Goal: Check status: Check status

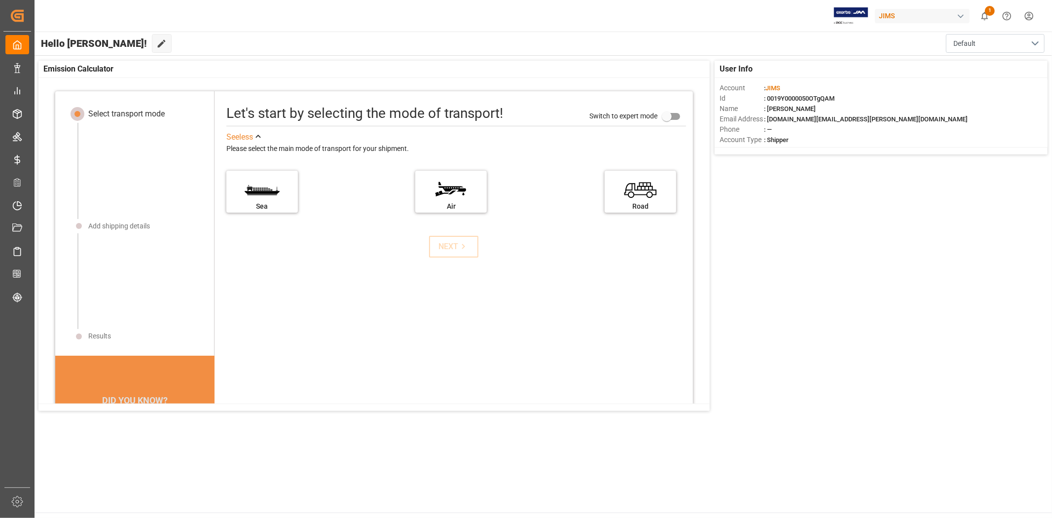
click at [879, 380] on div "User Info Account : [PERSON_NAME] : 0019Y0000050OTgQAM Name : [PERSON_NAME] Ema…" at bounding box center [543, 236] width 1018 height 360
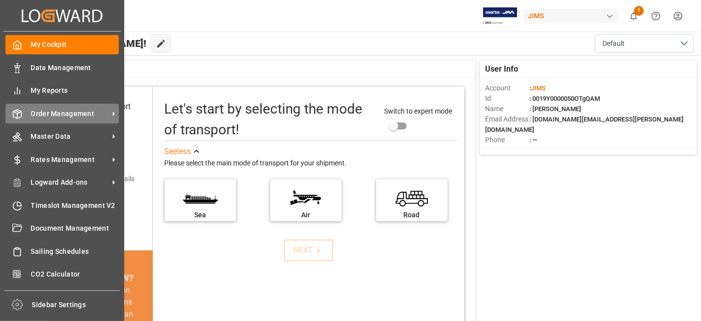
click at [61, 114] on span "Order Management" at bounding box center [70, 113] width 78 height 10
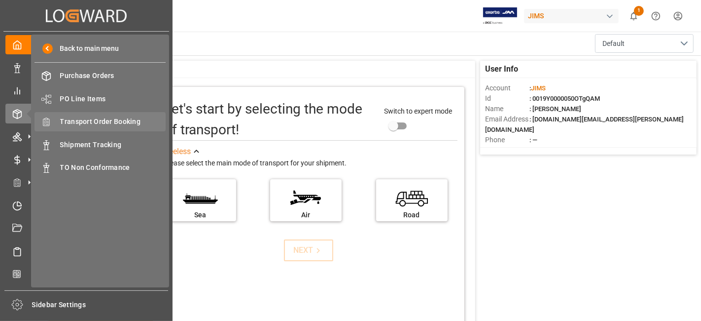
click at [114, 123] on span "Transport Order Booking" at bounding box center [113, 121] width 106 height 10
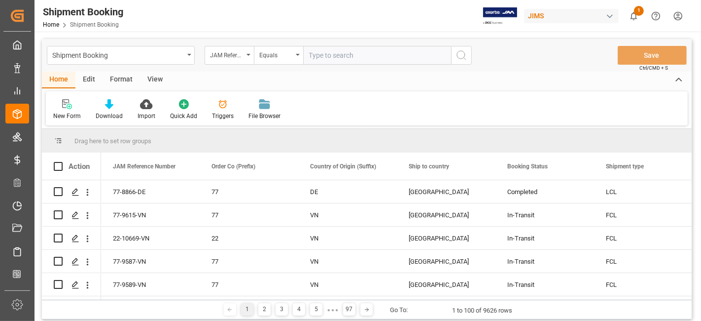
click at [320, 56] on input "text" at bounding box center [377, 55] width 148 height 19
paste input "77-10469-CN"
type input "77-10469-CN"
click at [458, 57] on circle "search button" at bounding box center [461, 55] width 8 height 8
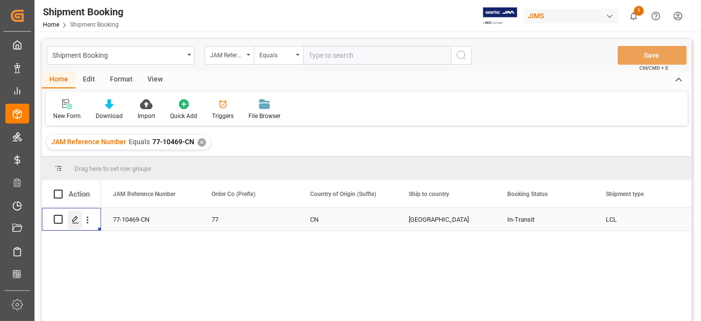
click at [69, 219] on div "Press SPACE to select this row." at bounding box center [75, 220] width 15 height 18
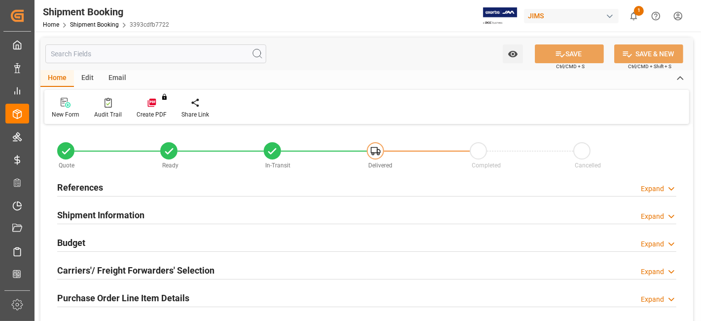
type input "5"
click at [198, 287] on div "Purchase Order Line Item Details Expand" at bounding box center [366, 296] width 619 height 19
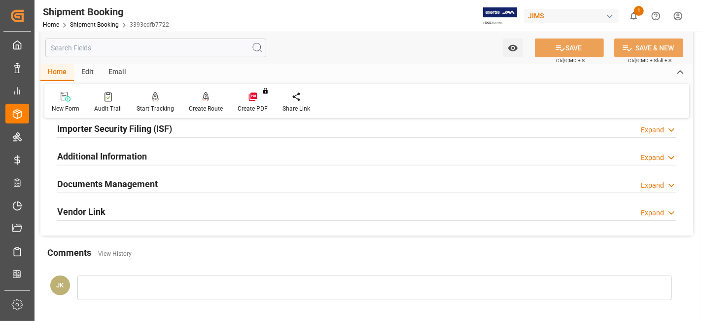
scroll to position [548, 0]
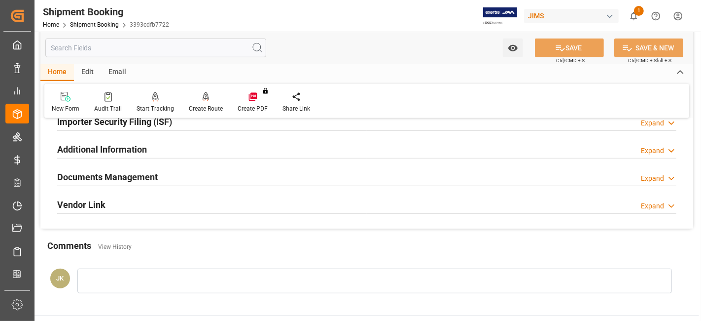
click at [174, 174] on div "Documents Management Expand" at bounding box center [366, 176] width 619 height 19
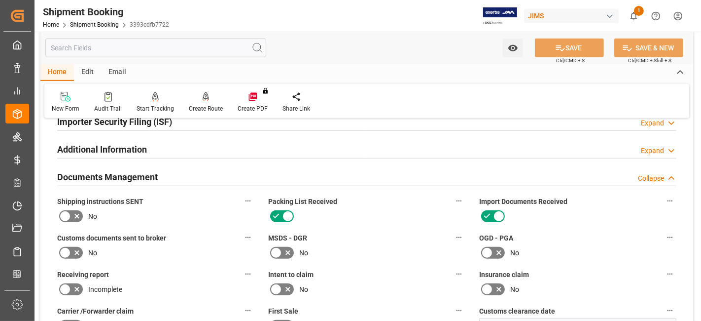
click at [78, 215] on icon at bounding box center [77, 216] width 12 height 12
click at [0, 0] on input "checkbox" at bounding box center [0, 0] width 0 height 0
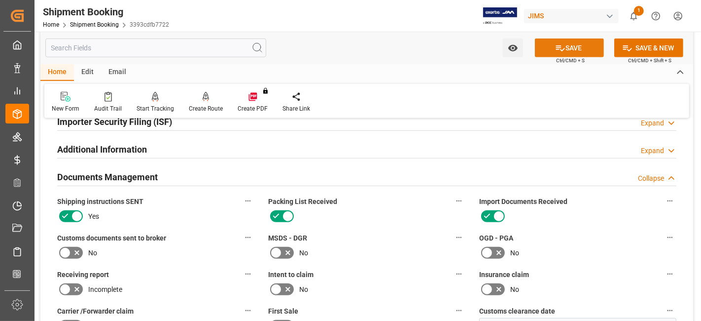
click at [566, 48] on button "SAVE" at bounding box center [569, 47] width 69 height 19
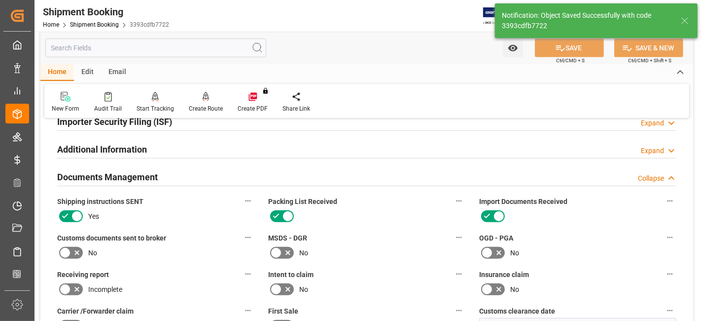
click at [369, 240] on div "Watch Option SAVE Ctrl/CMD + S SAVE & NEW Ctrl/CMD + Shift + S Home Edit Email …" at bounding box center [366, 92] width 653 height 1205
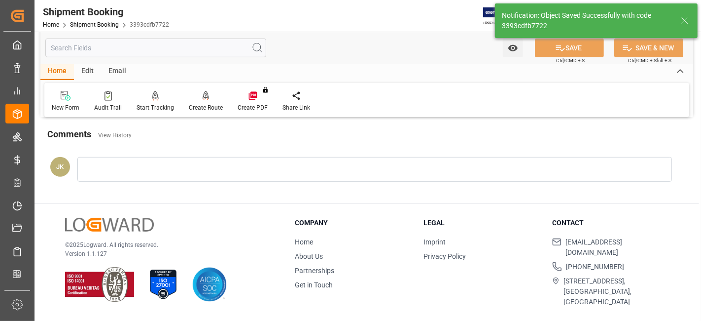
scroll to position [315, 0]
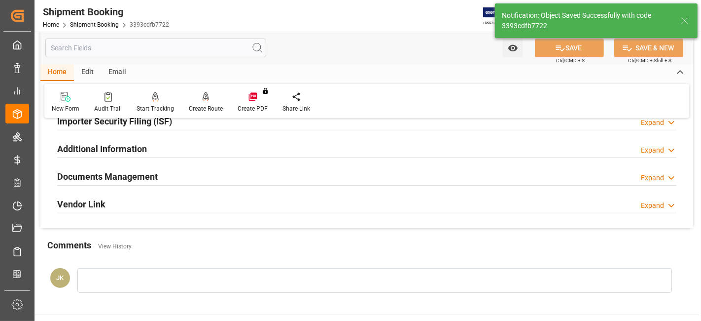
click at [193, 174] on div "Documents Management Expand" at bounding box center [366, 175] width 619 height 19
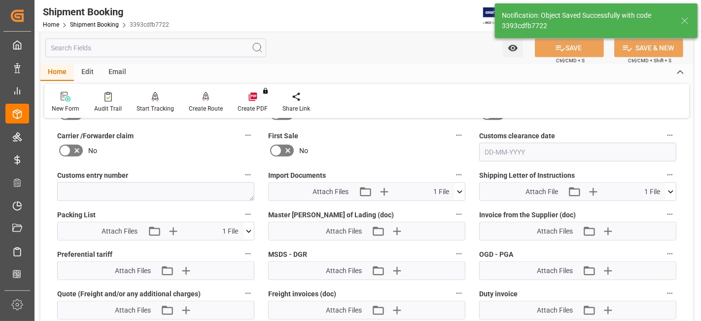
scroll to position [490, 0]
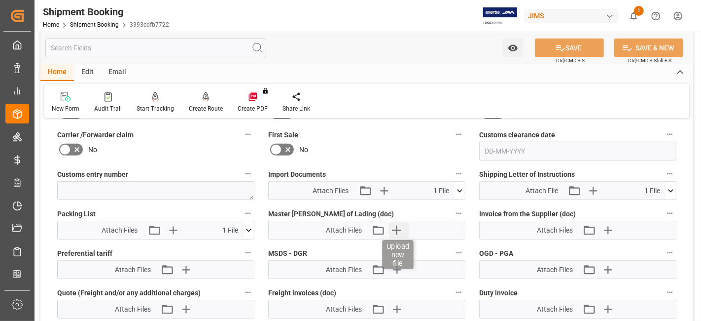
click at [395, 227] on icon "button" at bounding box center [397, 230] width 16 height 16
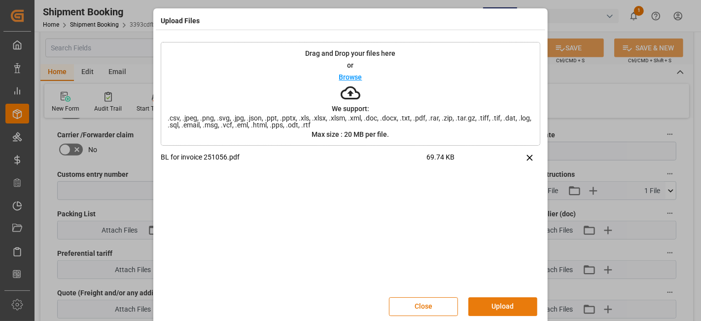
click at [490, 306] on button "Upload" at bounding box center [502, 306] width 69 height 19
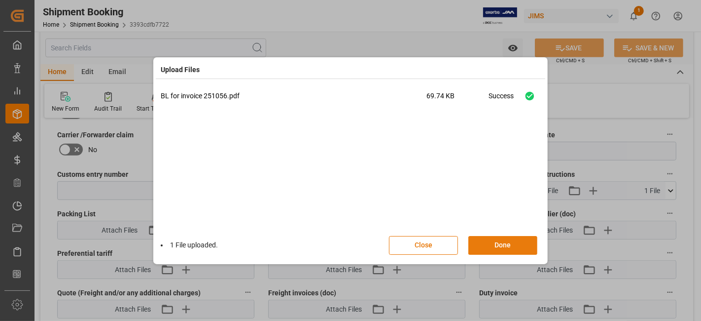
click at [494, 244] on button "Done" at bounding box center [502, 245] width 69 height 19
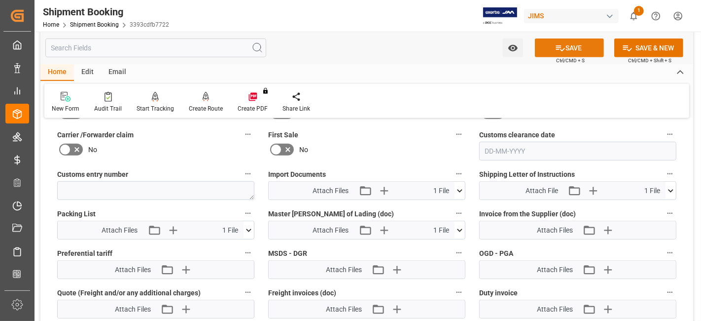
click at [555, 48] on icon at bounding box center [560, 48] width 10 height 10
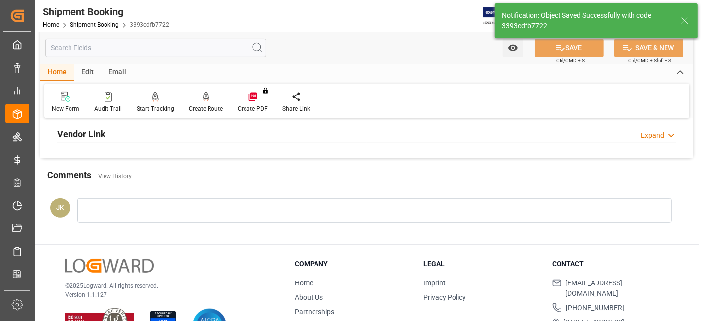
scroll to position [362, 0]
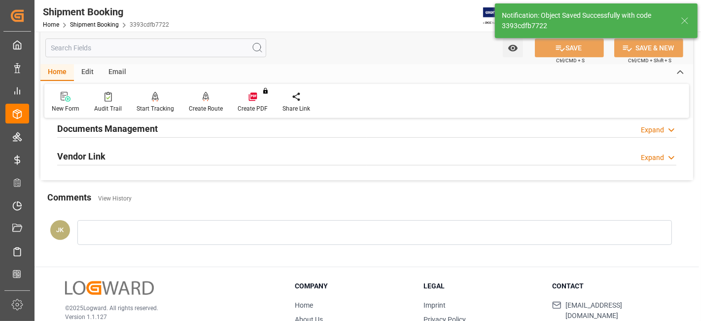
click at [154, 123] on h2 "Documents Management" at bounding box center [107, 128] width 101 height 13
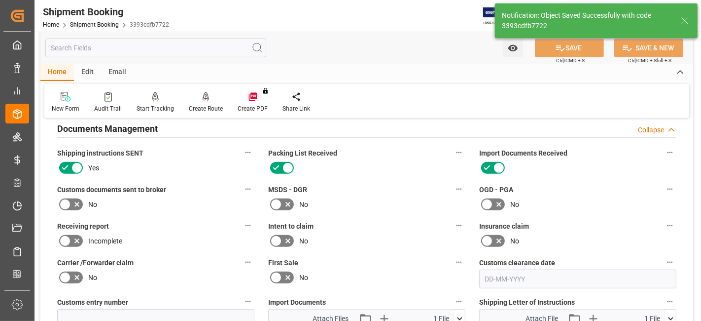
drag, startPoint x: 350, startPoint y: 233, endPoint x: 339, endPoint y: 250, distance: 20.7
click at [350, 233] on div "No" at bounding box center [366, 241] width 197 height 16
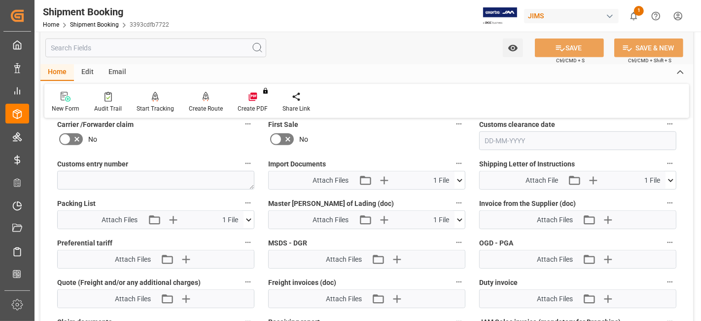
scroll to position [516, 0]
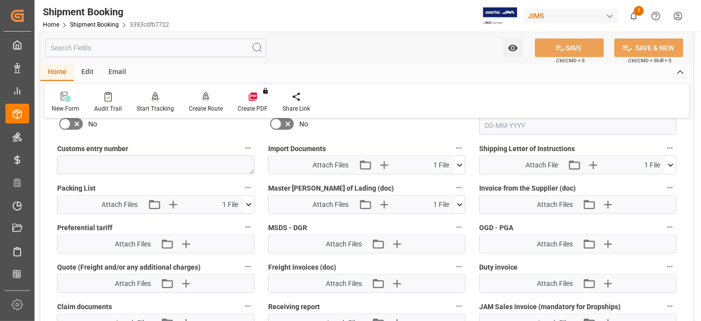
click at [458, 162] on icon at bounding box center [460, 165] width 10 height 10
click at [434, 179] on icon at bounding box center [434, 183] width 10 height 10
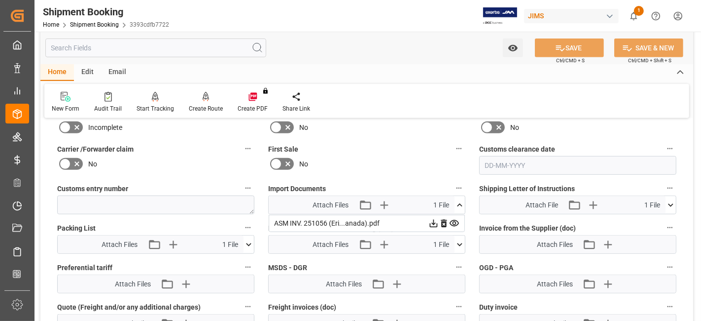
scroll to position [461, 0]
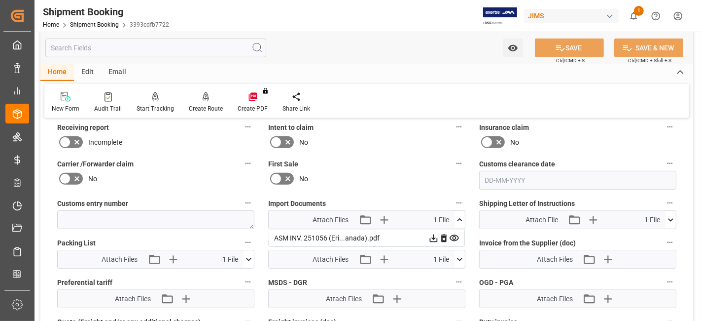
click at [157, 171] on div "No" at bounding box center [155, 179] width 197 height 16
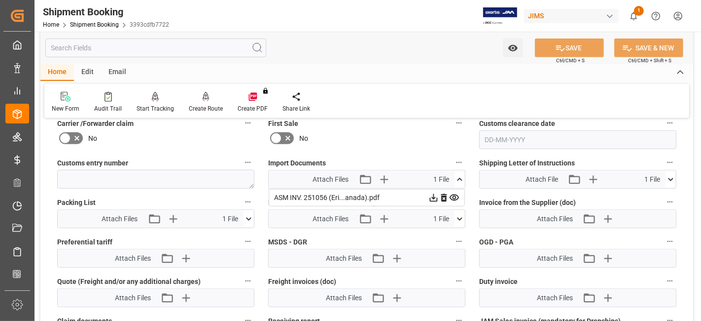
scroll to position [516, 0]
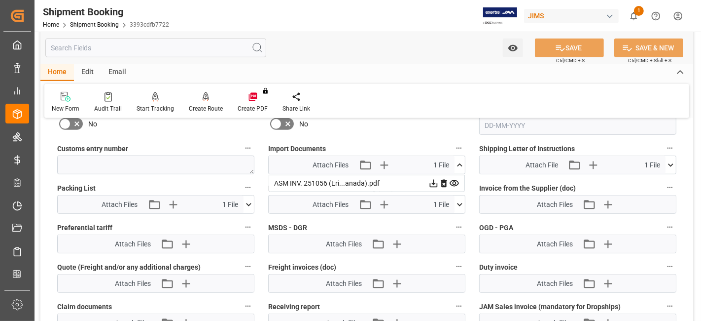
click at [252, 199] on icon at bounding box center [249, 204] width 10 height 10
click at [429, 188] on icon at bounding box center [434, 183] width 10 height 10
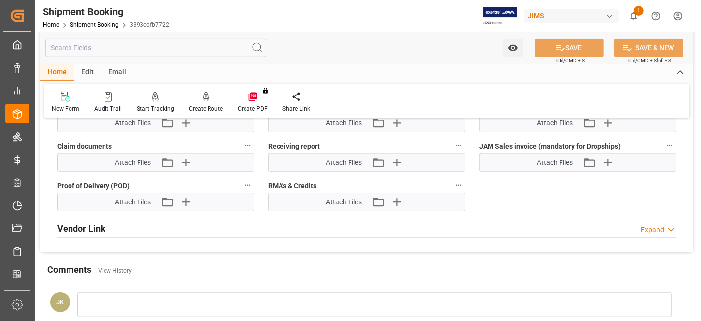
scroll to position [680, 0]
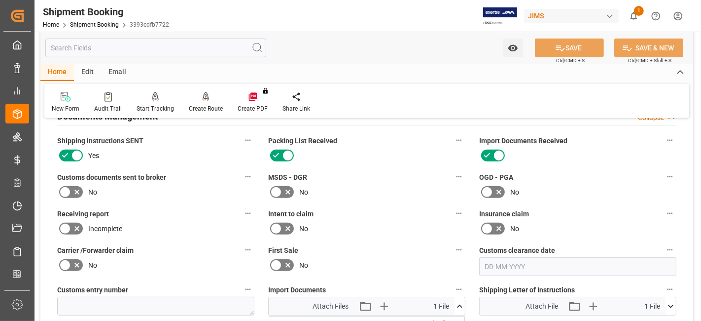
scroll to position [373, 0]
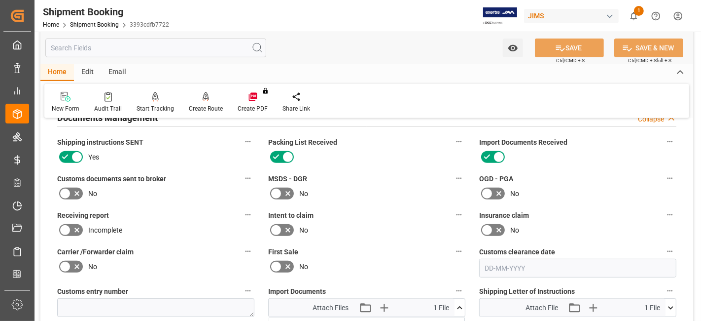
click at [76, 192] on icon at bounding box center [77, 193] width 12 height 12
click at [0, 0] on input "checkbox" at bounding box center [0, 0] width 0 height 0
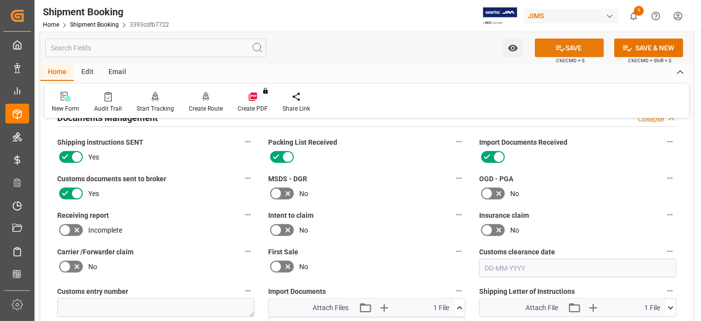
click at [551, 43] on button "SAVE" at bounding box center [569, 47] width 69 height 19
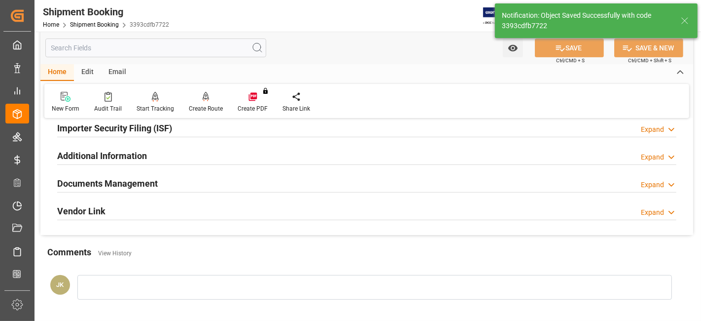
click at [163, 176] on div "Documents Management Expand" at bounding box center [366, 182] width 619 height 19
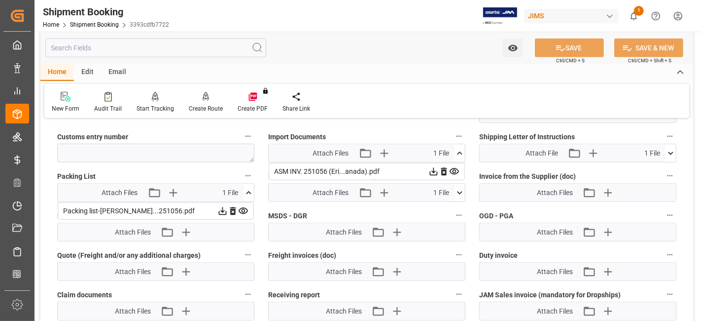
scroll to position [527, 0]
click at [248, 192] on icon at bounding box center [249, 193] width 10 height 10
click at [459, 149] on icon at bounding box center [460, 154] width 10 height 10
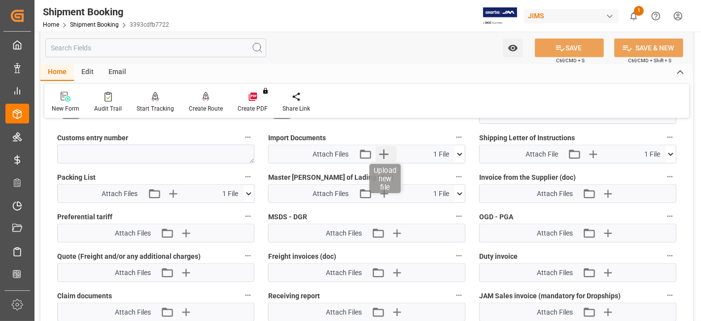
click at [389, 152] on icon "button" at bounding box center [384, 154] width 16 height 16
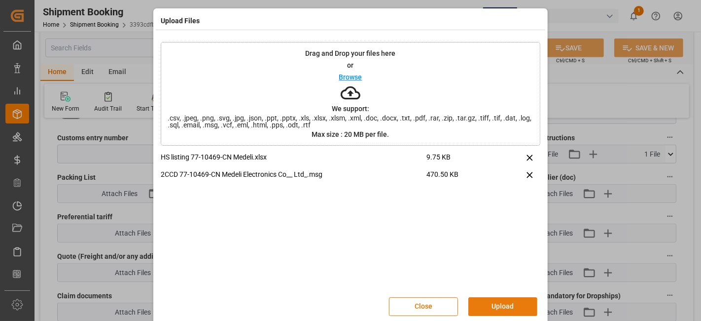
click at [495, 301] on button "Upload" at bounding box center [502, 306] width 69 height 19
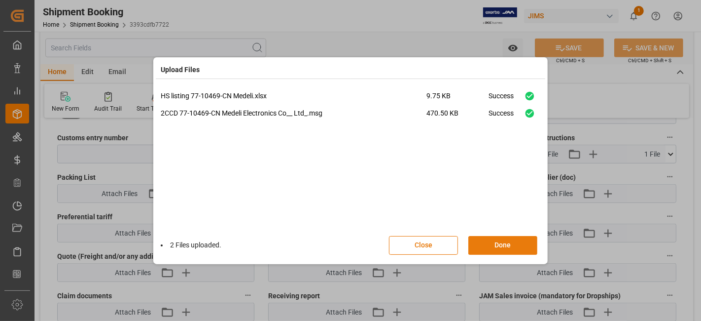
click at [495, 249] on button "Done" at bounding box center [502, 245] width 69 height 19
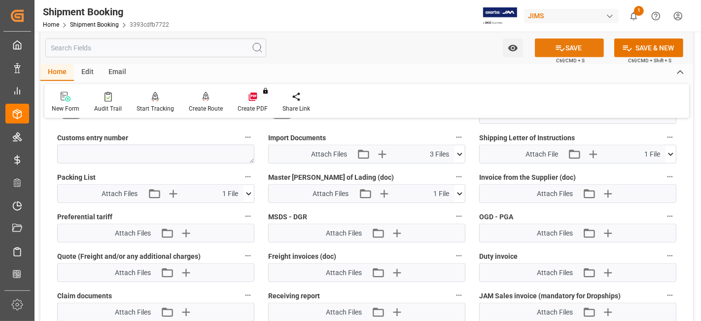
click at [546, 55] on button "SAVE" at bounding box center [569, 47] width 69 height 19
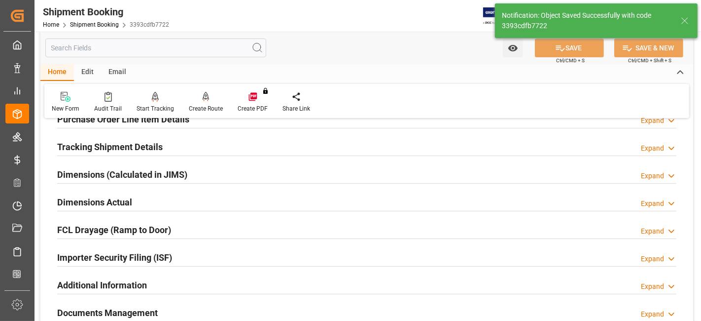
scroll to position [176, 0]
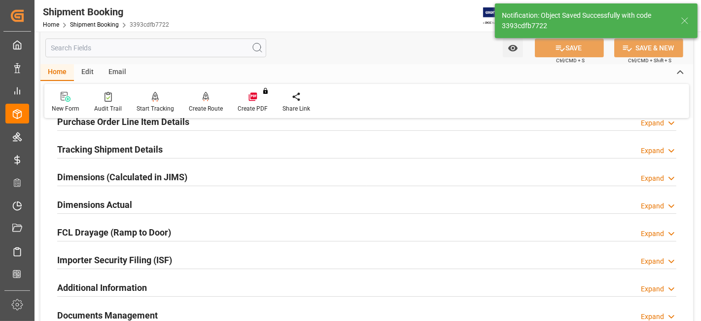
click at [98, 144] on h2 "Tracking Shipment Details" at bounding box center [110, 149] width 106 height 13
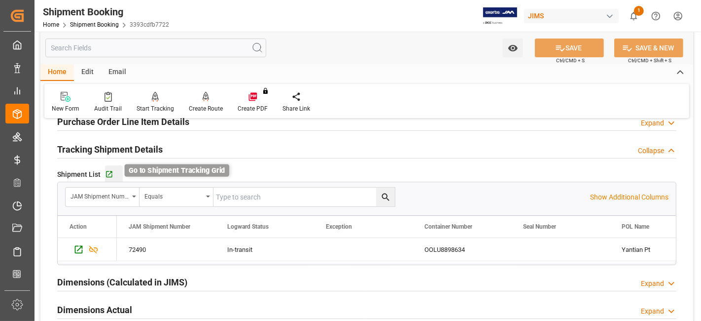
click at [109, 174] on icon "button" at bounding box center [109, 174] width 8 height 8
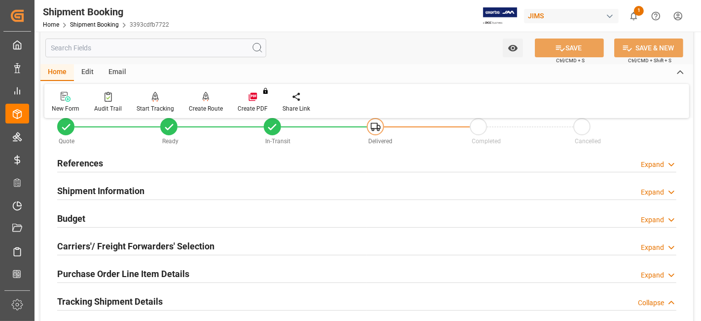
scroll to position [0, 0]
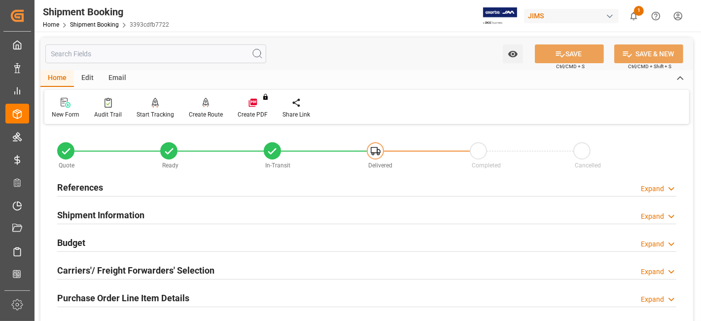
click at [177, 184] on div "References Expand" at bounding box center [366, 186] width 619 height 19
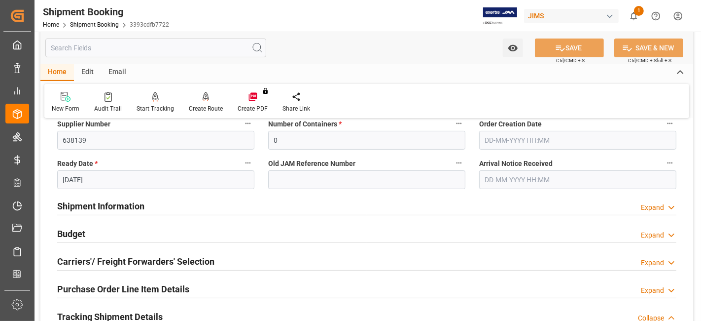
scroll to position [241, 0]
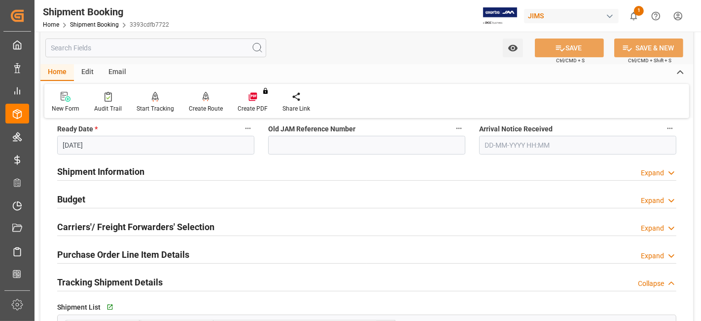
click at [179, 172] on div "Shipment Information Expand" at bounding box center [366, 170] width 619 height 19
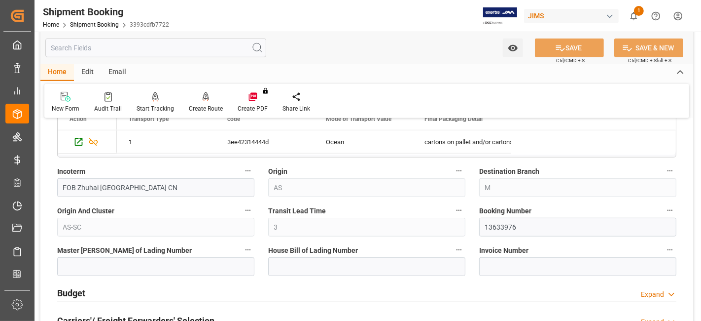
scroll to position [548, 0]
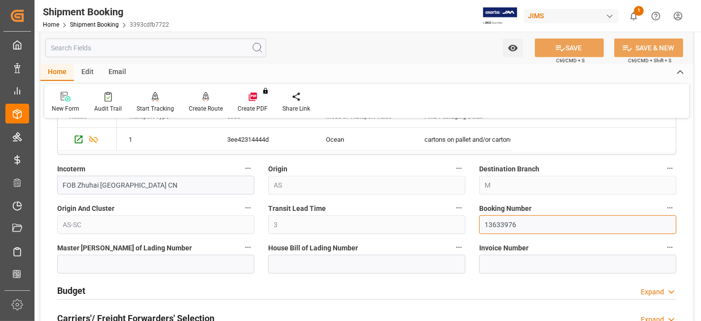
click at [504, 224] on input "13633976" at bounding box center [577, 224] width 197 height 19
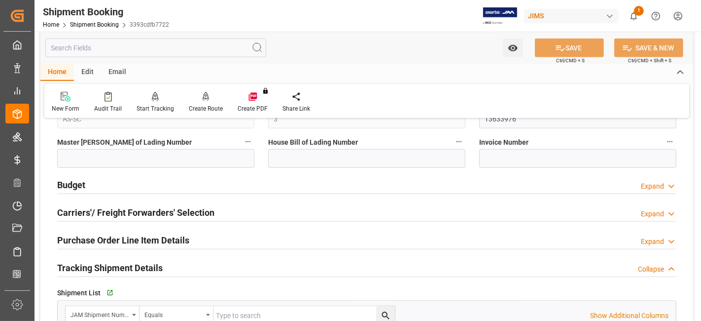
scroll to position [712, 0]
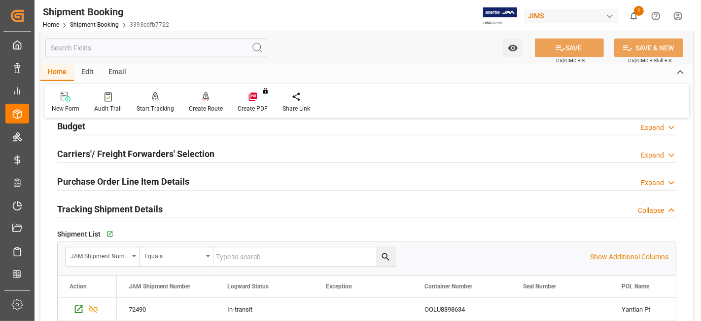
click at [155, 216] on div "Tracking Shipment Details Collapse" at bounding box center [366, 209] width 633 height 28
click at [155, 211] on h2 "Tracking Shipment Details" at bounding box center [110, 208] width 106 height 13
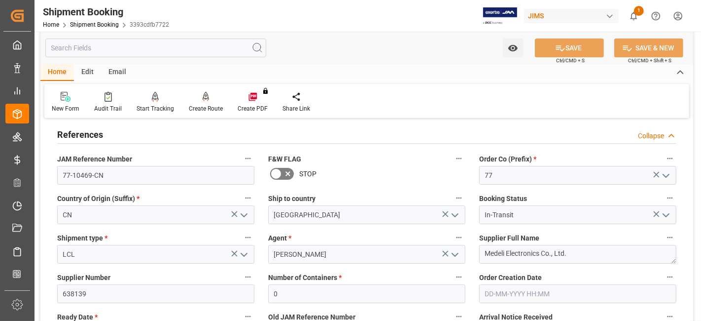
scroll to position [0, 0]
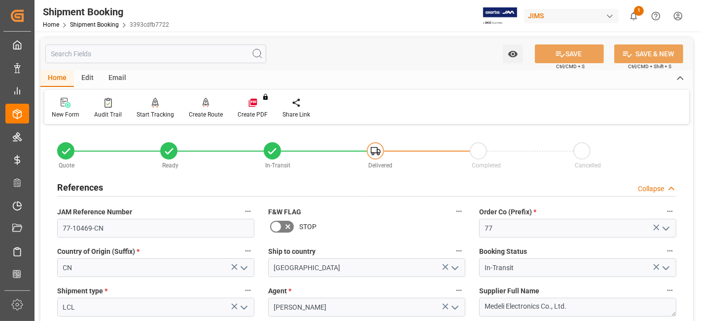
click at [62, 106] on icon at bounding box center [66, 103] width 10 height 10
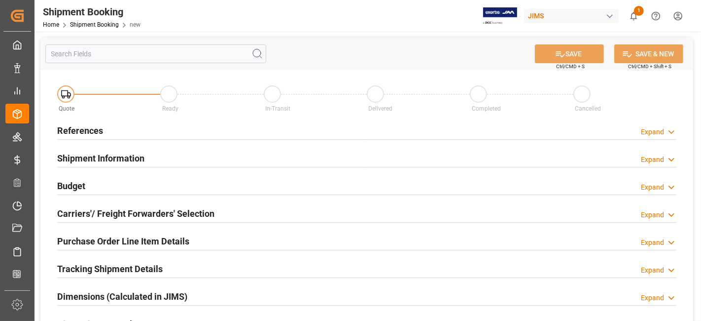
click at [101, 132] on h2 "References" at bounding box center [80, 130] width 46 height 13
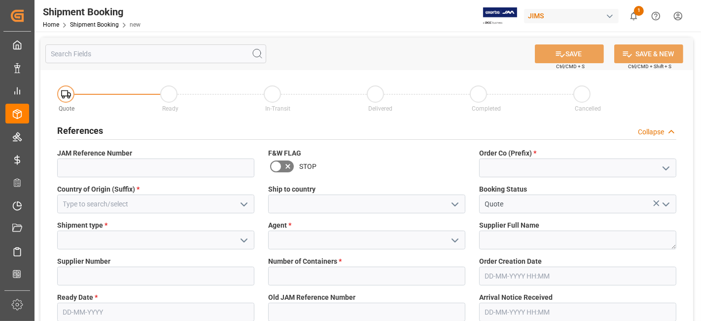
click at [670, 171] on icon "open menu" at bounding box center [666, 168] width 12 height 12
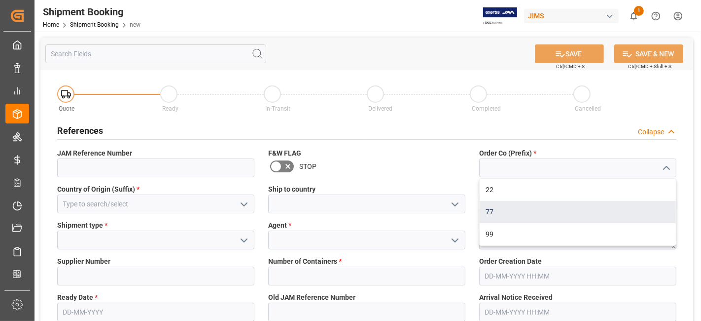
click at [599, 205] on div "77" at bounding box center [578, 212] width 196 height 22
type input "77"
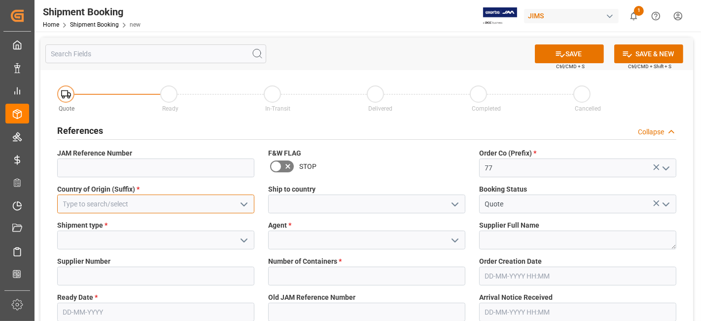
drag, startPoint x: 183, startPoint y: 205, endPoint x: 165, endPoint y: 203, distance: 18.3
click at [183, 205] on input at bounding box center [155, 203] width 197 height 19
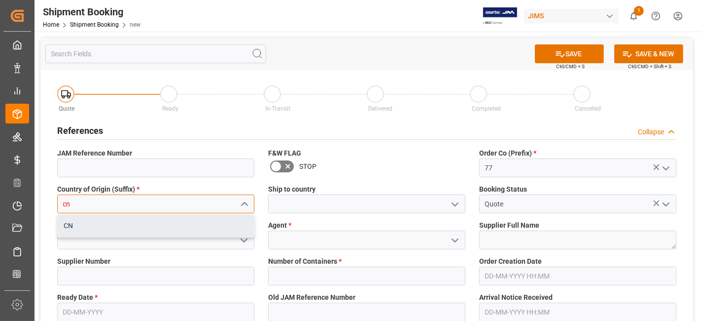
click at [131, 223] on div "CN" at bounding box center [156, 226] width 196 height 22
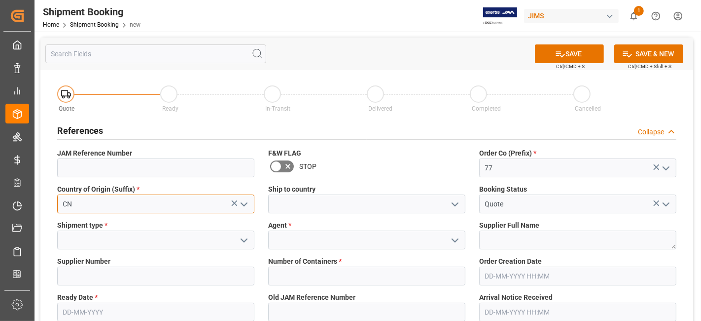
type input "CN"
click at [455, 203] on icon "open menu" at bounding box center [455, 204] width 12 height 12
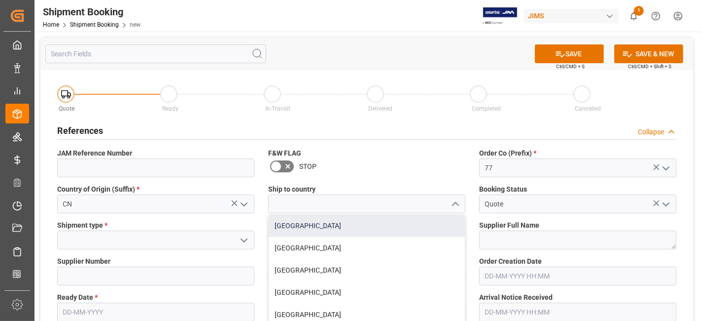
click at [425, 223] on div "Canada" at bounding box center [367, 226] width 196 height 22
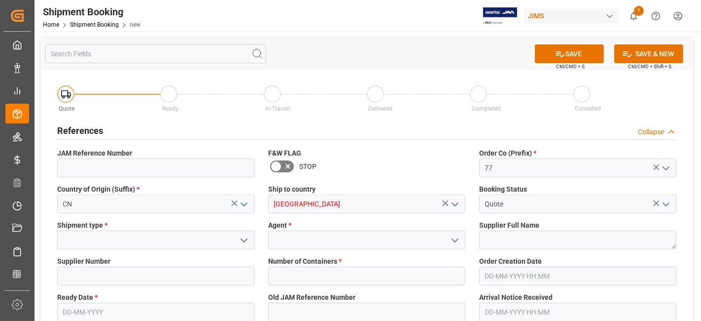
type input "Canada"
click at [244, 241] on polyline "open menu" at bounding box center [244, 240] width 6 height 3
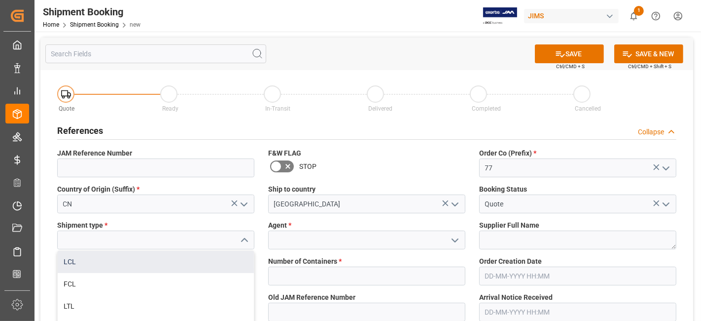
click at [170, 264] on div "LCL" at bounding box center [156, 261] width 196 height 22
type input "LCL"
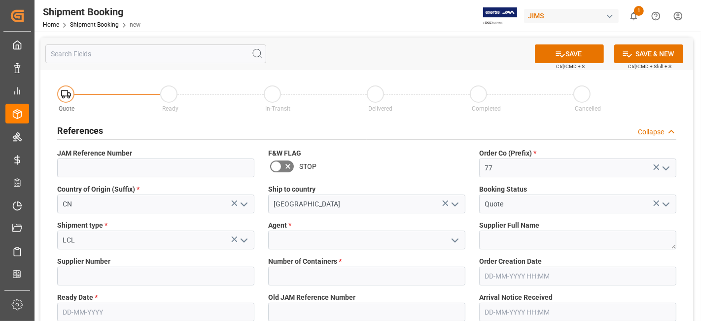
click at [458, 242] on icon "open menu" at bounding box center [455, 240] width 12 height 12
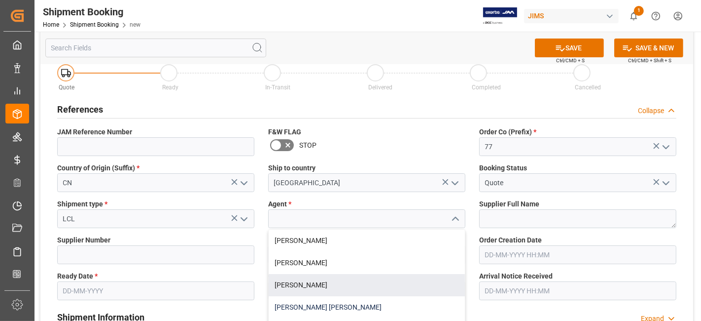
scroll to position [55, 0]
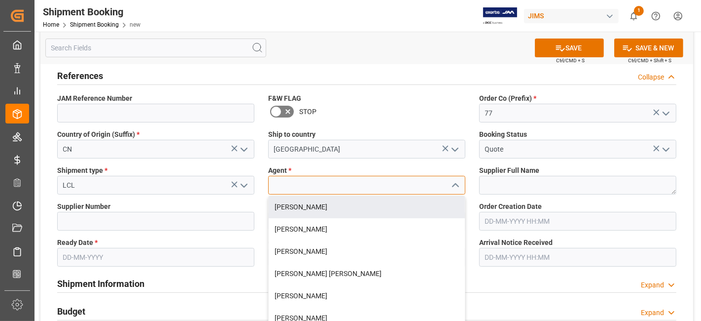
click at [291, 188] on input at bounding box center [366, 185] width 197 height 19
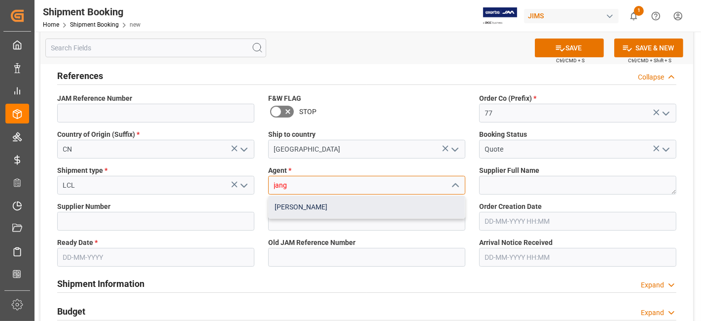
click at [326, 214] on div "[PERSON_NAME]" at bounding box center [367, 207] width 196 height 22
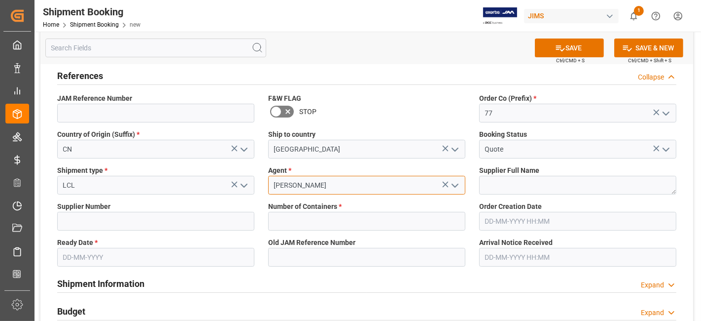
type input "[PERSON_NAME]"
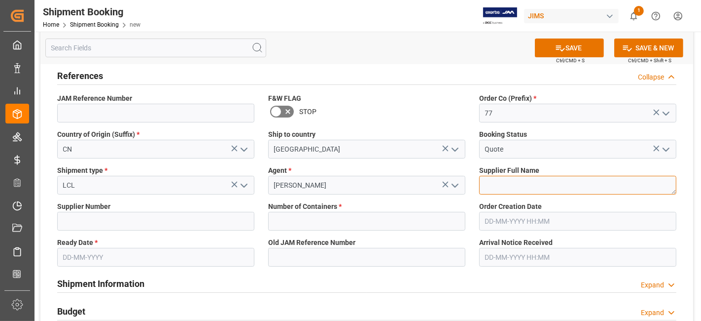
click at [537, 189] on textarea at bounding box center [577, 185] width 197 height 19
paste textarea "Music & Sales Pro Equip GmbH"
type textarea "Music & Sales Pro Equip GmbH [GEOGRAPHIC_DATA]"
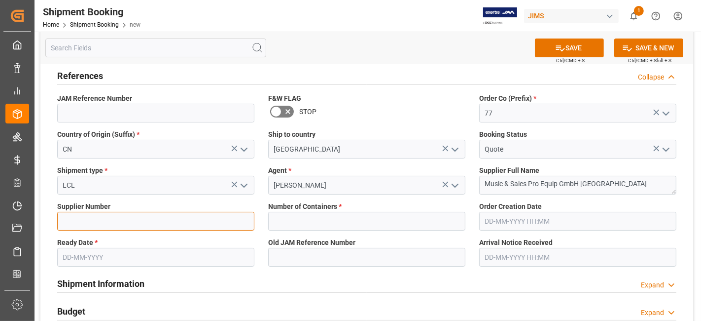
click at [132, 222] on input at bounding box center [155, 221] width 197 height 19
drag, startPoint x: 93, startPoint y: 221, endPoint x: 103, endPoint y: 217, distance: 10.4
click at [93, 221] on input at bounding box center [155, 221] width 197 height 19
paste input "765858"
type input "765858"
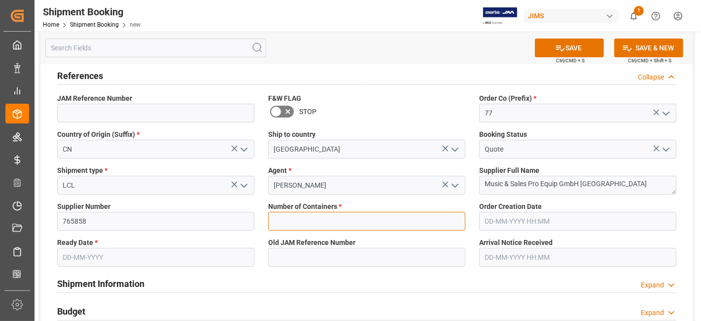
click at [355, 227] on input "text" at bounding box center [366, 221] width 197 height 19
type input "0"
click at [121, 258] on input "text" at bounding box center [155, 257] width 197 height 19
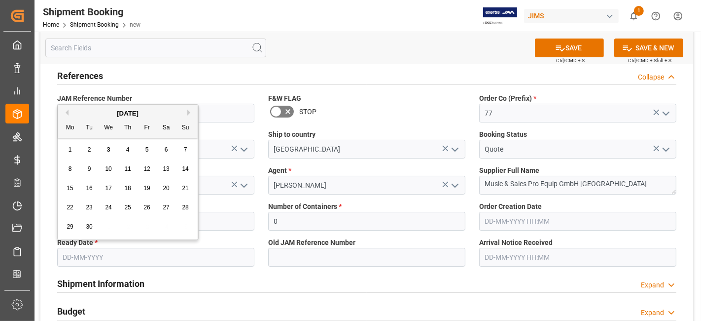
click at [105, 217] on div "29 30 1 2 3 4 5" at bounding box center [128, 226] width 135 height 19
click at [70, 190] on span "15" at bounding box center [70, 187] width 6 height 7
type input "15-09-2025"
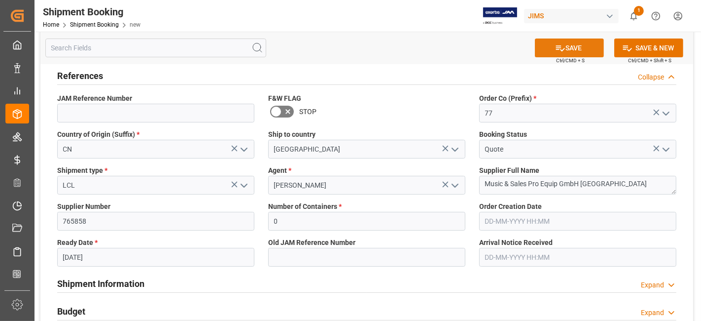
click at [550, 48] on button "SAVE" at bounding box center [569, 47] width 69 height 19
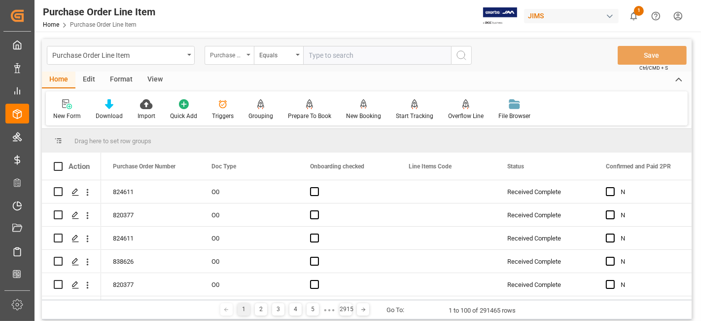
click at [224, 59] on div "Purchase Order Number" at bounding box center [229, 55] width 49 height 19
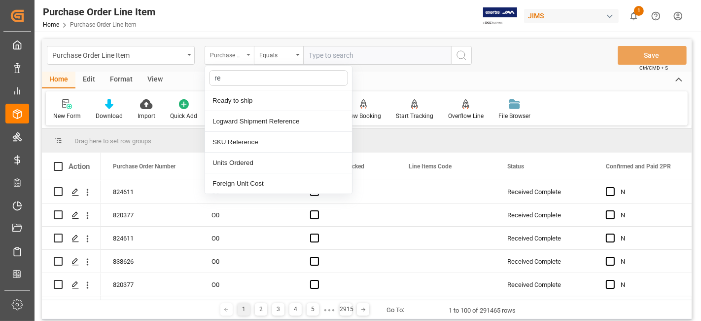
type input "ref"
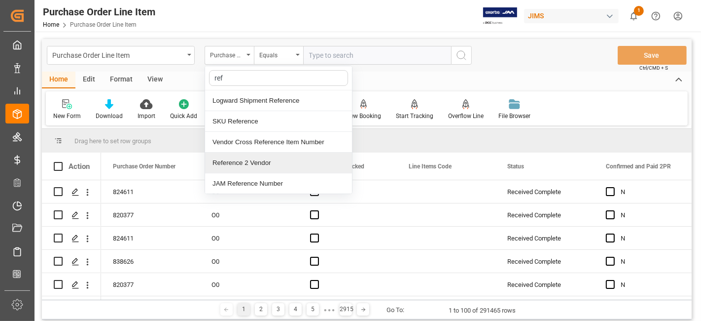
click at [241, 160] on div "Reference 2 Vendor" at bounding box center [278, 162] width 147 height 21
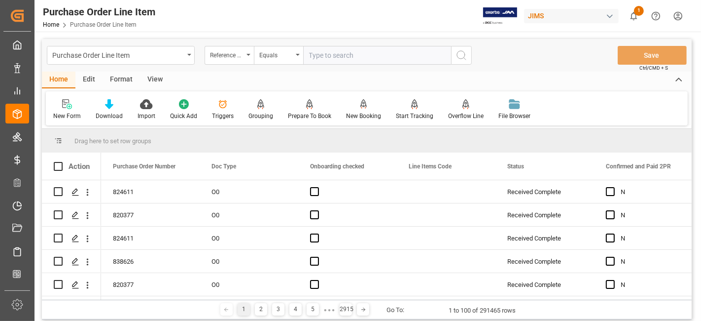
click at [338, 52] on input "text" at bounding box center [377, 55] width 148 height 19
paste input "77-10469-CN"
type input "77-10469-CN"
click at [456, 59] on icon "search button" at bounding box center [462, 55] width 12 height 12
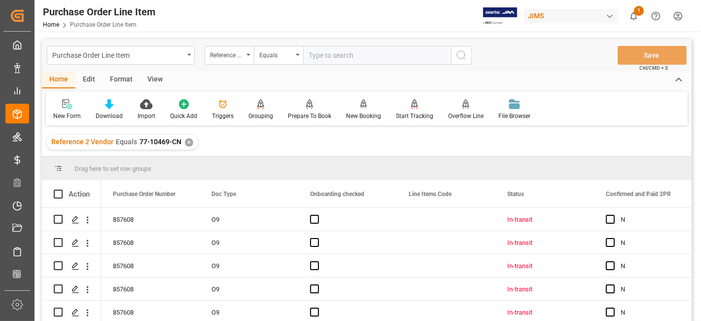
click at [149, 81] on div "View" at bounding box center [155, 80] width 30 height 17
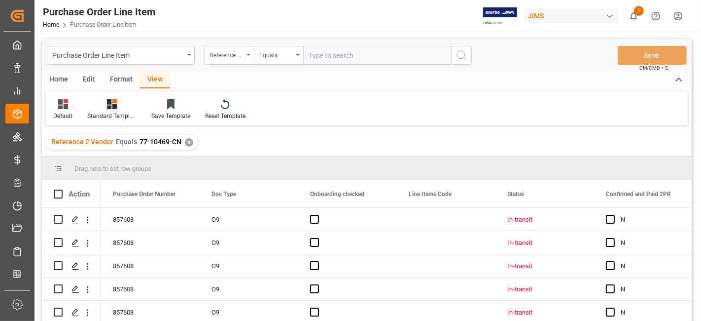
click at [113, 109] on div "Standard Templates" at bounding box center [112, 110] width 64 height 22
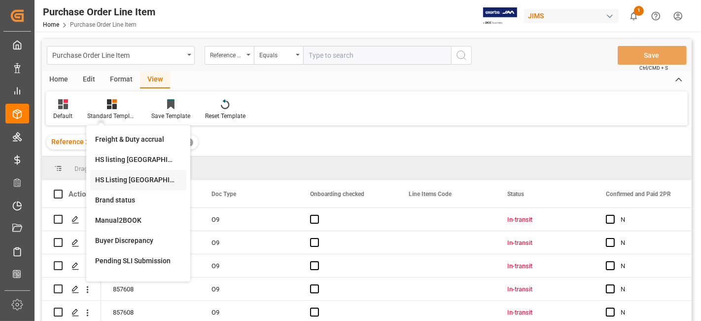
click at [138, 179] on div "HS Listing CANADA" at bounding box center [138, 180] width 86 height 10
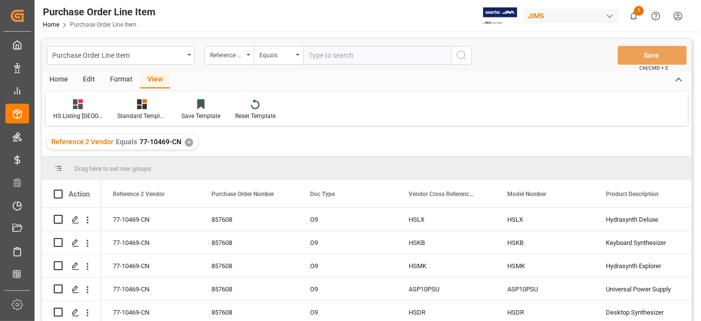
click at [60, 79] on div "Home" at bounding box center [59, 80] width 34 height 17
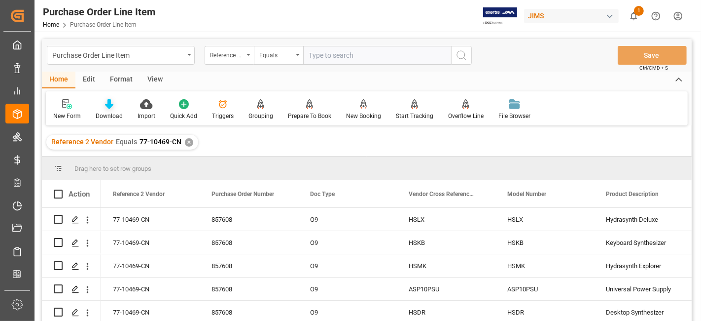
click at [104, 114] on div "Download" at bounding box center [109, 115] width 27 height 9
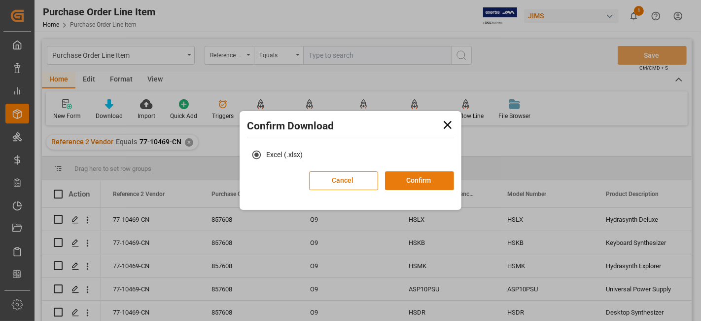
click at [407, 183] on button "Confirm" at bounding box center [419, 180] width 69 height 19
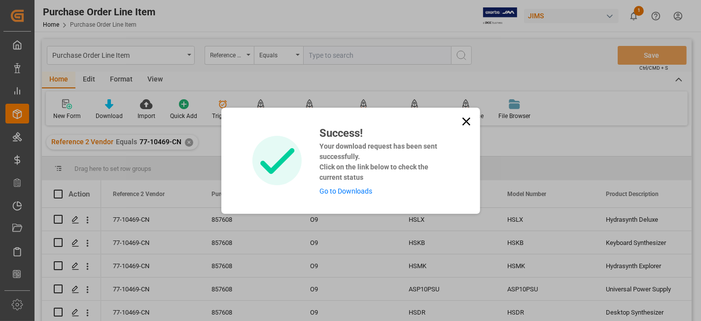
click at [349, 190] on link "Go to Downloads" at bounding box center [346, 191] width 53 height 8
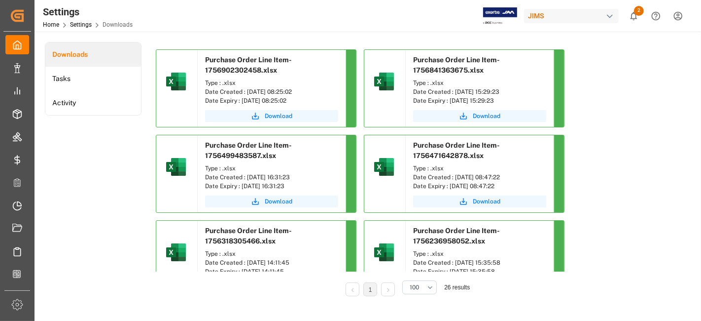
click at [237, 17] on div "Settings Home Settings Downloads JIMS 2 Notifications Only show unread All Watc…" at bounding box center [365, 16] width 674 height 32
click at [273, 117] on span "Download" at bounding box center [279, 115] width 28 height 9
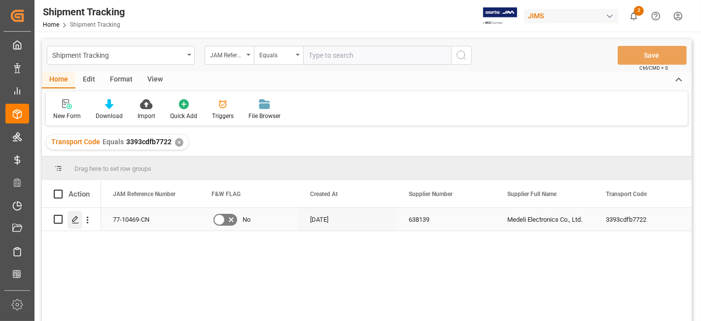
click at [74, 219] on icon "Press SPACE to select this row." at bounding box center [76, 219] width 8 height 8
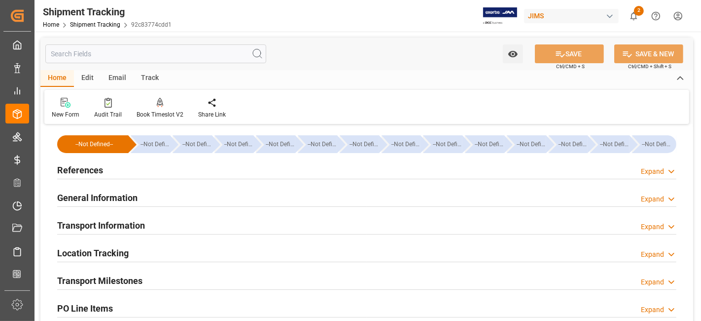
type input "07-08-2025 00:00"
type input "13-08-2025 00:00"
type input "29-08-2025 00:00"
type input "[DATE]"
type input "06-10-2025 00:00"
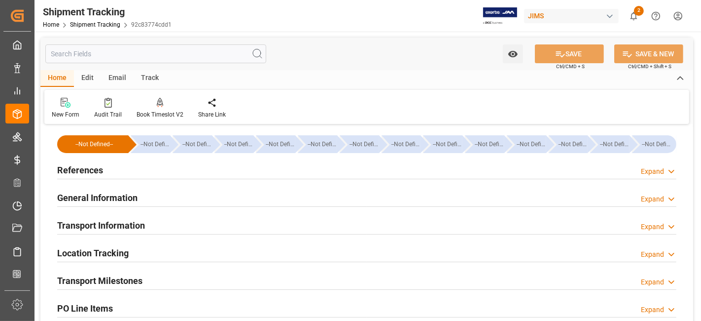
click at [135, 280] on h2 "Transport Milestones" at bounding box center [99, 280] width 85 height 13
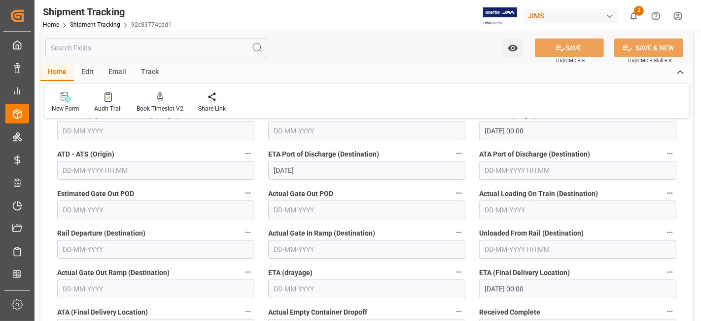
scroll to position [208, 0]
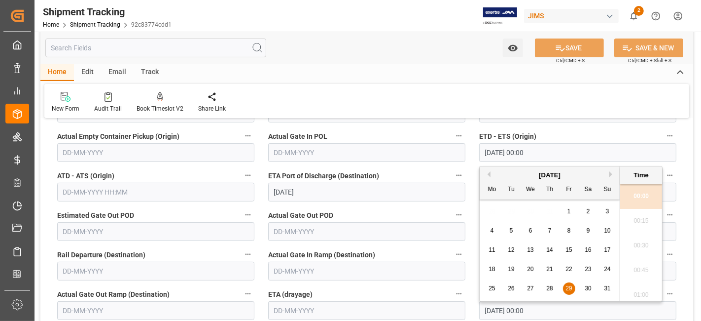
click at [557, 153] on input "29-08-2025 00:00" at bounding box center [577, 152] width 197 height 19
click at [586, 291] on span "30" at bounding box center [588, 288] width 6 height 7
type input "30-08-2025 00:00"
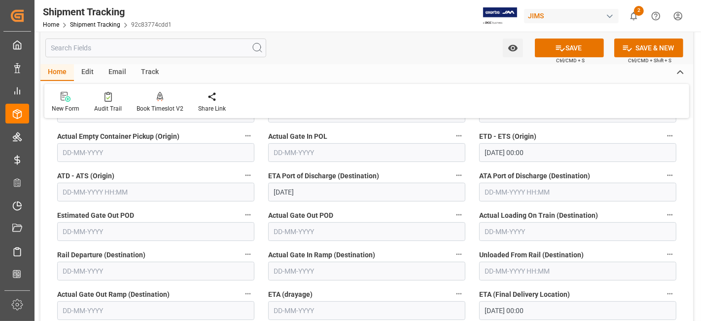
click at [405, 175] on label "ETA Port of Discharge (Destination)" at bounding box center [366, 176] width 197 height 14
click at [453, 175] on button "ETA Port of Discharge (Destination)" at bounding box center [459, 175] width 13 height 13
click at [387, 175] on div at bounding box center [350, 160] width 701 height 321
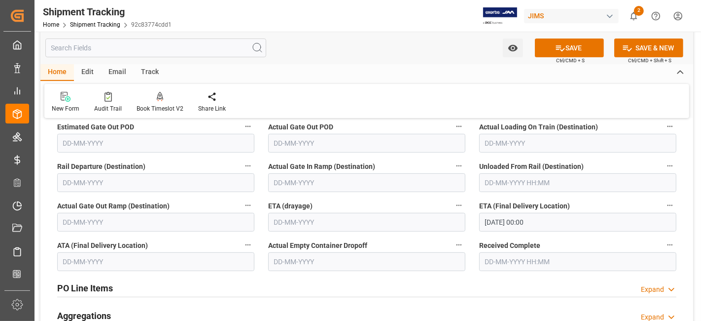
scroll to position [296, 0]
click at [563, 47] on icon at bounding box center [560, 48] width 10 height 10
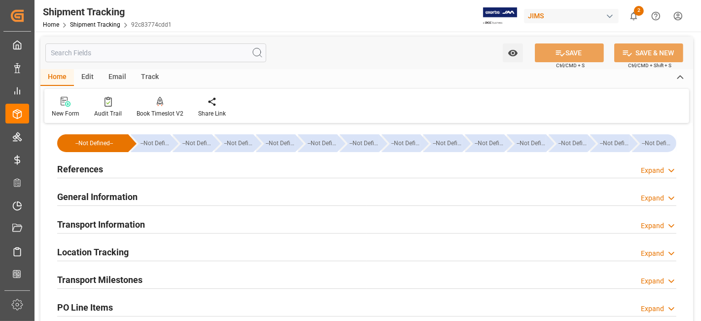
scroll to position [0, 0]
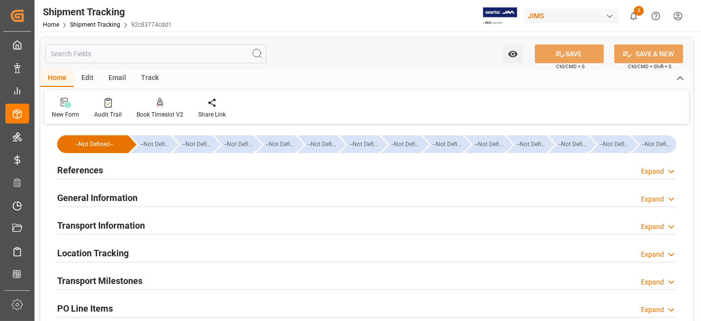
click at [96, 173] on h2 "References" at bounding box center [80, 169] width 46 height 13
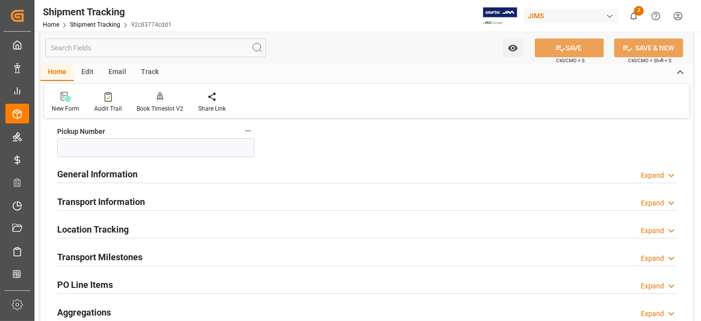
scroll to position [219, 0]
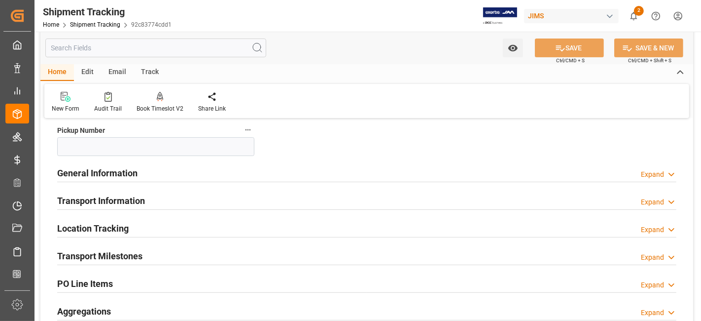
click at [125, 173] on h2 "General Information" at bounding box center [97, 172] width 80 height 13
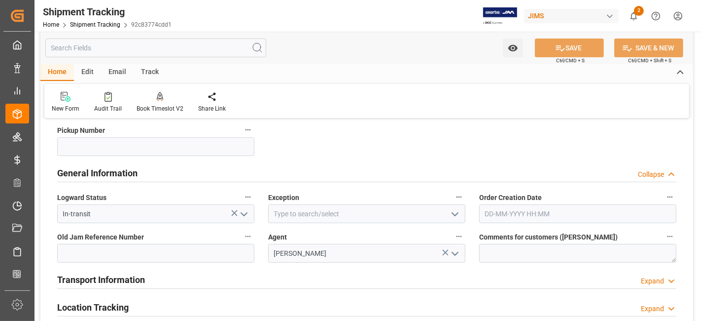
click at [125, 173] on h2 "General Information" at bounding box center [97, 172] width 80 height 13
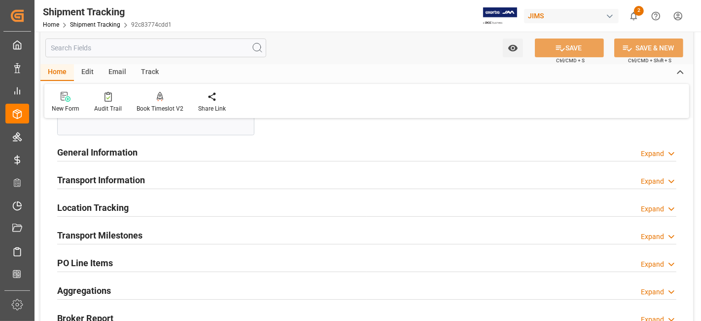
scroll to position [241, 0]
click at [127, 173] on h2 "Transport Information" at bounding box center [101, 178] width 88 height 13
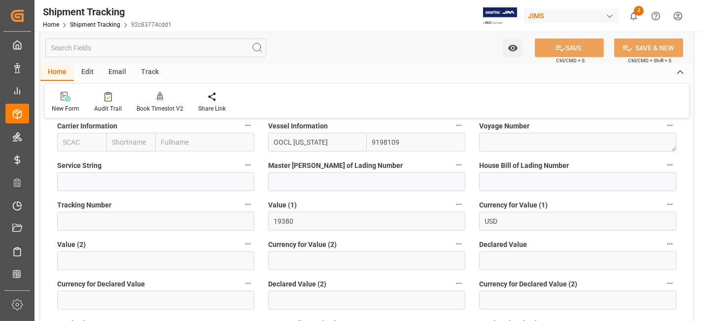
scroll to position [438, 0]
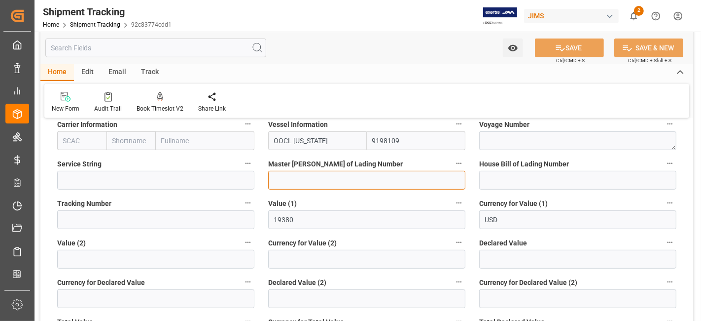
click at [304, 180] on input at bounding box center [366, 180] width 197 height 19
paste input "DMCNSY079160"
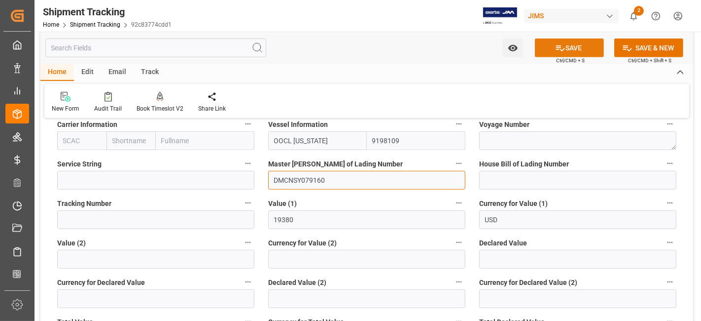
type input "DMCNSY079160"
click at [565, 50] on button "SAVE" at bounding box center [569, 47] width 69 height 19
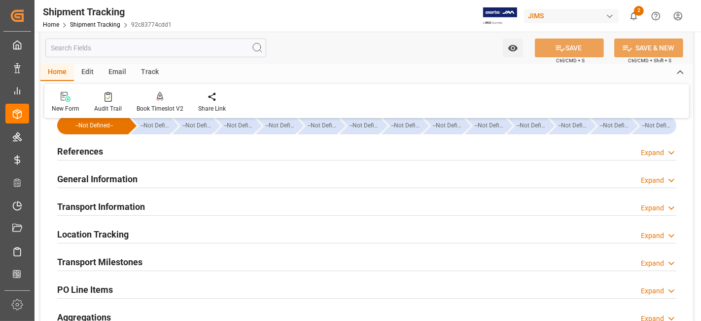
scroll to position [17, 0]
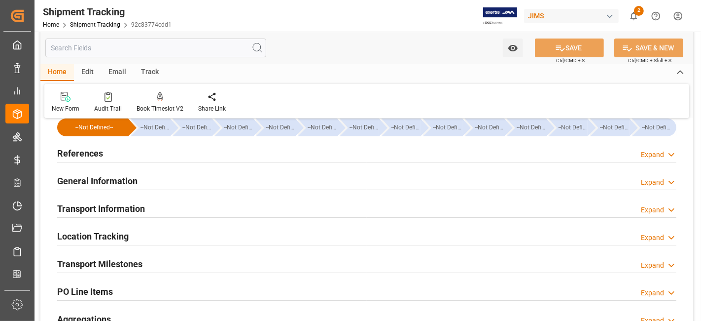
click at [126, 204] on h2 "Transport Information" at bounding box center [101, 208] width 88 height 13
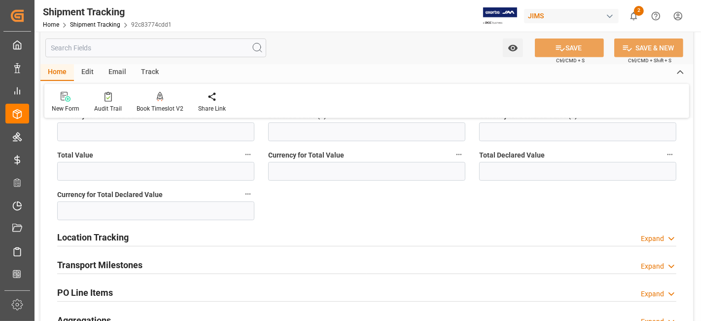
scroll to position [411, 0]
click at [125, 234] on h2 "Location Tracking" at bounding box center [93, 235] width 72 height 13
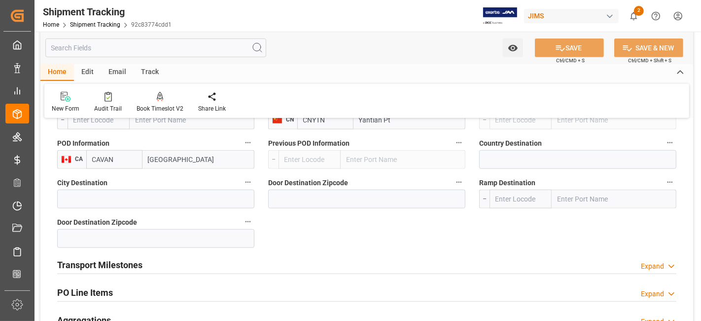
scroll to position [652, 0]
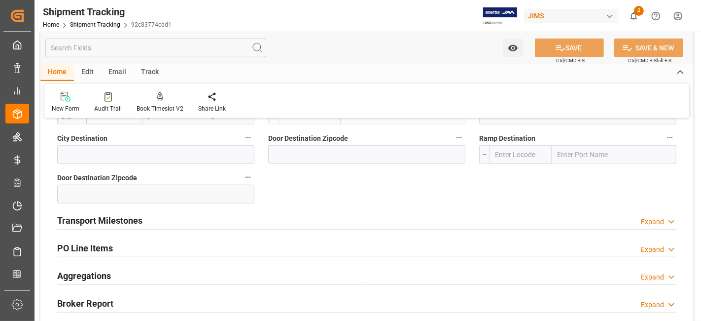
click at [127, 225] on div "Transport Milestones" at bounding box center [99, 219] width 85 height 19
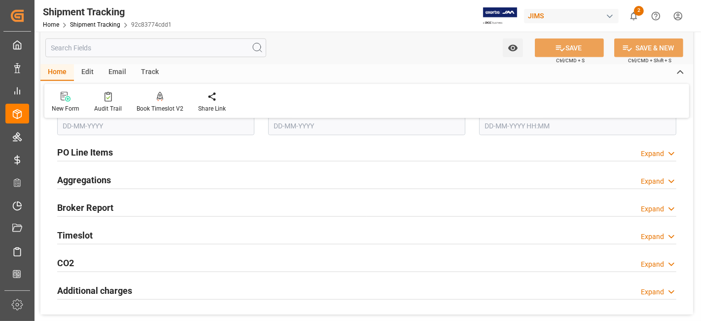
scroll to position [1025, 0]
click at [128, 180] on div "Aggregations Expand" at bounding box center [366, 178] width 619 height 19
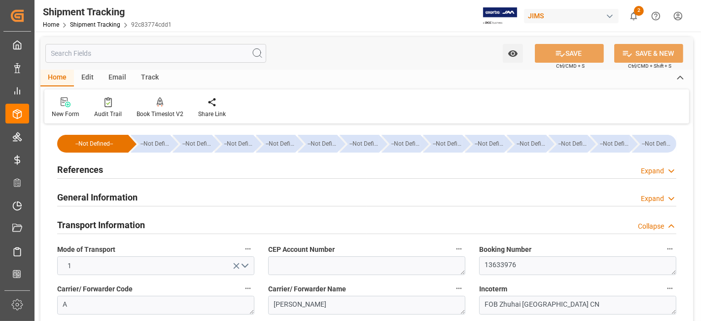
scroll to position [0, 0]
click at [111, 174] on div "References Expand" at bounding box center [366, 169] width 619 height 19
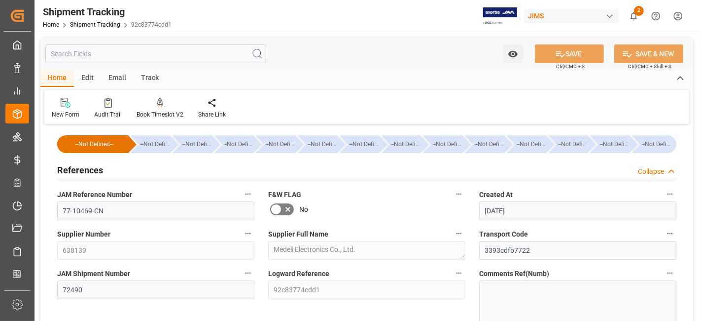
click at [111, 173] on div "References Collapse" at bounding box center [366, 169] width 619 height 19
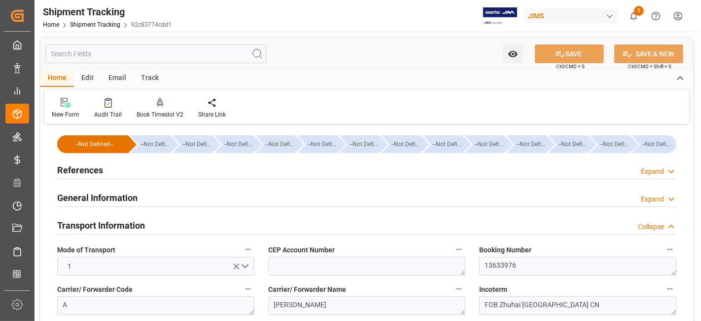
scroll to position [22, 0]
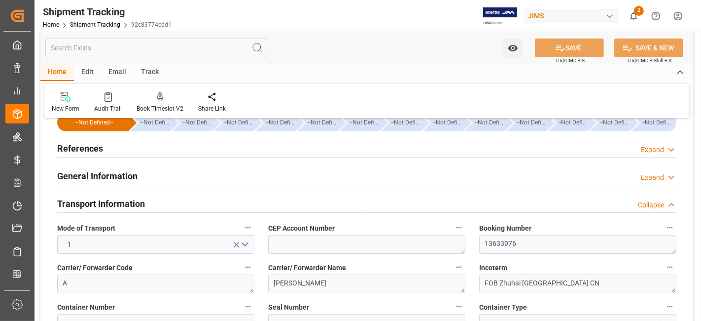
click at [115, 202] on h2 "Transport Information" at bounding box center [101, 203] width 88 height 13
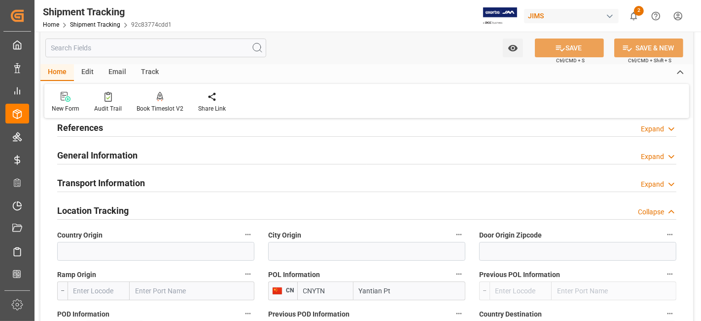
scroll to position [43, 0]
click at [115, 228] on label "Country Origin" at bounding box center [155, 234] width 197 height 14
click at [242, 228] on button "Country Origin" at bounding box center [248, 233] width 13 height 13
click at [119, 204] on div at bounding box center [350, 160] width 701 height 321
click at [115, 210] on h2 "Location Tracking" at bounding box center [93, 209] width 72 height 13
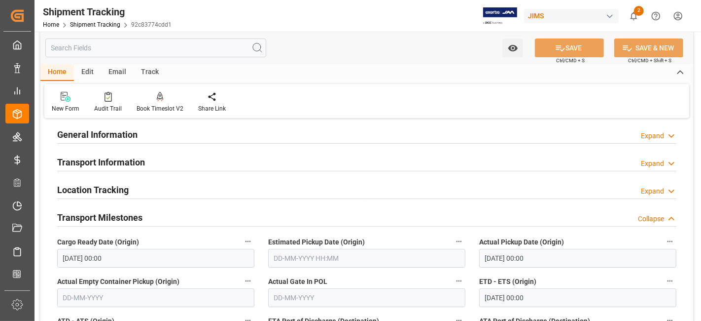
scroll to position [66, 0]
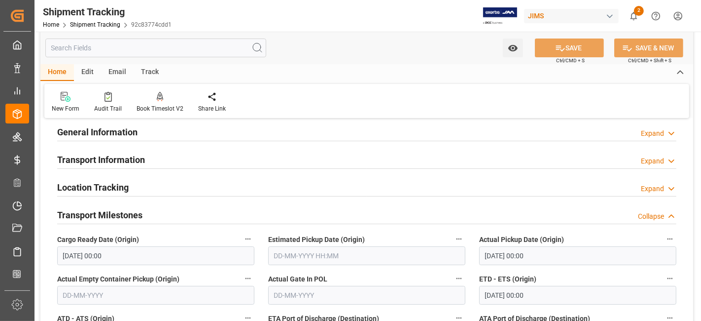
click at [120, 213] on h2 "Transport Milestones" at bounding box center [99, 214] width 85 height 13
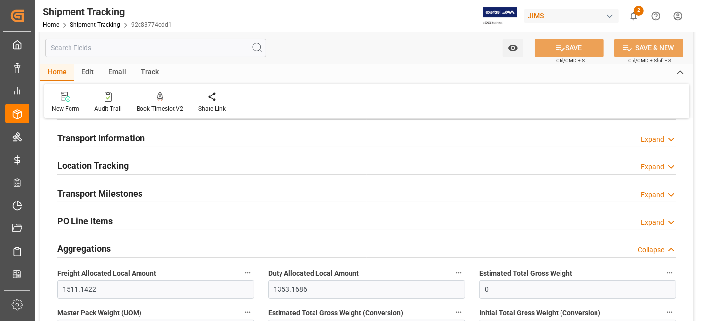
click at [126, 192] on h2 "Transport Milestones" at bounding box center [99, 192] width 85 height 13
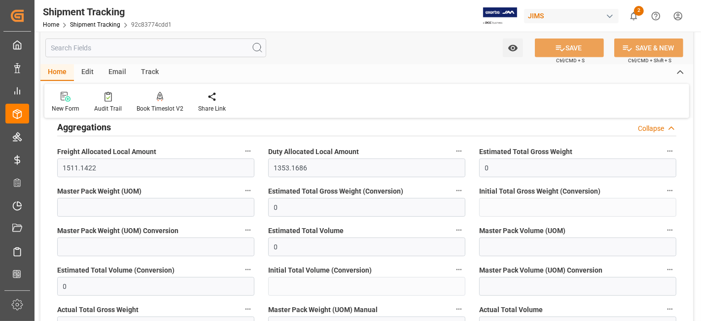
scroll to position [504, 0]
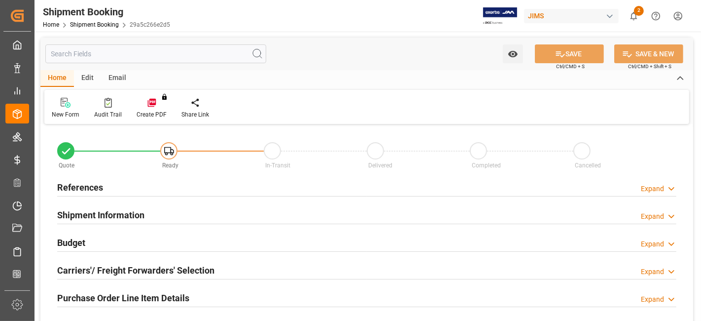
type input "0"
type input "[DATE]"
click at [110, 183] on div "References Expand" at bounding box center [366, 186] width 619 height 19
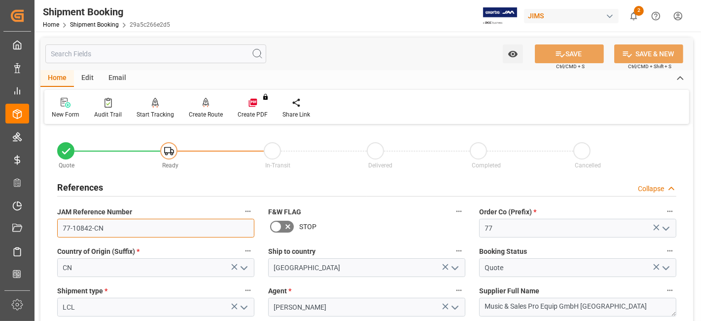
drag, startPoint x: 126, startPoint y: 235, endPoint x: 48, endPoint y: 226, distance: 78.4
drag, startPoint x: 87, startPoint y: 185, endPoint x: 151, endPoint y: 230, distance: 77.6
click at [87, 185] on h2 "References" at bounding box center [80, 186] width 46 height 13
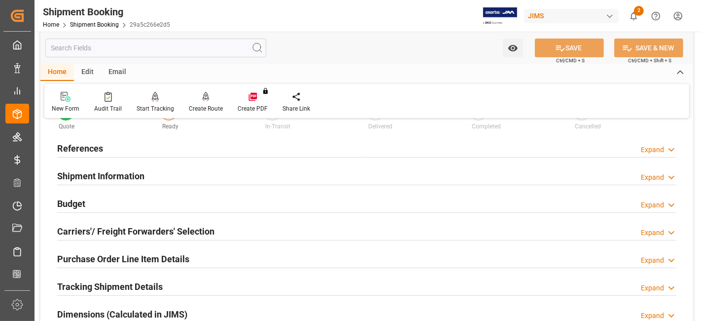
scroll to position [55, 0]
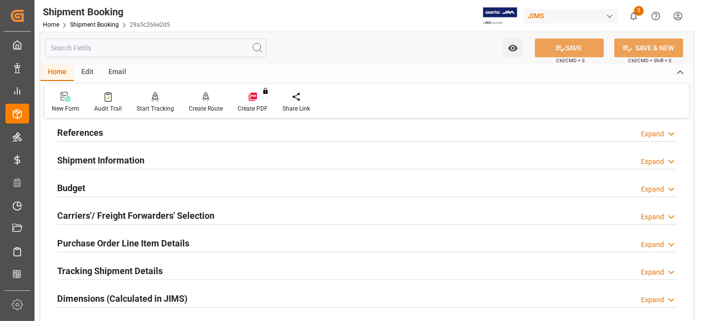
click at [131, 213] on h2 "Carriers'/ Freight Forwarders' Selection" at bounding box center [135, 215] width 157 height 13
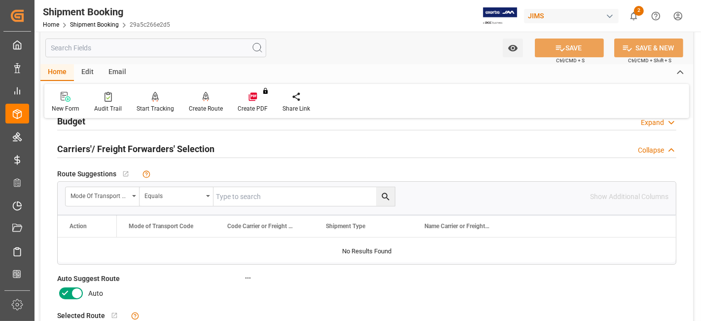
scroll to position [142, 0]
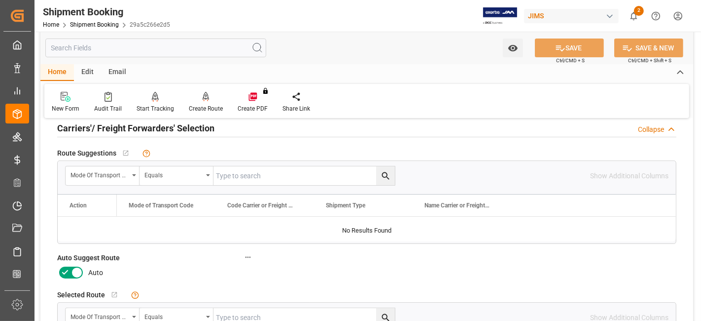
click at [66, 273] on icon at bounding box center [65, 272] width 12 height 12
click at [0, 0] on input "checkbox" at bounding box center [0, 0] width 0 height 0
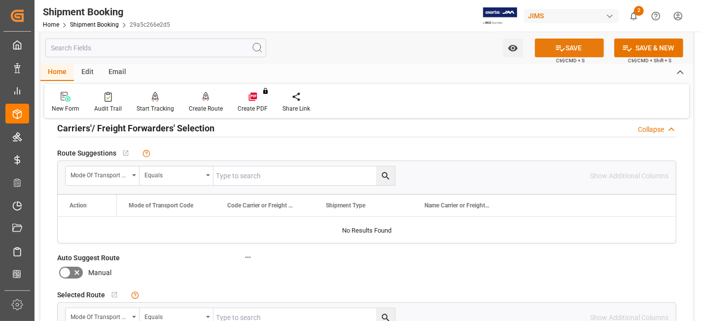
click at [565, 47] on button "SAVE" at bounding box center [569, 47] width 69 height 19
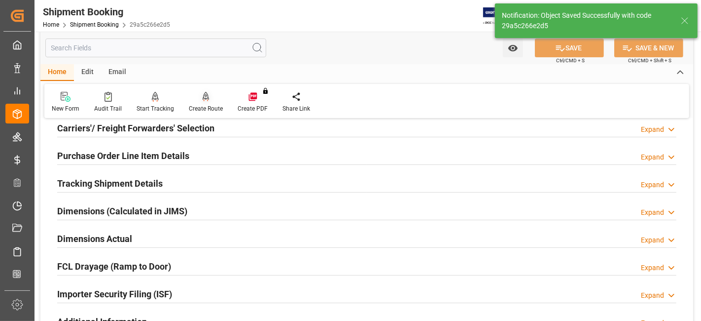
click at [203, 104] on div "Create Route" at bounding box center [205, 102] width 49 height 22
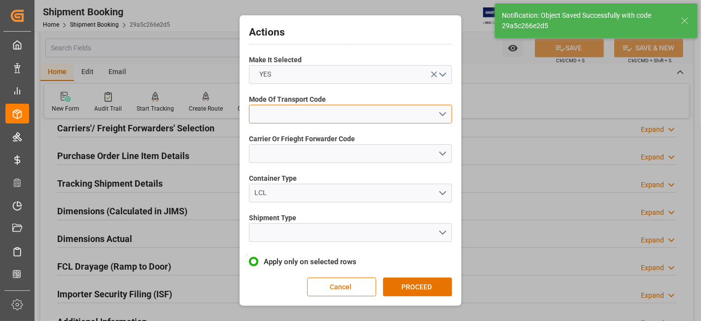
click at [436, 114] on button "open menu" at bounding box center [350, 114] width 203 height 19
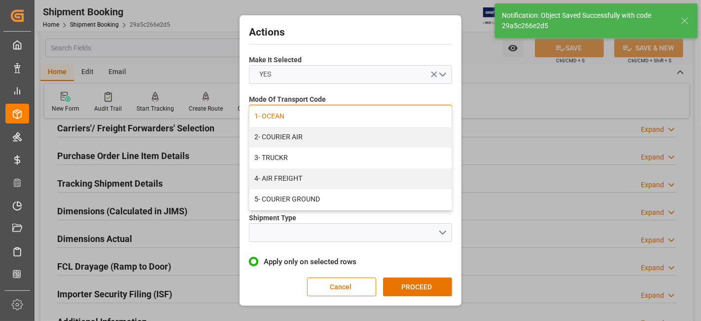
click at [336, 113] on div "1- OCEAN" at bounding box center [351, 116] width 202 height 21
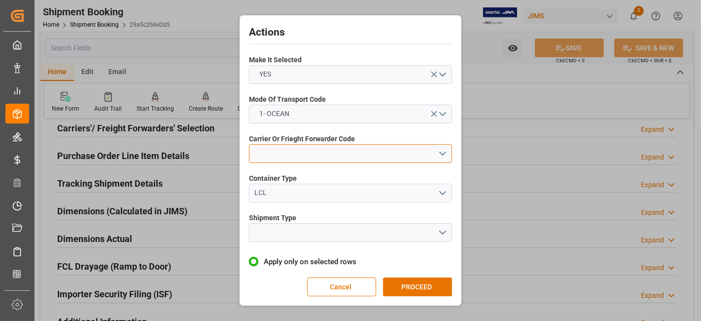
click at [435, 153] on button "open menu" at bounding box center [350, 153] width 203 height 19
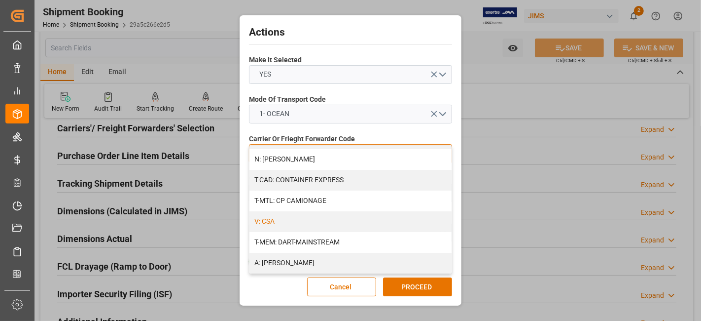
scroll to position [55, 0]
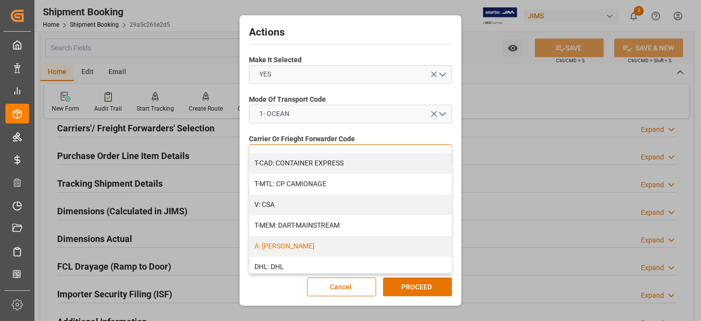
click at [339, 248] on div "A: DELMAR" at bounding box center [351, 246] width 202 height 21
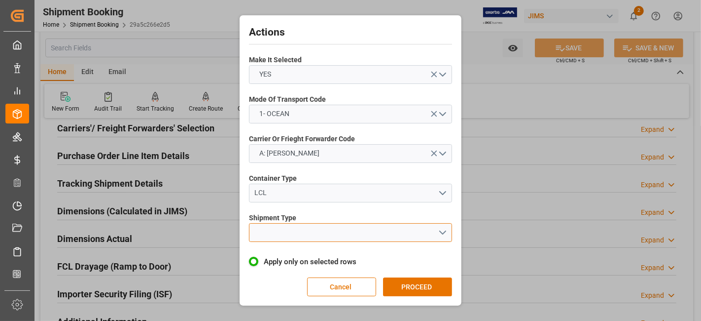
click at [446, 226] on button "open menu" at bounding box center [350, 232] width 203 height 19
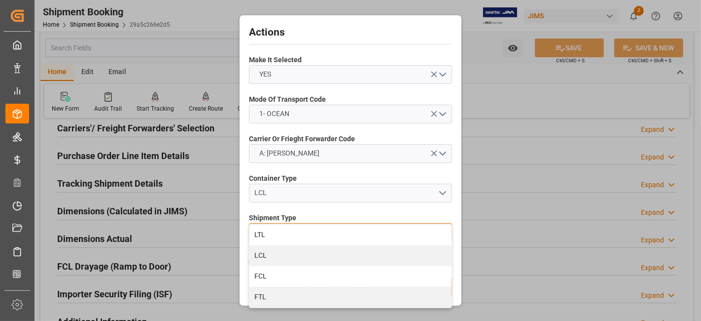
click at [358, 254] on div "LCL" at bounding box center [351, 255] width 202 height 21
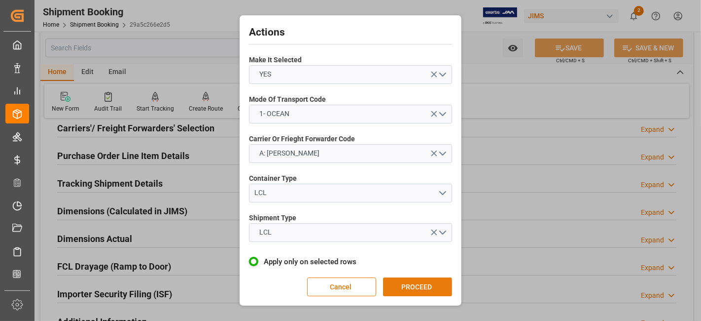
click at [405, 283] on button "PROCEED" at bounding box center [417, 286] width 69 height 19
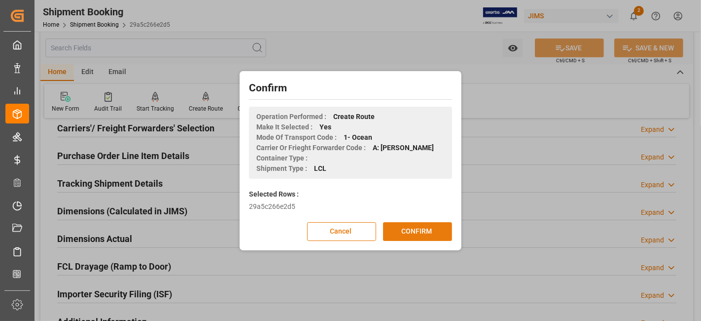
click at [413, 232] on button "CONFIRM" at bounding box center [417, 231] width 69 height 19
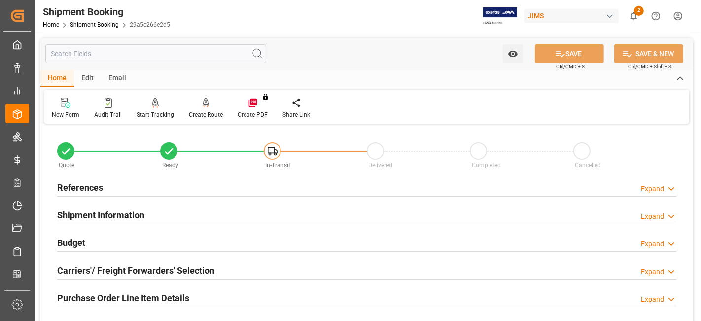
click at [121, 271] on h2 "Carriers'/ Freight Forwarders' Selection" at bounding box center [135, 269] width 157 height 13
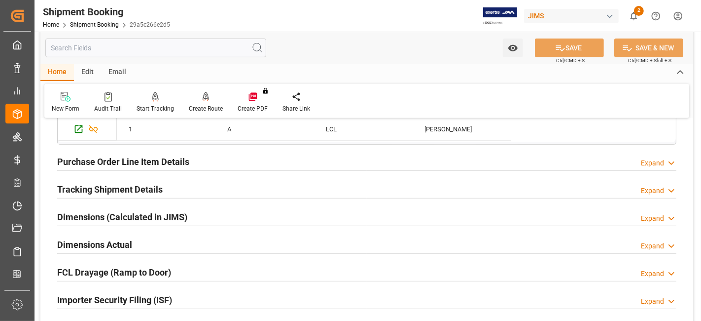
scroll to position [460, 0]
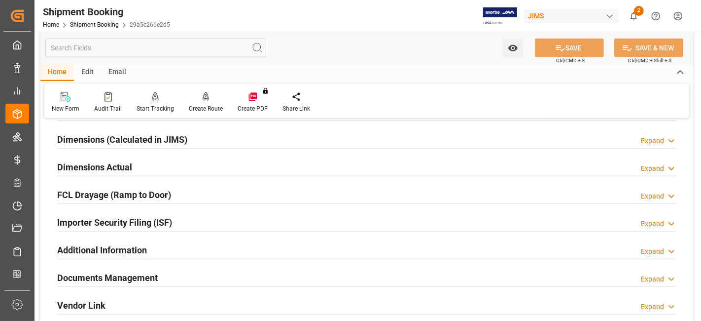
click at [114, 164] on h2 "Dimensions Actual" at bounding box center [94, 166] width 75 height 13
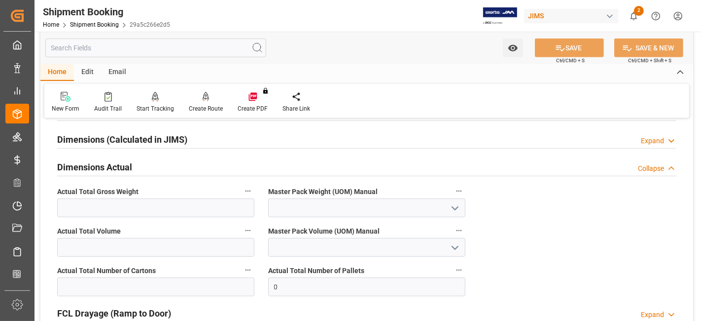
scroll to position [482, 0]
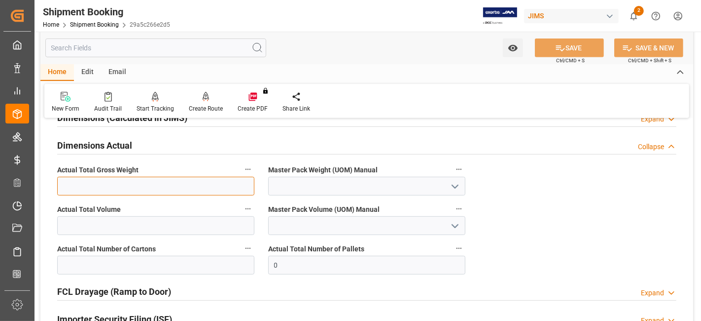
click at [105, 183] on input "text" at bounding box center [155, 186] width 197 height 19
type input "4003"
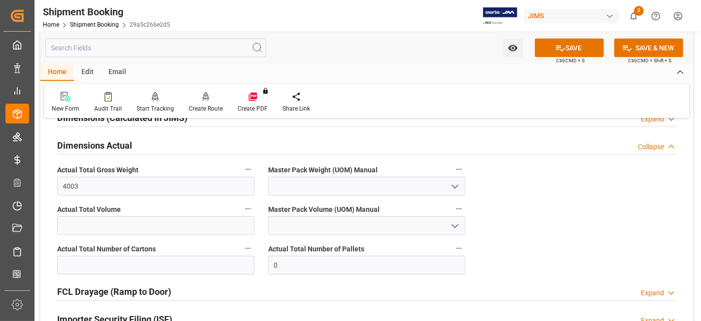
click at [448, 185] on button "open menu" at bounding box center [454, 186] width 15 height 15
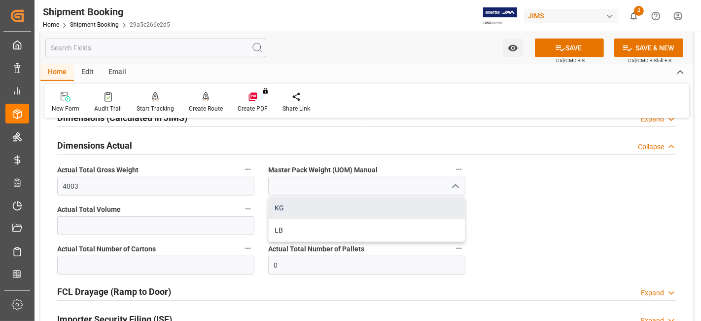
click at [314, 202] on div "KG" at bounding box center [367, 208] width 196 height 22
type input "KG"
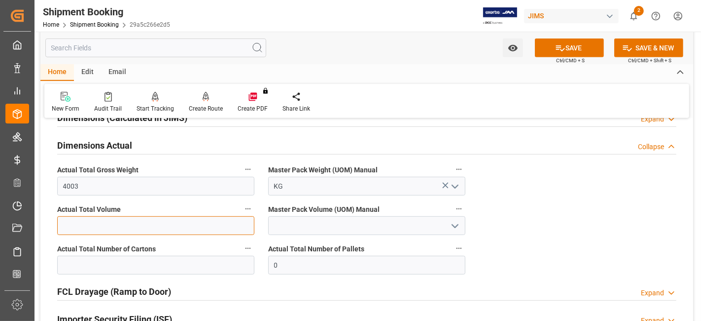
click at [103, 220] on input "text" at bounding box center [155, 225] width 197 height 19
type input "25.681"
click at [456, 224] on polyline "open menu" at bounding box center [455, 225] width 6 height 3
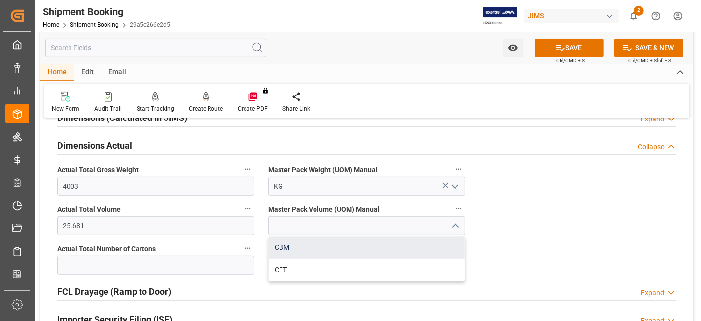
click at [362, 242] on div "CBM" at bounding box center [367, 247] width 196 height 22
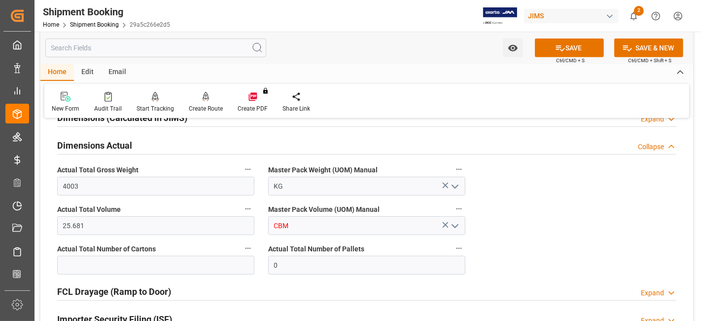
type input "CBM"
click at [150, 260] on input "text" at bounding box center [155, 264] width 197 height 19
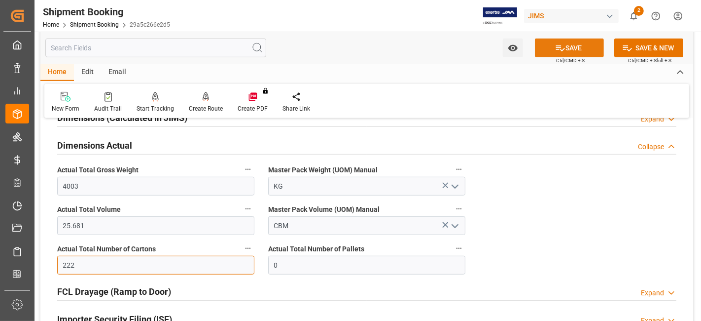
type input "222"
click at [555, 51] on icon at bounding box center [560, 48] width 10 height 10
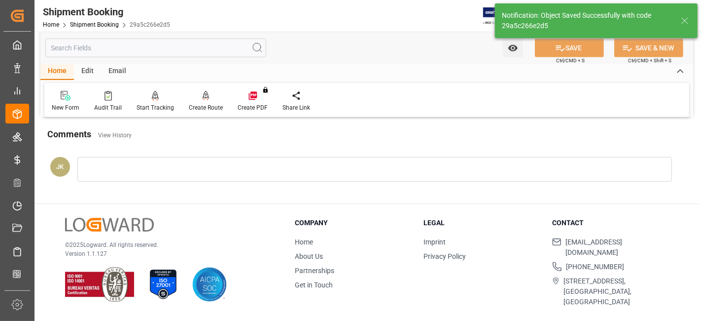
scroll to position [237, 0]
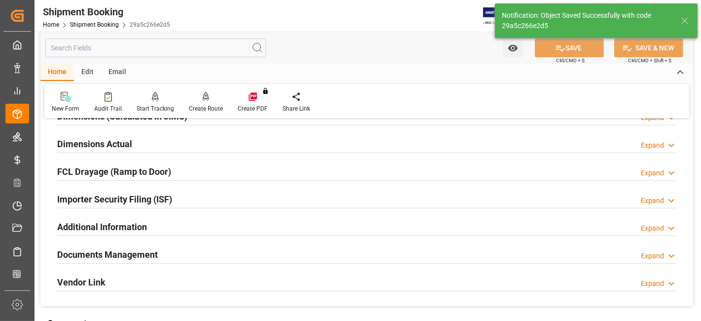
click at [134, 252] on h2 "Documents Management" at bounding box center [107, 254] width 101 height 13
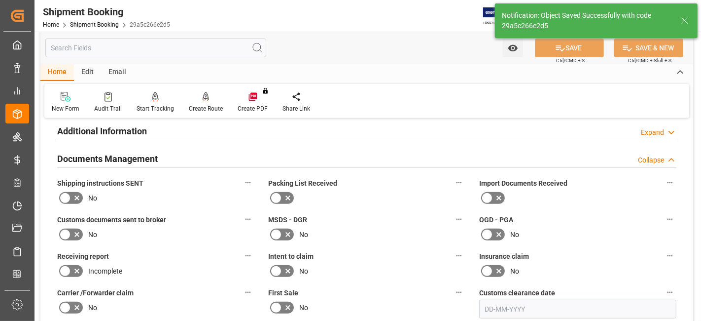
scroll to position [346, 0]
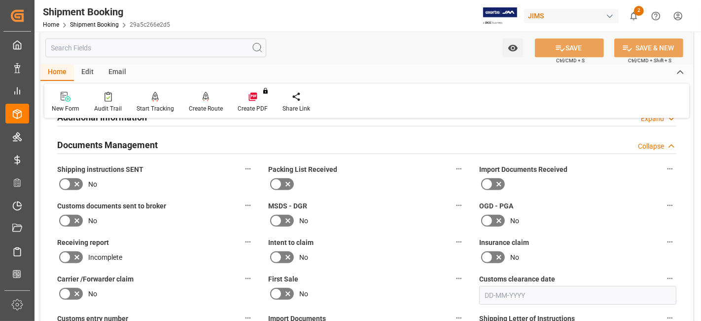
click at [73, 180] on icon at bounding box center [77, 184] width 12 height 12
click at [0, 0] on input "checkbox" at bounding box center [0, 0] width 0 height 0
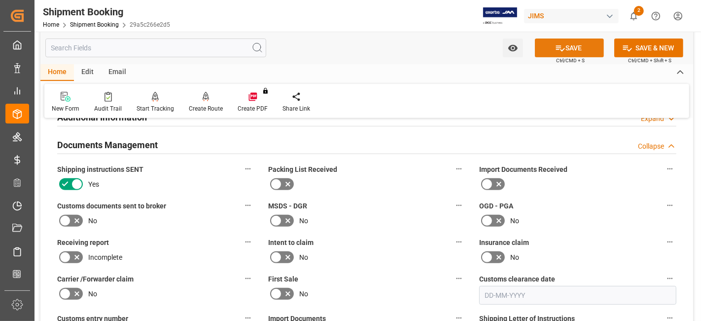
click at [563, 48] on button "SAVE" at bounding box center [569, 47] width 69 height 19
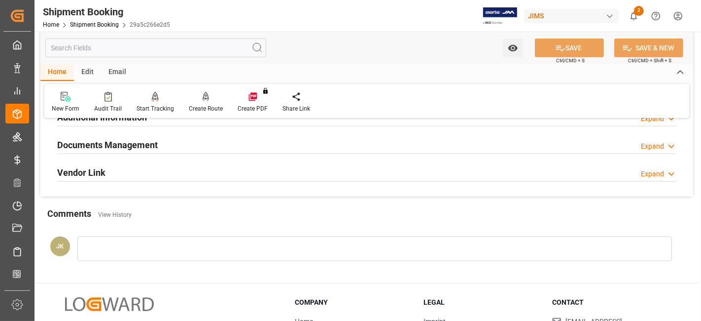
click at [150, 147] on h2 "Documents Management" at bounding box center [107, 144] width 101 height 13
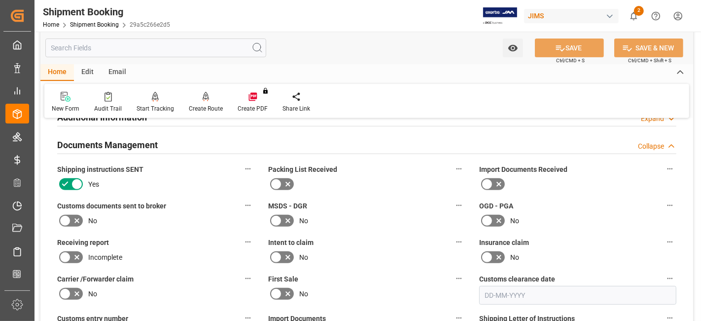
click at [191, 242] on label "Receiving report" at bounding box center [155, 242] width 197 height 14
click at [242, 242] on button "Receiving report" at bounding box center [248, 241] width 13 height 13
click at [162, 246] on div at bounding box center [350, 160] width 701 height 321
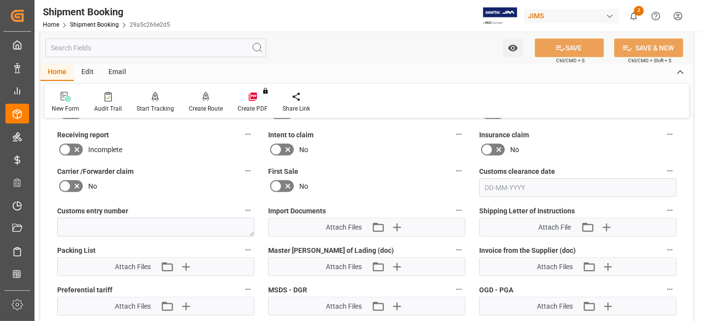
scroll to position [456, 0]
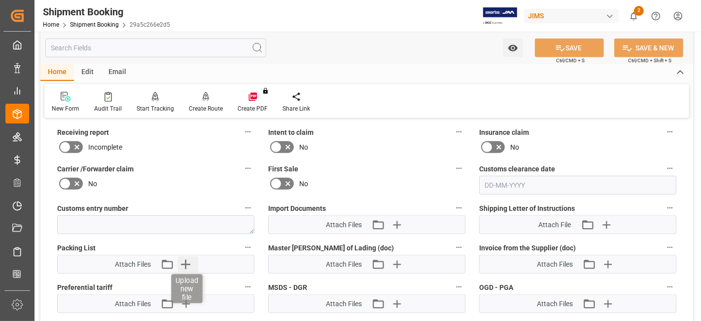
click at [191, 262] on icon "button" at bounding box center [186, 264] width 16 height 16
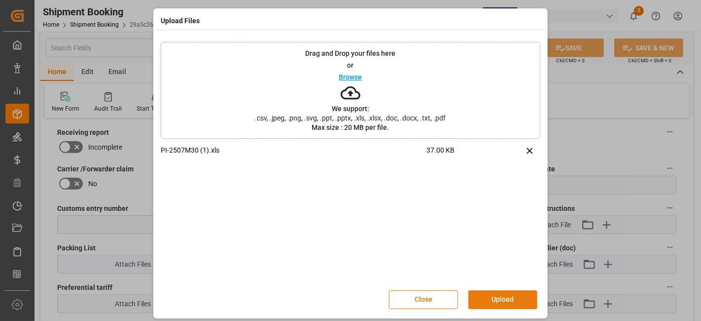
click at [479, 296] on button "Upload" at bounding box center [502, 299] width 69 height 19
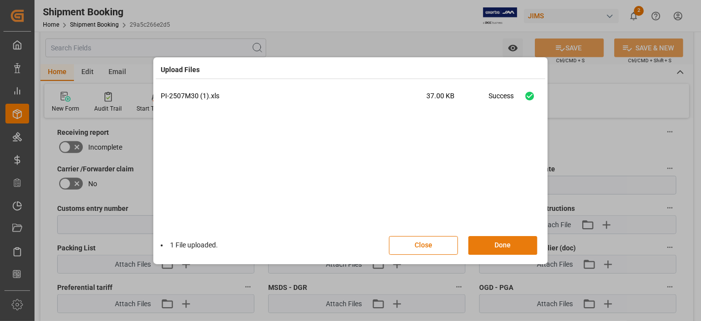
click at [497, 237] on button "Done" at bounding box center [502, 245] width 69 height 19
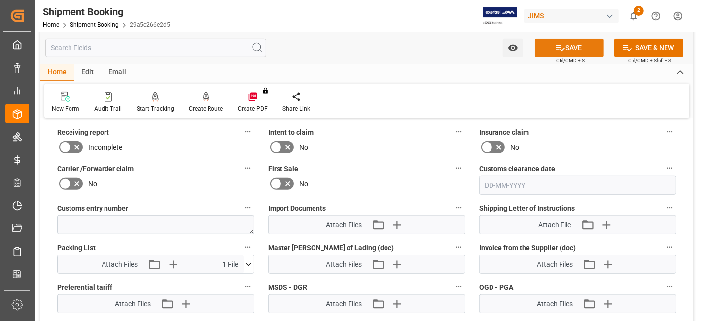
click at [552, 55] on button "SAVE" at bounding box center [569, 47] width 69 height 19
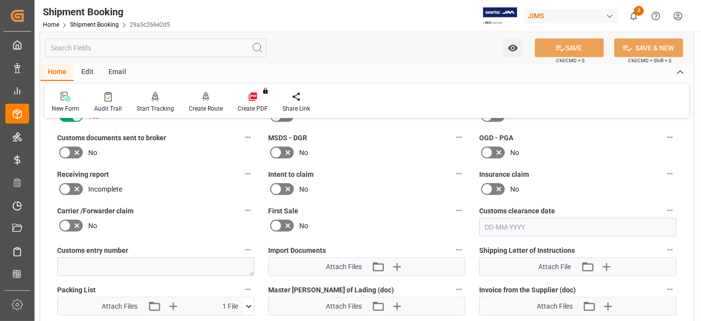
scroll to position [412, 0]
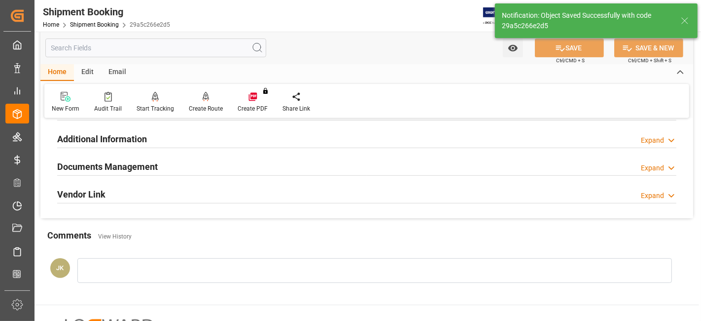
click at [142, 146] on div "Additional Information Expand" at bounding box center [366, 139] width 633 height 28
click at [141, 161] on h2 "Documents Management" at bounding box center [107, 166] width 101 height 13
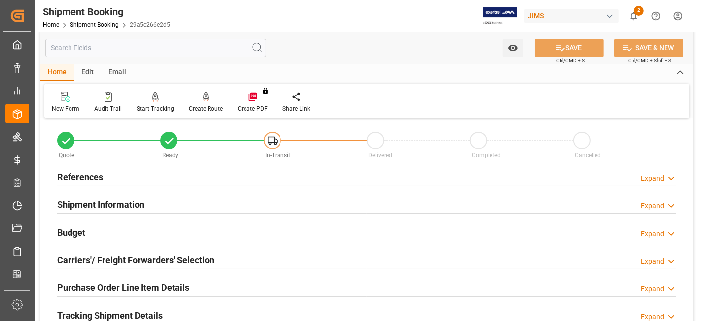
scroll to position [0, 0]
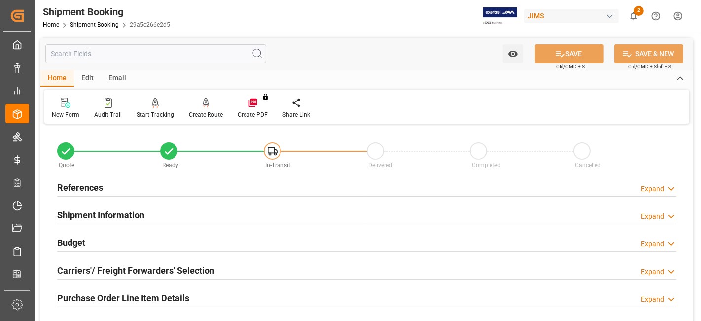
click at [110, 238] on div "Budget Expand" at bounding box center [366, 241] width 619 height 19
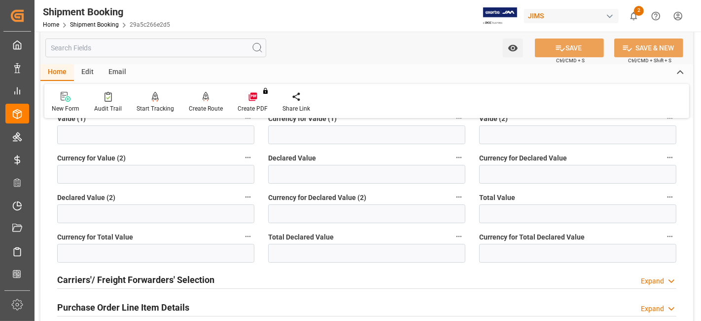
scroll to position [197, 0]
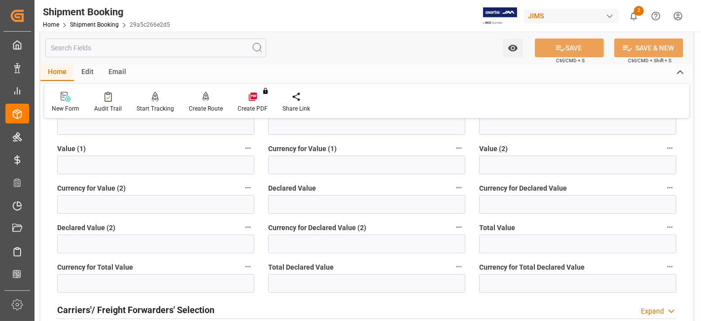
click at [403, 305] on div "Carriers'/ Freight Forwarders' Selection Expand" at bounding box center [366, 308] width 619 height 19
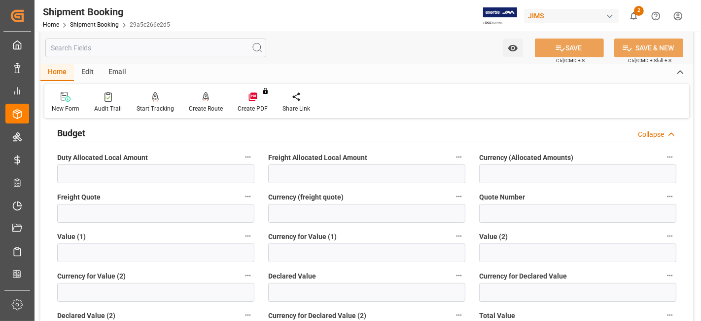
scroll to position [87, 0]
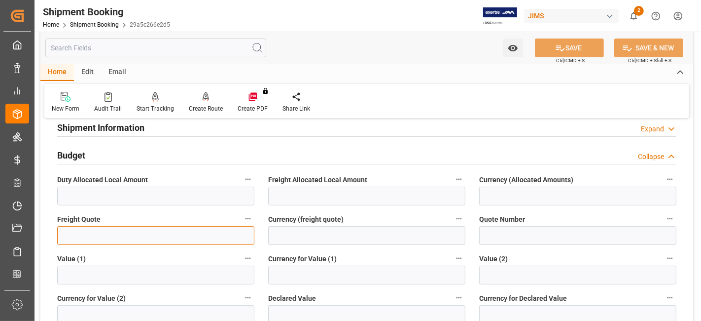
click at [87, 233] on input "text" at bounding box center [155, 235] width 197 height 19
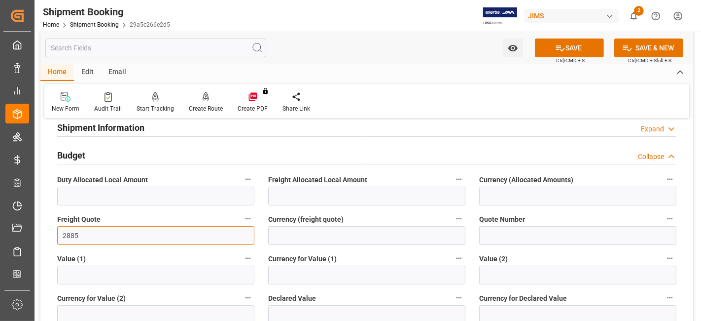
type input "2885"
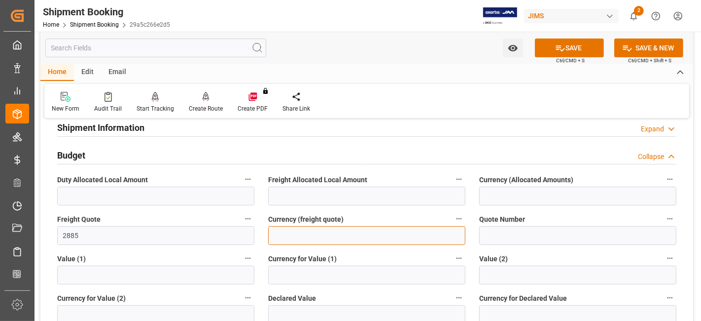
drag, startPoint x: 349, startPoint y: 226, endPoint x: 343, endPoint y: 232, distance: 8.4
click at [349, 226] on input at bounding box center [366, 235] width 197 height 19
click at [316, 244] on div "Currency (freight quote)" at bounding box center [366, 228] width 211 height 39
drag, startPoint x: 316, startPoint y: 237, endPoint x: 324, endPoint y: 220, distance: 18.3
click at [316, 237] on input at bounding box center [366, 235] width 197 height 19
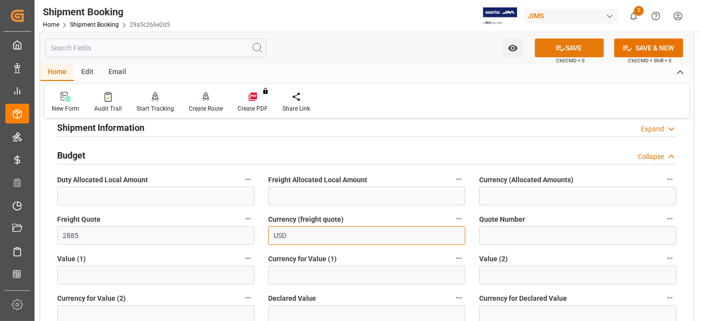
type input "USD"
click at [550, 49] on button "SAVE" at bounding box center [569, 47] width 69 height 19
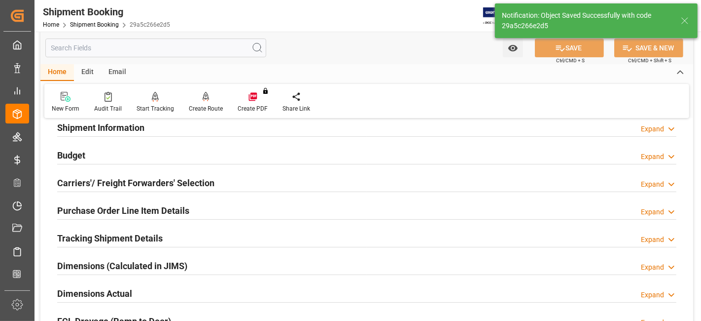
click at [101, 147] on div "Budget Expand" at bounding box center [366, 154] width 619 height 19
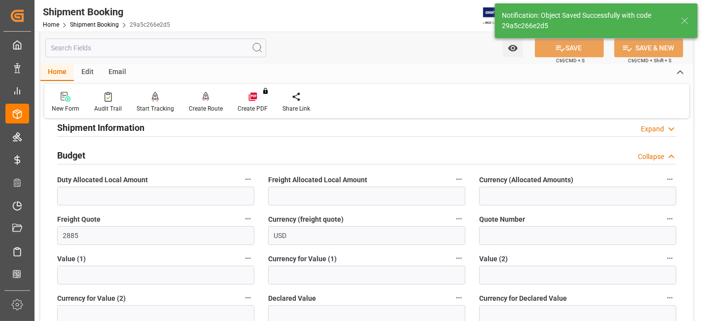
click at [98, 153] on div "Budget Collapse" at bounding box center [366, 154] width 619 height 19
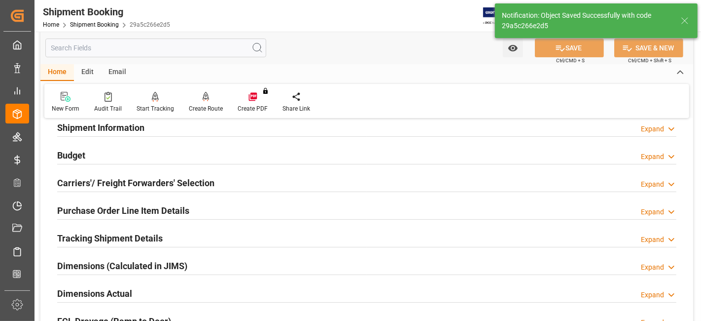
click at [115, 178] on h2 "Carriers'/ Freight Forwarders' Selection" at bounding box center [135, 182] width 157 height 13
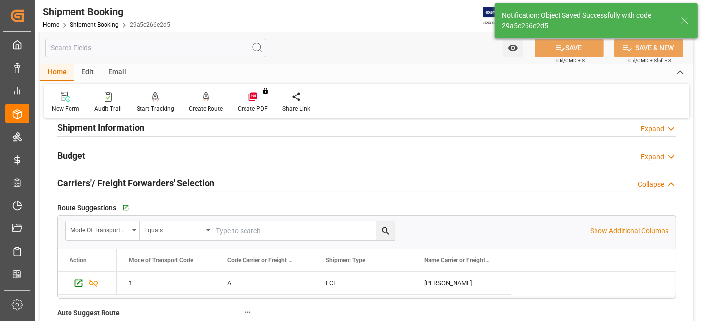
click at [115, 181] on h2 "Carriers'/ Freight Forwarders' Selection" at bounding box center [135, 182] width 157 height 13
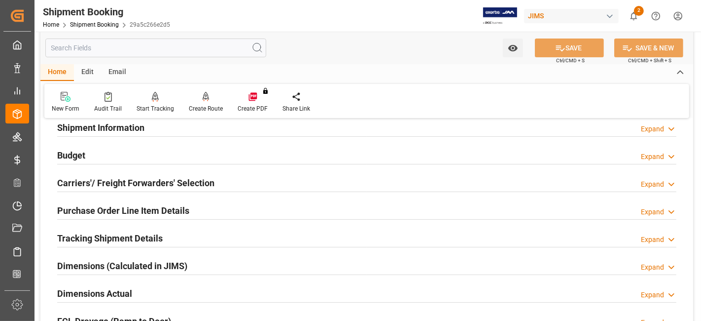
click at [101, 206] on h2 "Purchase Order Line Item Details" at bounding box center [123, 210] width 132 height 13
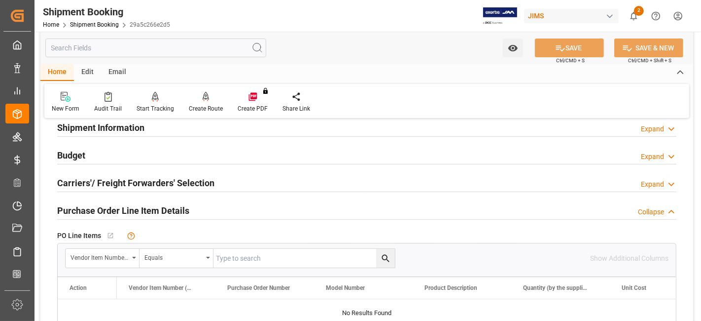
click at [101, 206] on h2 "Purchase Order Line Item Details" at bounding box center [123, 210] width 132 height 13
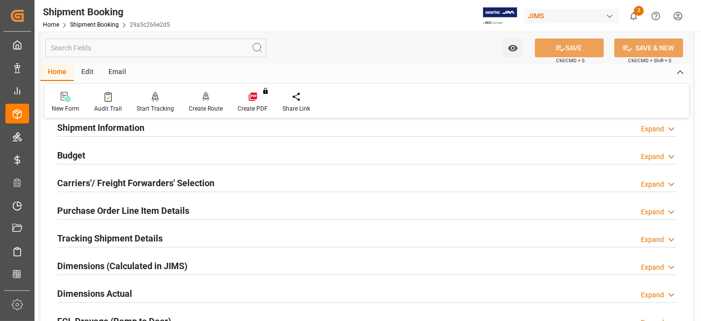
click at [119, 237] on h2 "Tracking Shipment Details" at bounding box center [110, 237] width 106 height 13
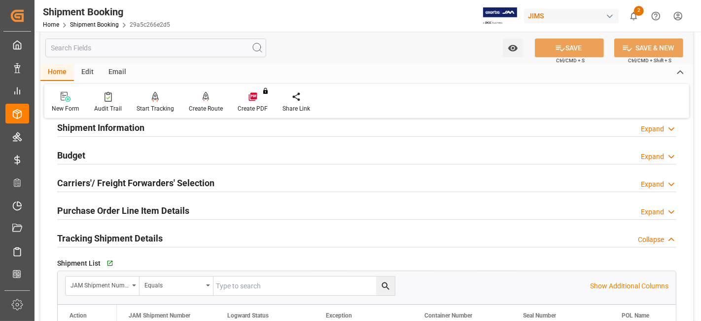
click at [119, 237] on h2 "Tracking Shipment Details" at bounding box center [110, 237] width 106 height 13
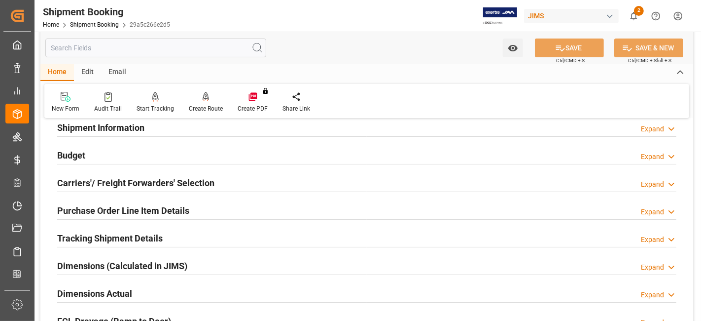
click at [112, 292] on h2 "Dimensions Actual" at bounding box center [94, 292] width 75 height 13
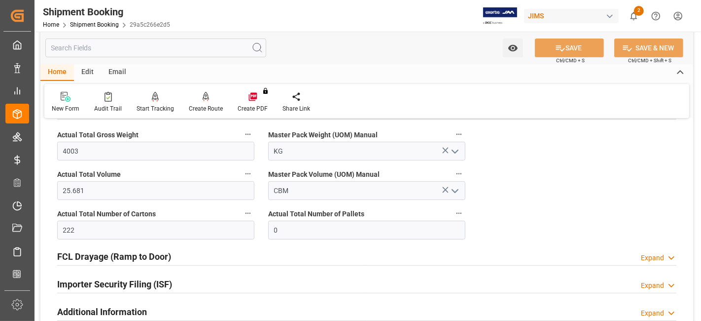
scroll to position [285, 0]
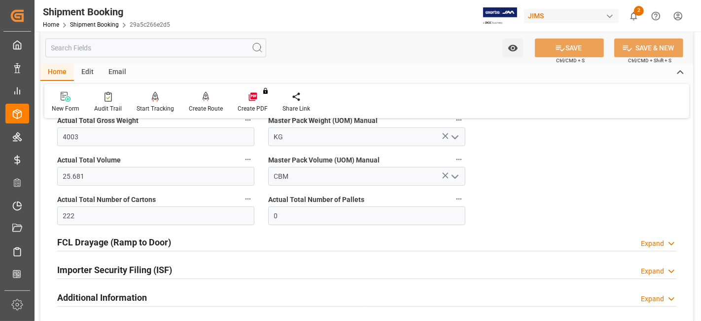
click at [543, 198] on div "Quote Ready In-Transit Delivered Completed Cancelled References Expand JAM Refe…" at bounding box center [366, 109] width 653 height 534
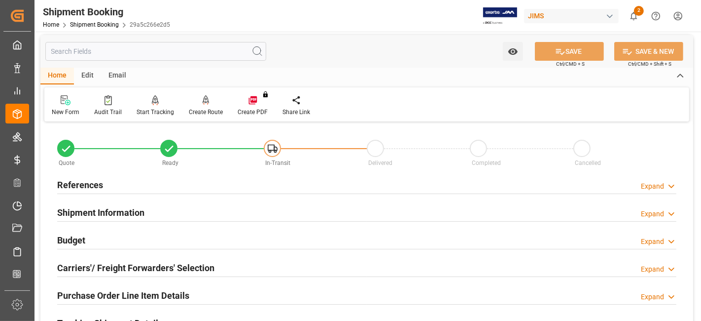
scroll to position [0, 0]
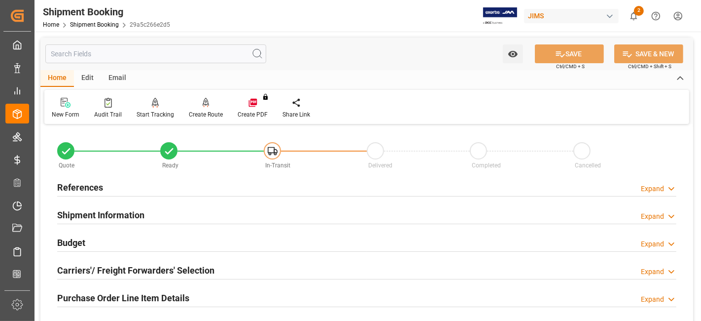
click at [74, 186] on h2 "References" at bounding box center [80, 186] width 46 height 13
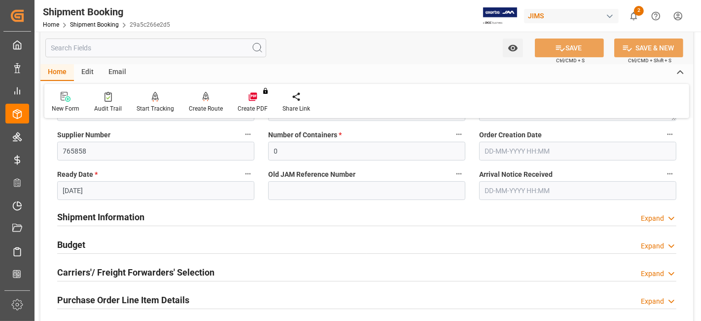
scroll to position [197, 0]
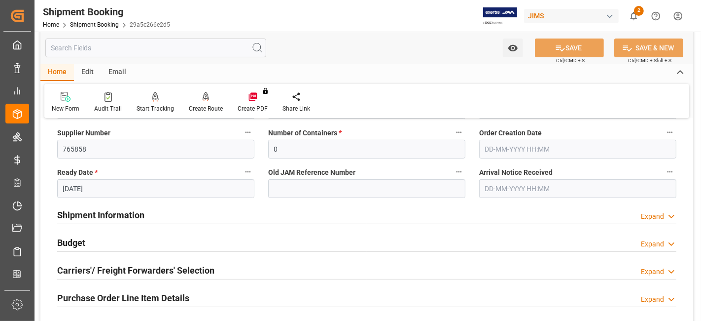
click at [150, 212] on div "Shipment Information Expand" at bounding box center [366, 214] width 619 height 19
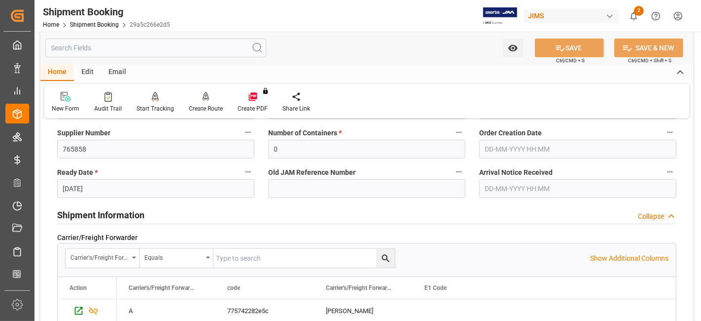
click at [150, 212] on div "Shipment Information Collapse" at bounding box center [366, 214] width 619 height 19
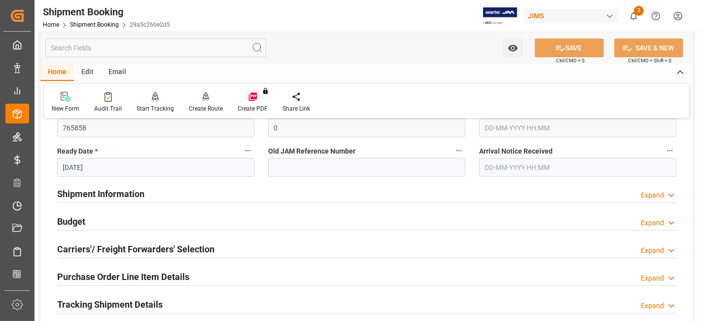
scroll to position [219, 0]
click at [108, 217] on div "Budget Expand" at bounding box center [366, 220] width 619 height 19
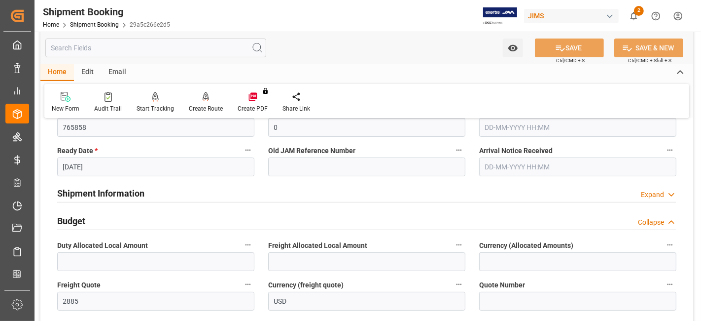
click at [108, 217] on div "Budget Collapse" at bounding box center [366, 220] width 619 height 19
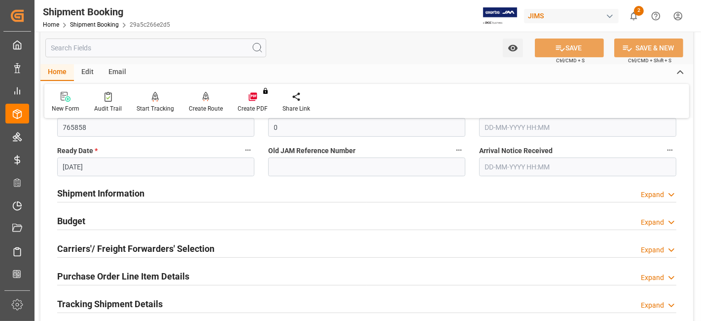
scroll to position [241, 0]
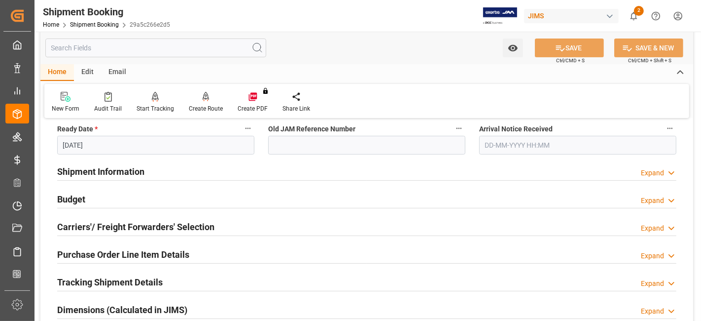
click at [108, 217] on div "Carriers'/ Freight Forwarders' Selection" at bounding box center [135, 225] width 157 height 19
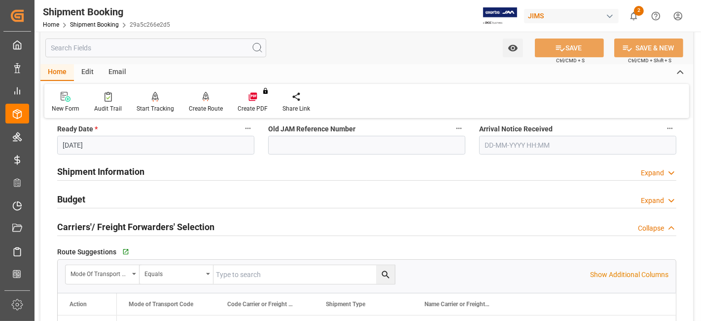
click at [108, 217] on div "Carriers'/ Freight Forwarders' Selection" at bounding box center [135, 225] width 157 height 19
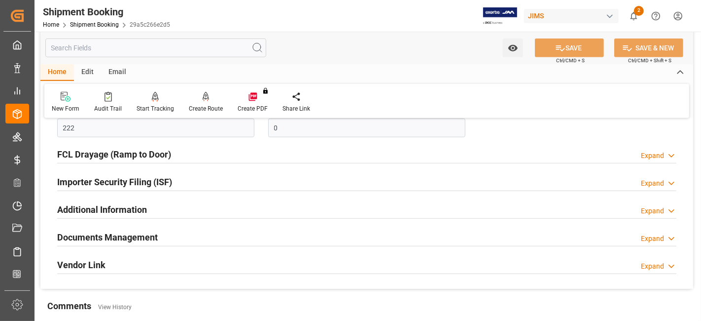
click at [113, 235] on h2 "Documents Management" at bounding box center [107, 236] width 101 height 13
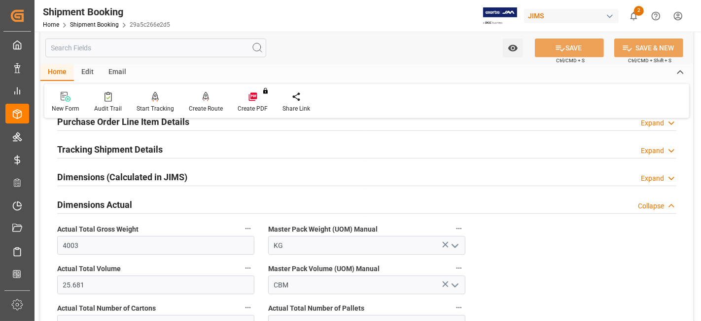
scroll to position [372, 0]
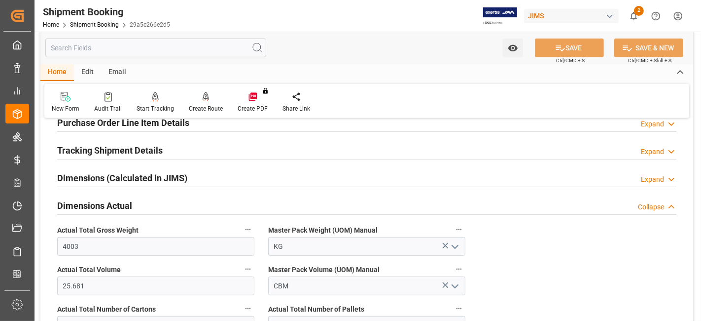
click at [124, 151] on h2 "Tracking Shipment Details" at bounding box center [110, 149] width 106 height 13
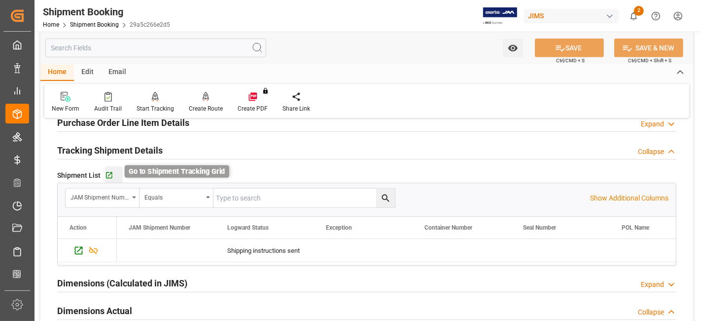
click at [107, 174] on icon "button" at bounding box center [109, 175] width 8 height 8
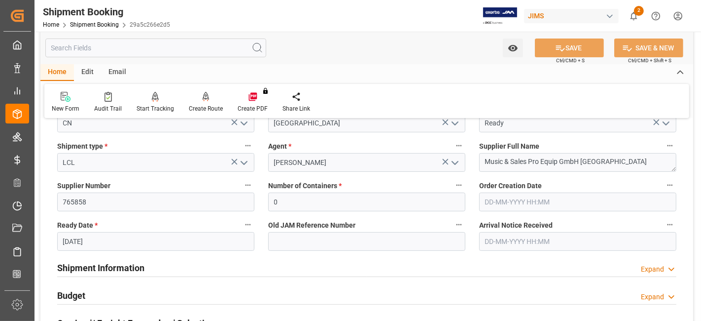
scroll to position [142, 0]
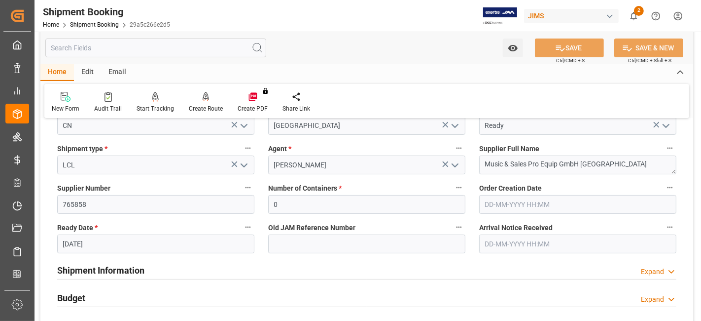
click at [180, 270] on div "Shipment Information Expand" at bounding box center [366, 269] width 619 height 19
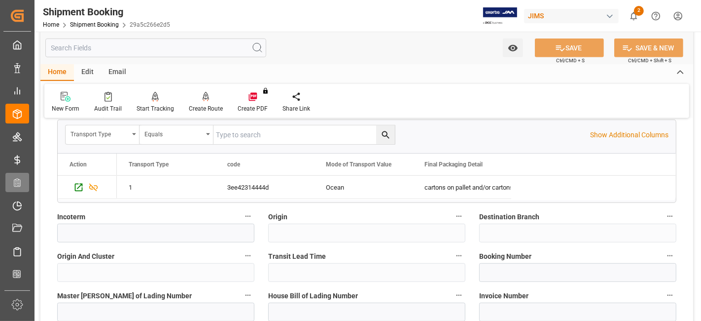
scroll to position [515, 0]
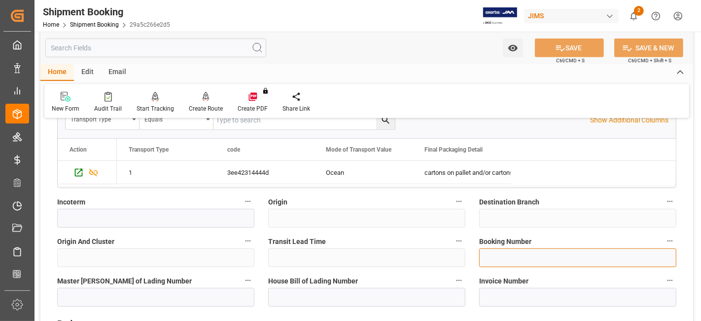
click at [490, 252] on input at bounding box center [577, 257] width 197 height 19
paste input "13636696"
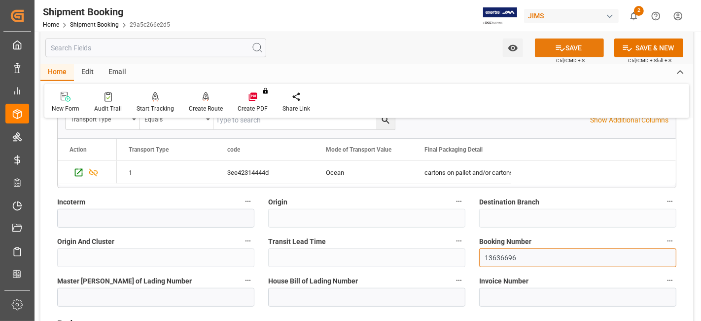
type input "13636696"
click at [555, 47] on icon at bounding box center [560, 48] width 10 height 10
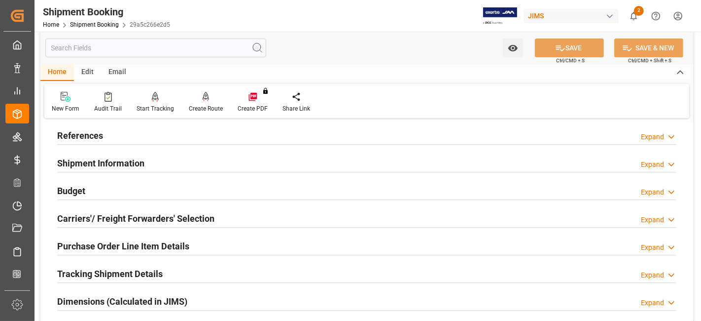
scroll to position [55, 0]
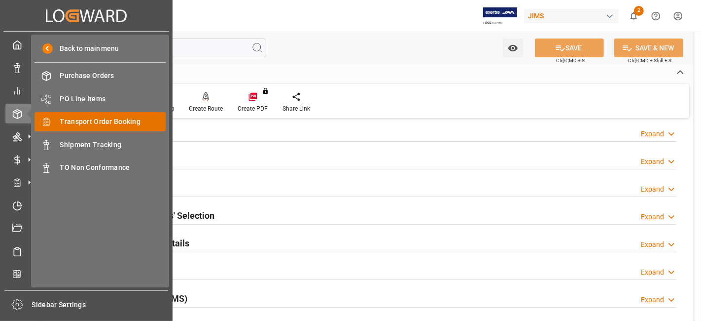
click at [118, 121] on span "Transport Order Booking" at bounding box center [113, 121] width 106 height 10
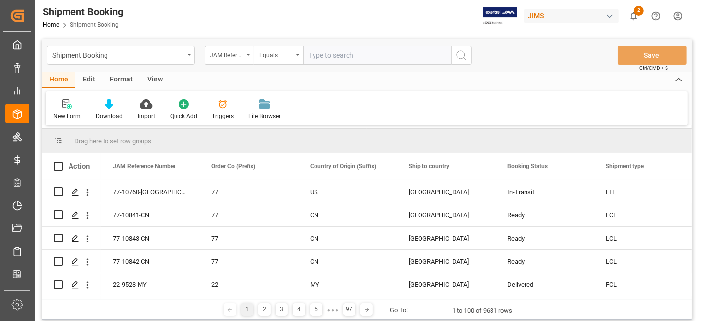
click at [318, 57] on input "text" at bounding box center [377, 55] width 148 height 19
type input "77-10416-US"
click at [472, 63] on div "Shipment Booking JAM Reference Number Equals 77-10416-US Save Ctrl/CMD + S" at bounding box center [367, 55] width 650 height 33
click at [463, 59] on icon "search button" at bounding box center [462, 55] width 12 height 12
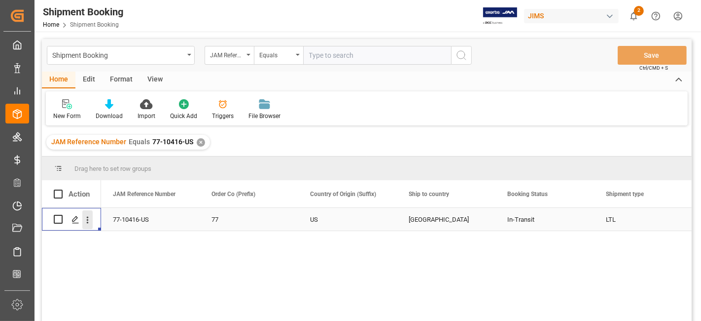
click at [82, 221] on icon "open menu" at bounding box center [87, 220] width 10 height 10
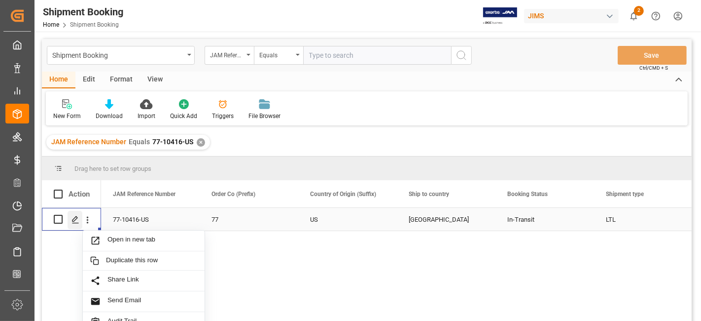
click at [77, 221] on icon "Press SPACE to select this row." at bounding box center [76, 219] width 8 height 8
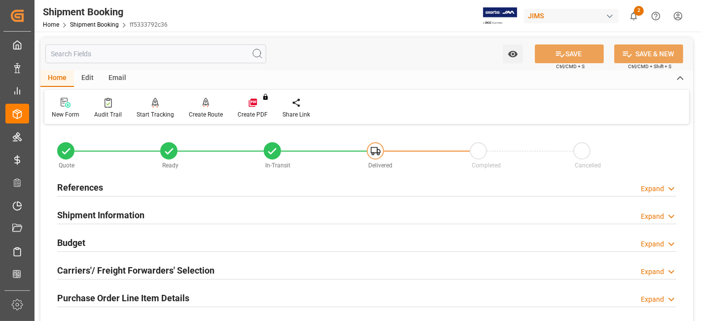
click at [107, 267] on h2 "Carriers'/ Freight Forwarders' Selection" at bounding box center [135, 269] width 157 height 13
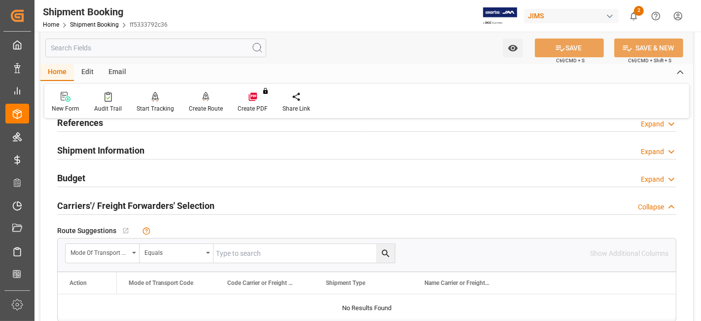
scroll to position [175, 0]
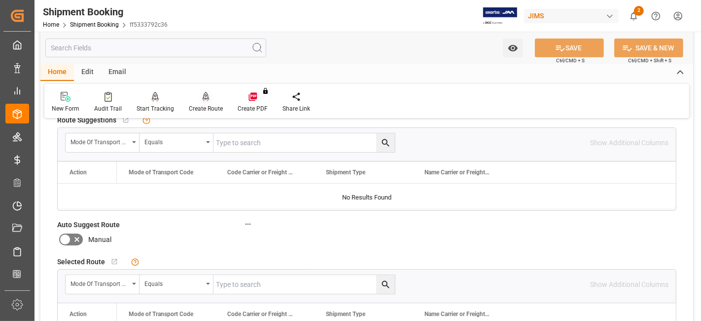
click at [213, 108] on div "Create Route" at bounding box center [206, 108] width 34 height 9
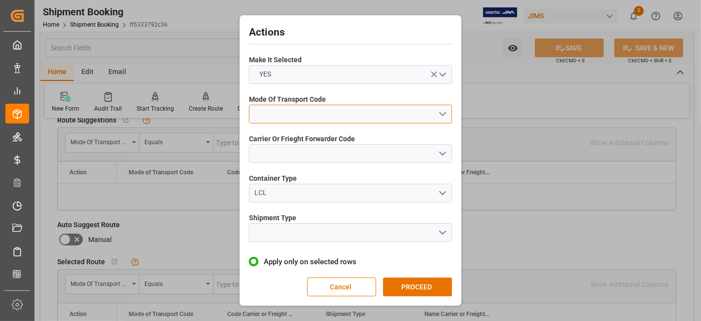
click at [436, 113] on button "open menu" at bounding box center [350, 114] width 203 height 19
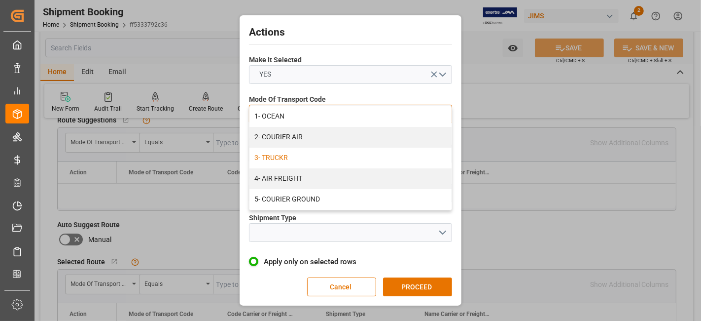
click at [414, 158] on div "3- TRUCKR" at bounding box center [351, 157] width 202 height 21
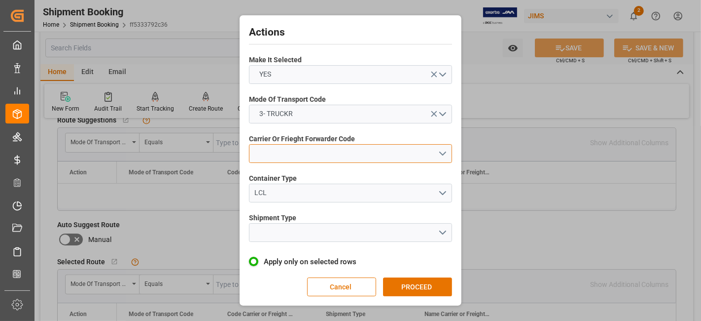
click at [443, 154] on button "open menu" at bounding box center [350, 153] width 203 height 19
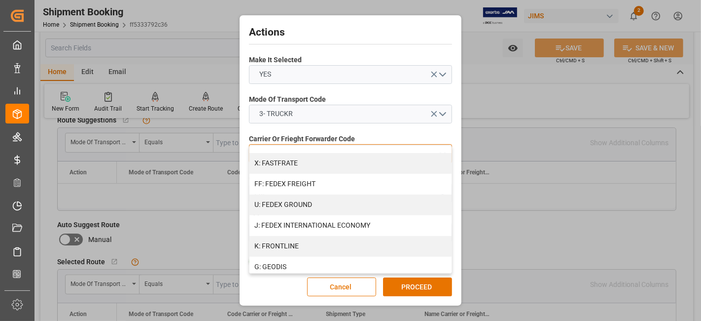
scroll to position [288, 0]
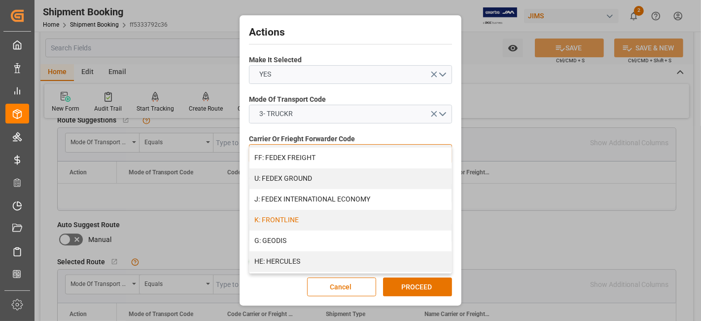
click at [333, 220] on div "K: FRONTLINE" at bounding box center [351, 220] width 202 height 21
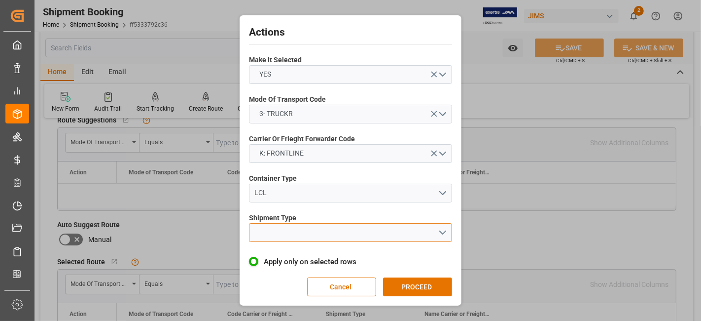
click at [442, 233] on button "open menu" at bounding box center [350, 232] width 203 height 19
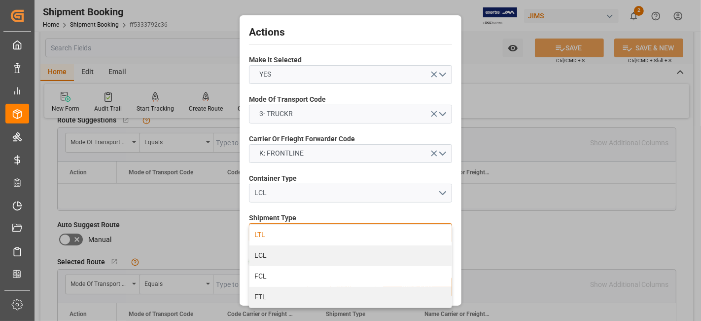
click at [328, 238] on div "LTL" at bounding box center [351, 234] width 202 height 21
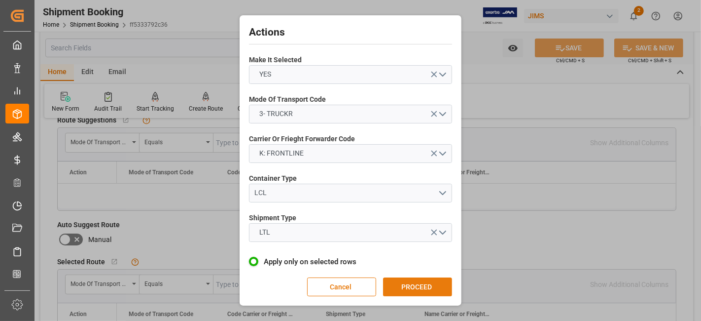
click at [424, 286] on button "PROCEED" at bounding box center [417, 286] width 69 height 19
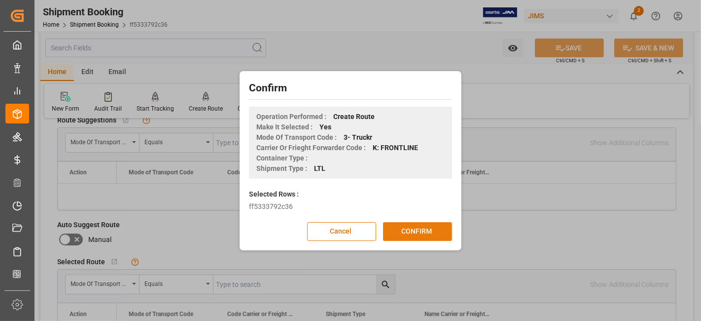
click at [419, 233] on button "CONFIRM" at bounding box center [417, 231] width 69 height 19
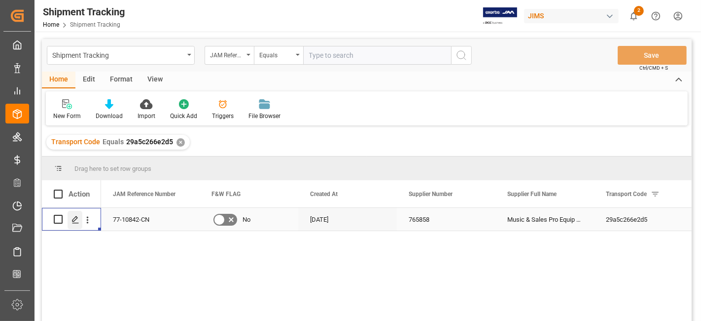
click at [72, 220] on icon "Press SPACE to select this row." at bounding box center [76, 219] width 8 height 8
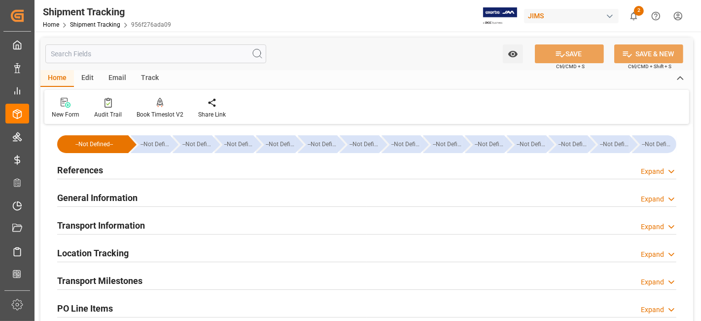
click at [131, 169] on div "References Expand" at bounding box center [366, 169] width 619 height 19
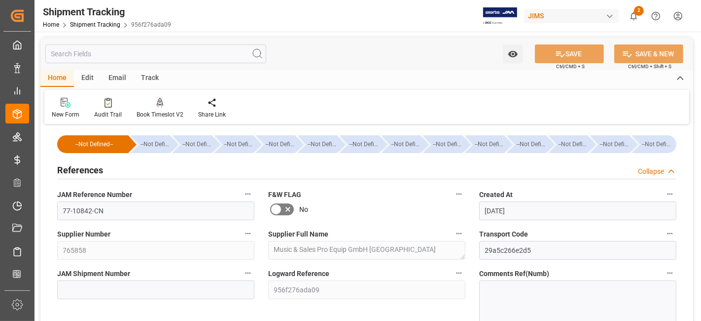
click at [131, 169] on div "References Collapse" at bounding box center [366, 169] width 619 height 19
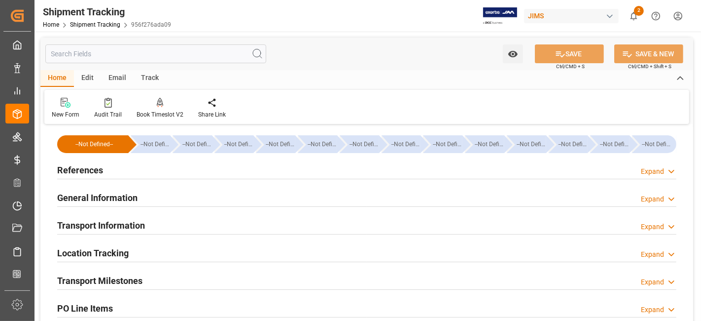
click at [128, 190] on div "General Information" at bounding box center [97, 196] width 80 height 19
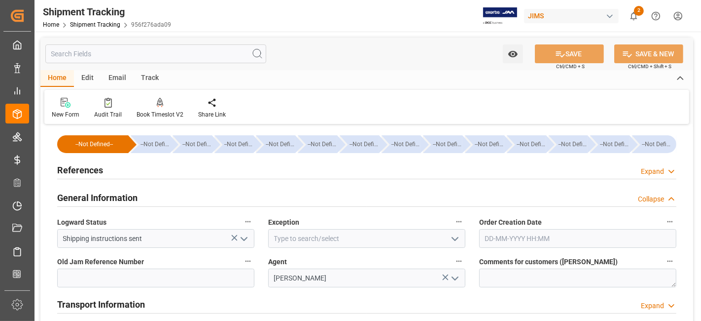
click at [128, 190] on div "General Information" at bounding box center [97, 196] width 80 height 19
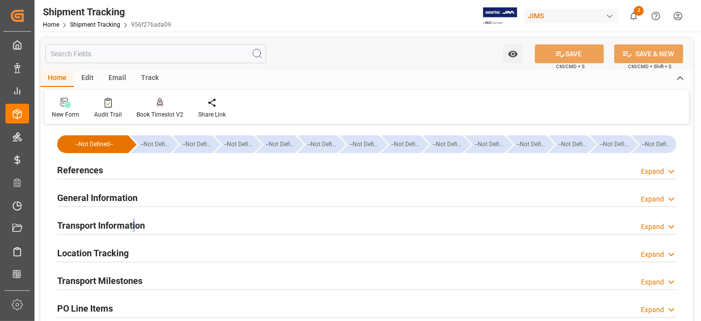
click at [135, 226] on h2 "Transport Information" at bounding box center [101, 224] width 88 height 13
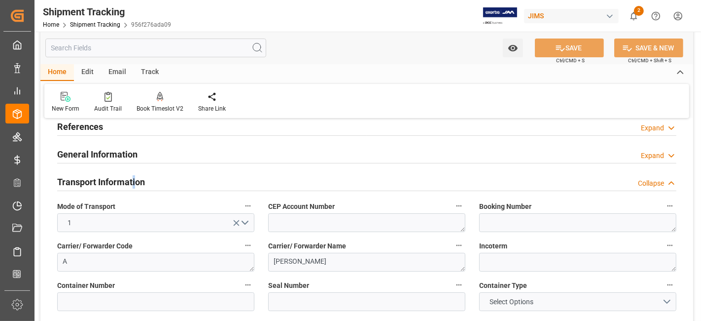
scroll to position [66, 0]
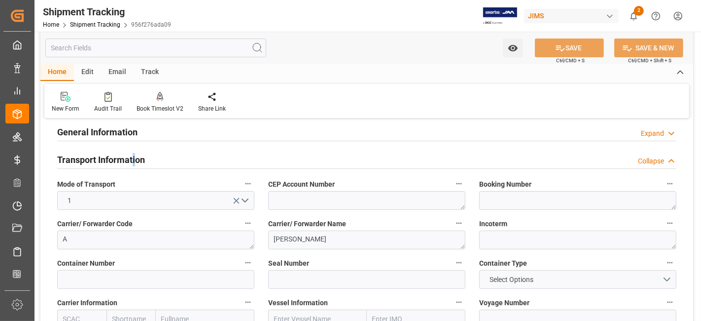
click at [135, 161] on h2 "Transport Information" at bounding box center [101, 159] width 88 height 13
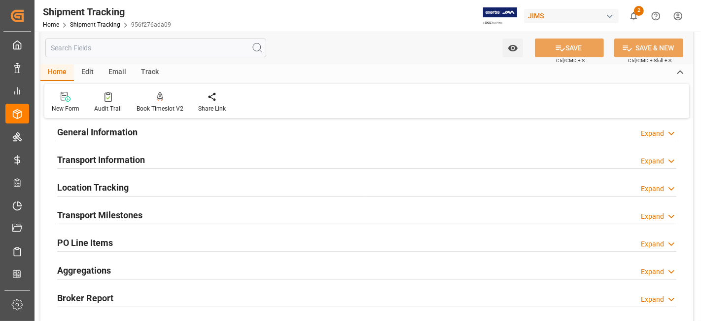
click at [129, 136] on h2 "General Information" at bounding box center [97, 131] width 80 height 13
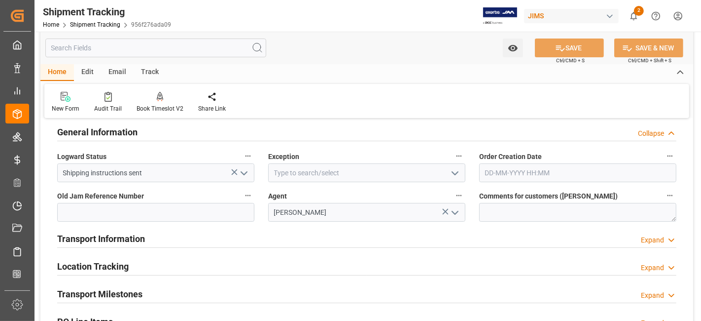
click at [129, 133] on h2 "General Information" at bounding box center [97, 131] width 80 height 13
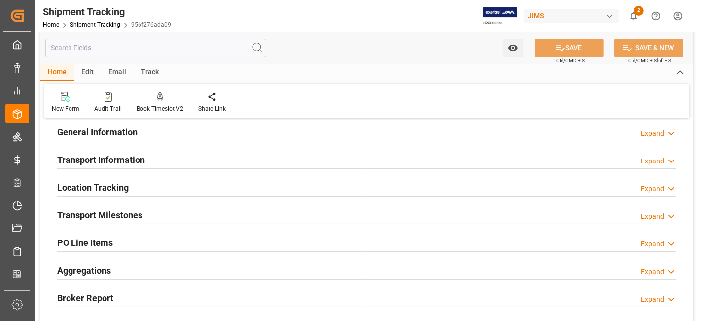
click at [135, 164] on h2 "Transport Information" at bounding box center [101, 159] width 88 height 13
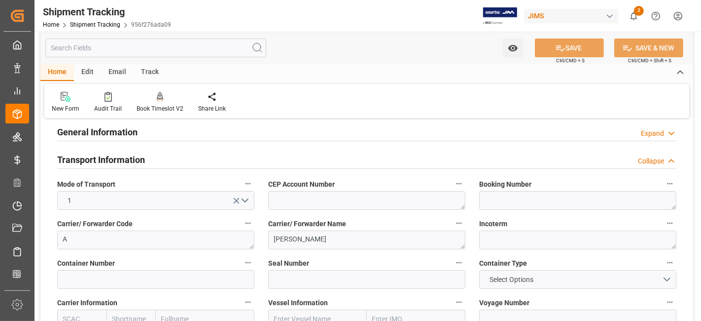
click at [135, 163] on h2 "Transport Information" at bounding box center [101, 159] width 88 height 13
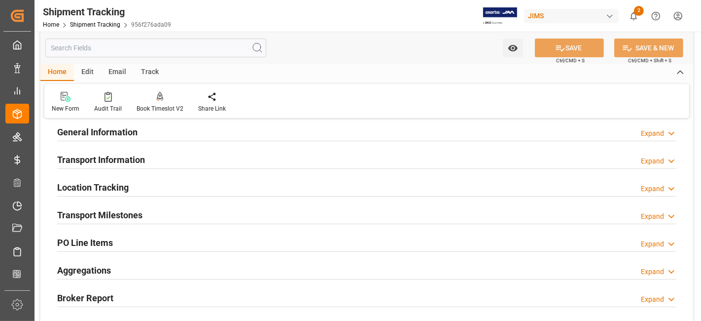
click at [135, 189] on div "Location Tracking Expand" at bounding box center [366, 186] width 619 height 19
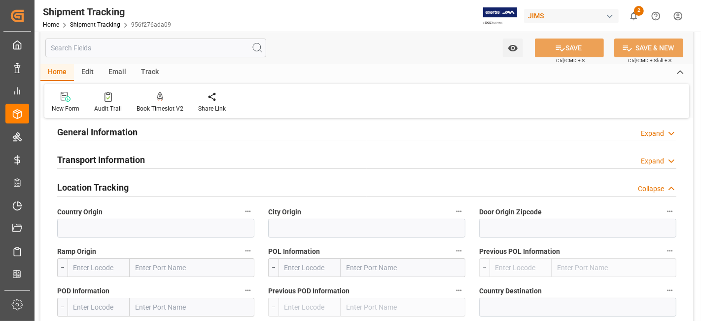
click at [135, 189] on div "Location Tracking Collapse" at bounding box center [366, 186] width 619 height 19
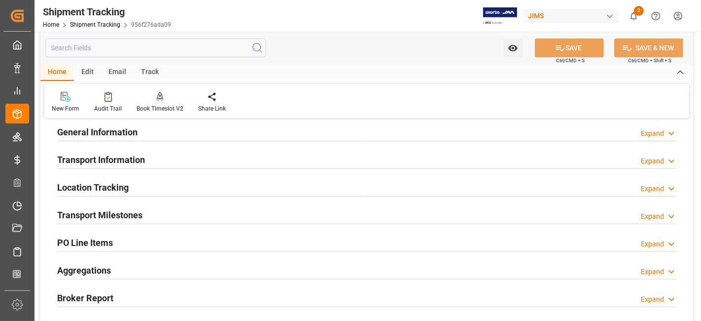
click at [127, 216] on h2 "Transport Milestones" at bounding box center [99, 214] width 85 height 13
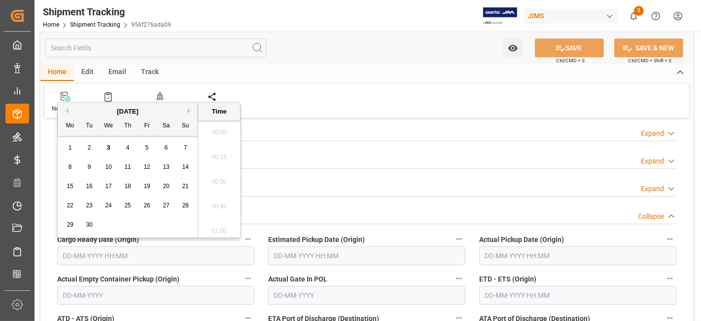
click at [119, 254] on input "text" at bounding box center [155, 255] width 197 height 19
click at [97, 172] on div "8 9 10 11 12 13 14" at bounding box center [128, 166] width 135 height 19
click at [69, 188] on span "15" at bounding box center [70, 185] width 6 height 7
type input "[DATE] 00:00"
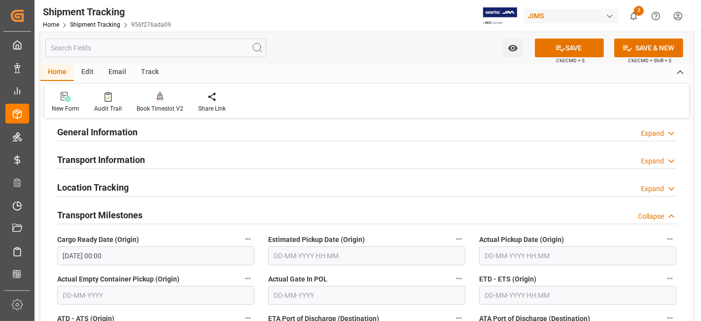
click at [207, 274] on label "Actual Empty Container Pickup (Origin)" at bounding box center [155, 279] width 197 height 14
click at [242, 274] on button "Actual Empty Container Pickup (Origin)" at bounding box center [248, 278] width 13 height 13
click at [195, 270] on div at bounding box center [350, 160] width 701 height 321
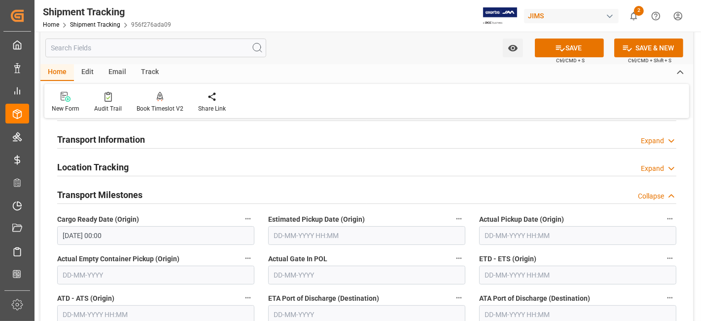
scroll to position [87, 0]
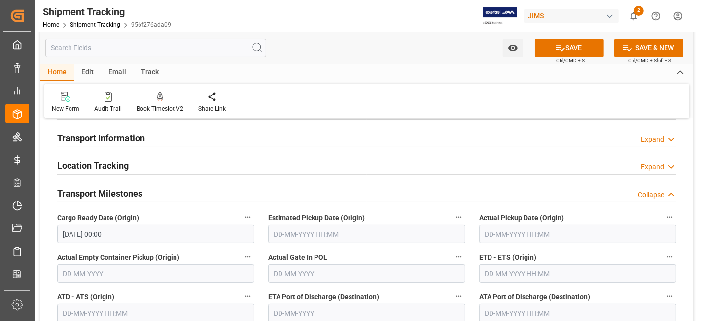
click at [352, 232] on input "text" at bounding box center [366, 233] width 197 height 19
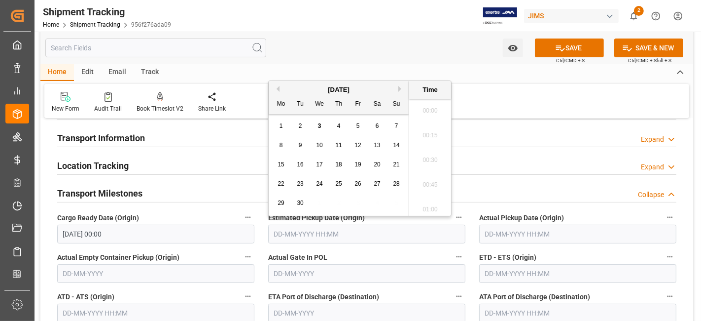
scroll to position [816, 0]
click at [436, 252] on label "Actual Gate In POL" at bounding box center [366, 257] width 197 height 14
click at [453, 252] on button "Actual Gate In POL" at bounding box center [459, 256] width 13 height 13
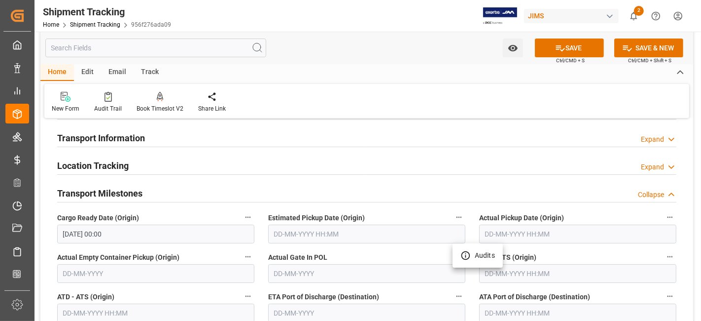
click at [390, 258] on div at bounding box center [350, 160] width 701 height 321
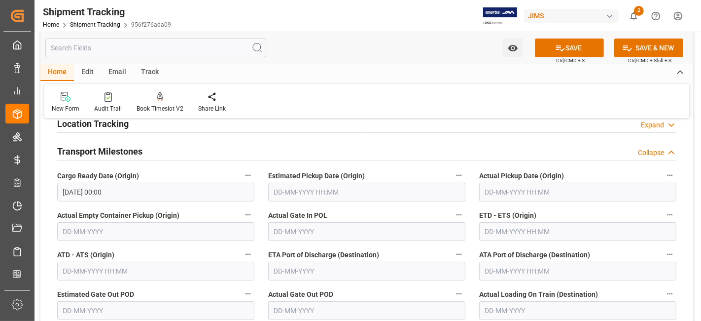
scroll to position [131, 0]
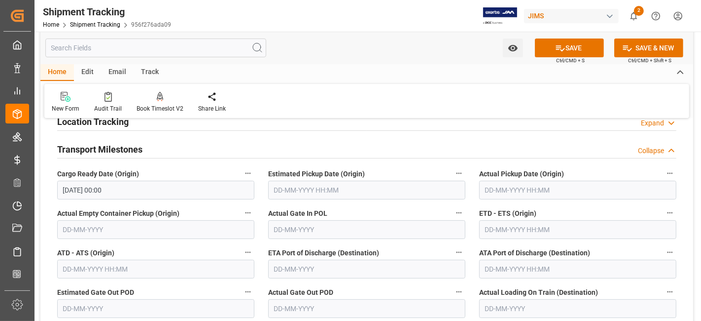
click at [497, 232] on input "text" at bounding box center [577, 229] width 197 height 19
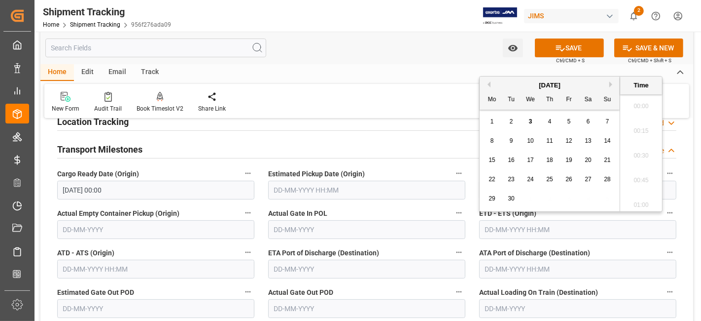
scroll to position [816, 0]
click at [612, 81] on button "Next Month" at bounding box center [612, 84] width 6 height 6
click at [584, 120] on div "4" at bounding box center [588, 122] width 12 height 12
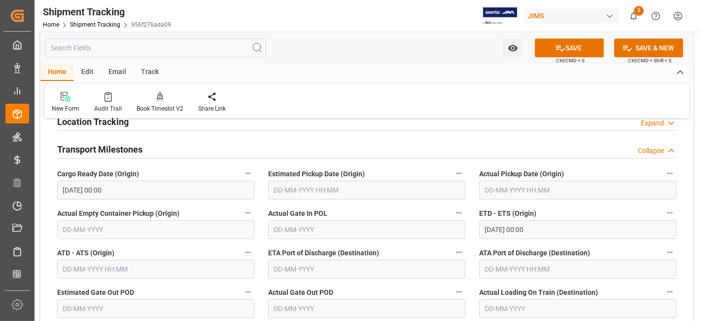
click at [399, 288] on label "Actual Gate Out POD" at bounding box center [366, 292] width 197 height 14
click at [453, 288] on button "Actual Gate Out POD" at bounding box center [459, 291] width 13 height 13
click at [533, 225] on div at bounding box center [350, 160] width 701 height 321
click at [549, 225] on input "04-10-2025 00:00" at bounding box center [577, 229] width 197 height 19
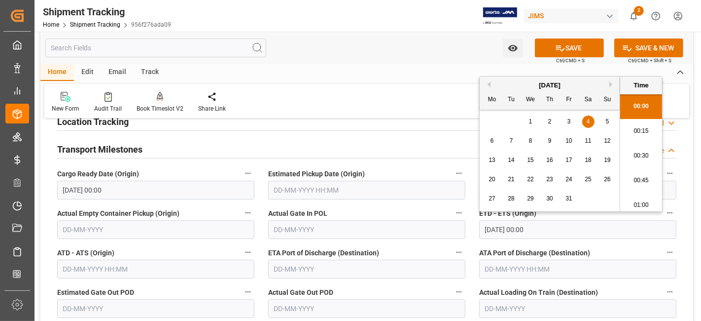
click at [490, 83] on div "[DATE]" at bounding box center [550, 85] width 140 height 10
click at [490, 83] on button "Previous Month" at bounding box center [488, 84] width 6 height 6
click at [604, 163] on span "21" at bounding box center [607, 159] width 6 height 7
type input "[DATE] 00:00"
click at [411, 246] on label "ETA Port of Discharge (Destination)" at bounding box center [366, 253] width 197 height 14
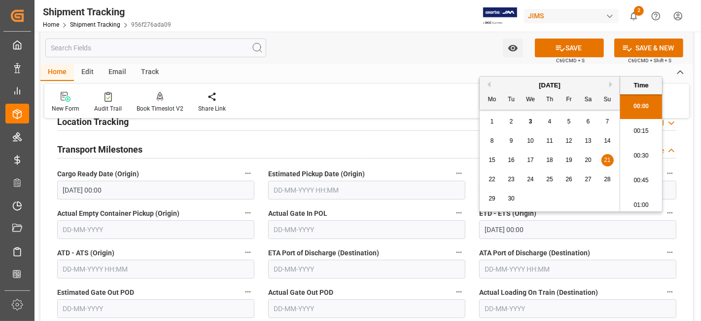
click at [453, 246] on button "ETA Port of Discharge (Destination)" at bounding box center [459, 252] width 13 height 13
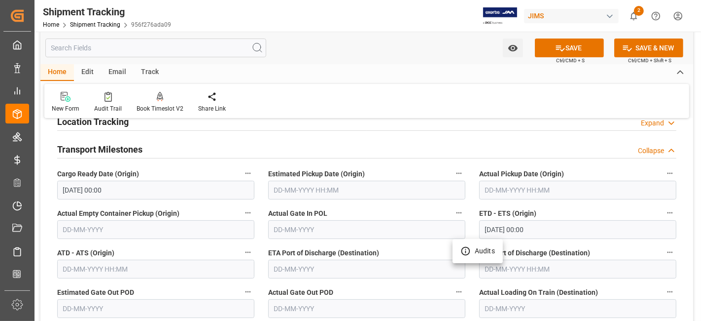
click at [303, 265] on div at bounding box center [350, 160] width 701 height 321
click at [295, 272] on input "text" at bounding box center [366, 268] width 197 height 19
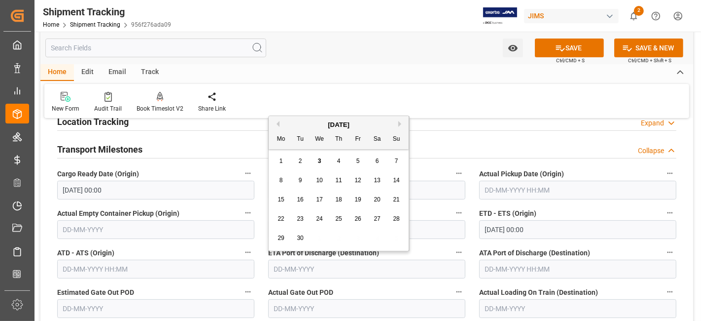
click at [400, 122] on button "Next Month" at bounding box center [401, 124] width 6 height 6
click at [377, 162] on span "4" at bounding box center [377, 160] width 3 height 7
type input "[DATE]"
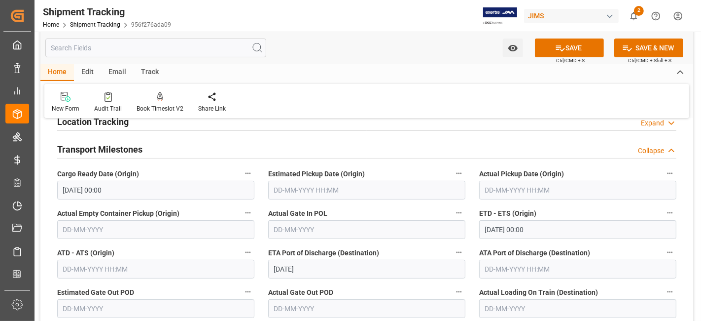
click at [349, 285] on label "Actual Gate Out POD" at bounding box center [366, 292] width 197 height 14
click at [453, 285] on button "Actual Gate Out POD" at bounding box center [459, 291] width 13 height 13
click at [344, 285] on div at bounding box center [350, 160] width 701 height 321
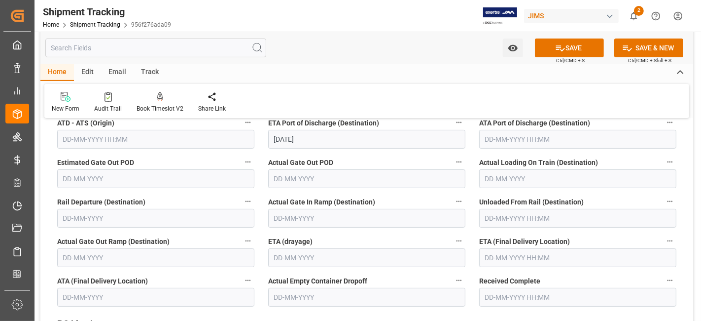
scroll to position [263, 0]
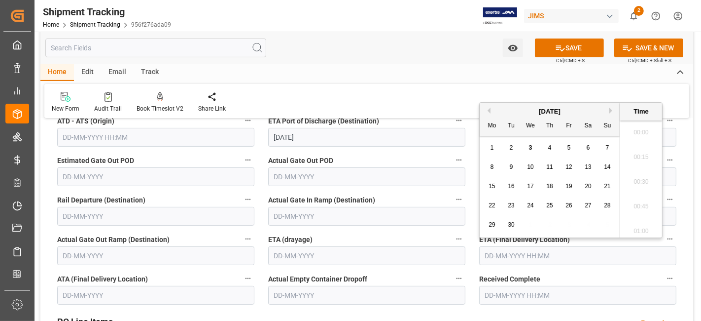
click at [540, 255] on input "text" at bounding box center [577, 255] width 197 height 19
click at [608, 108] on div "[DATE]" at bounding box center [550, 112] width 140 height 10
click at [612, 110] on button "Next Month" at bounding box center [612, 110] width 6 height 6
click at [569, 204] on span "24" at bounding box center [569, 205] width 6 height 7
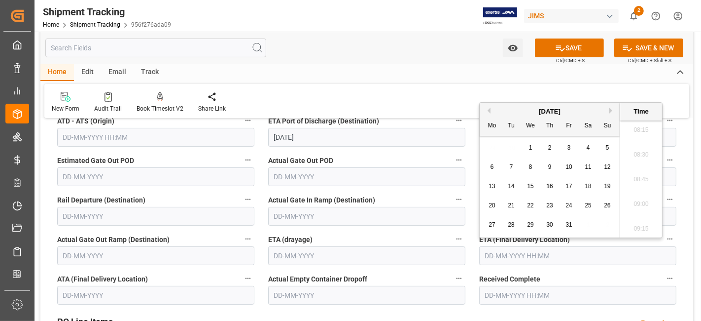
type input "[DATE] 00:00"
click at [569, 277] on label "Received Complete" at bounding box center [577, 279] width 197 height 14
click at [664, 277] on button "Received Complete" at bounding box center [670, 278] width 13 height 13
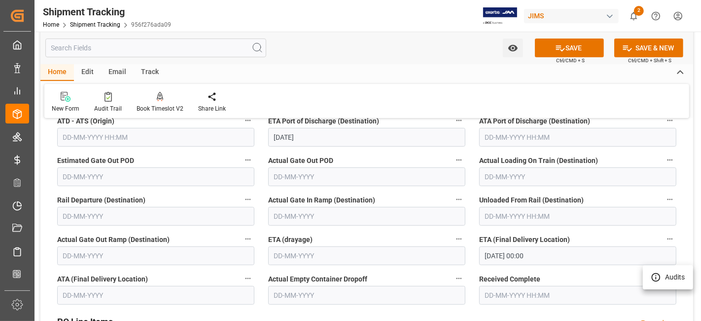
click at [569, 277] on div at bounding box center [350, 160] width 701 height 321
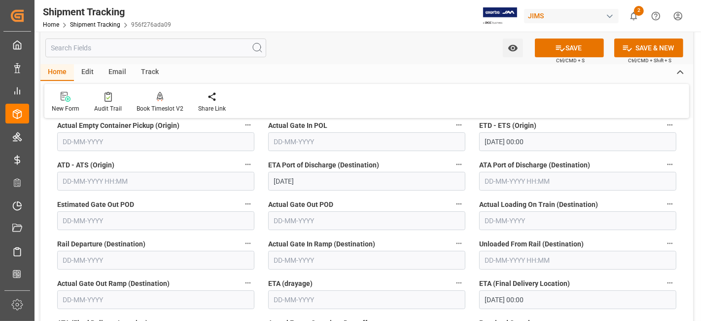
scroll to position [197, 0]
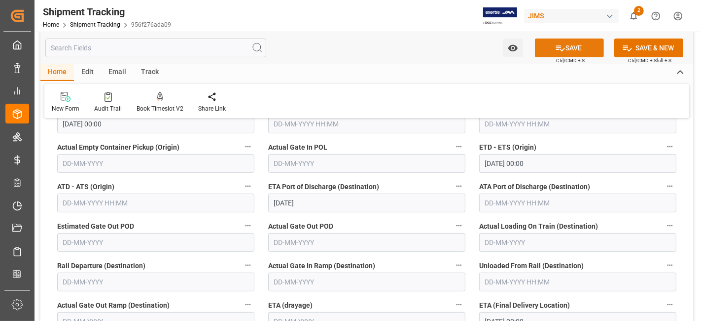
click at [556, 43] on icon at bounding box center [560, 48] width 10 height 10
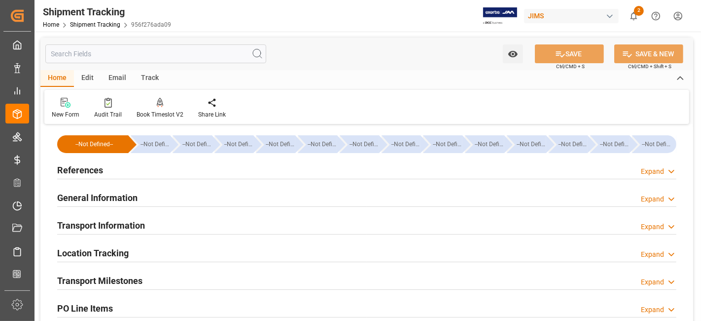
click at [133, 275] on h2 "Transport Milestones" at bounding box center [99, 280] width 85 height 13
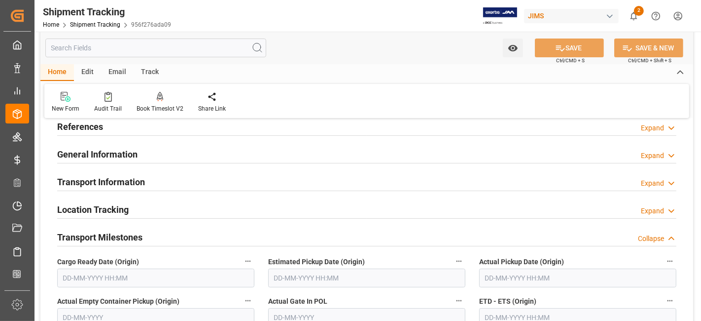
scroll to position [66, 0]
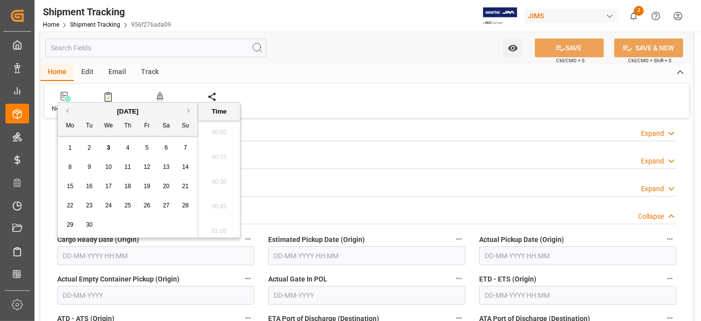
click at [119, 256] on input "text" at bounding box center [155, 255] width 197 height 19
click at [163, 107] on div "[DATE]" at bounding box center [128, 112] width 140 height 10
drag, startPoint x: 68, startPoint y: 185, endPoint x: 80, endPoint y: 190, distance: 12.8
click at [68, 185] on span "15" at bounding box center [70, 185] width 6 height 7
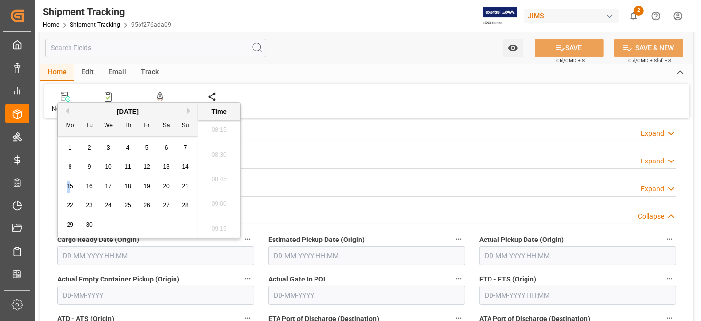
type input "[DATE] 00:00"
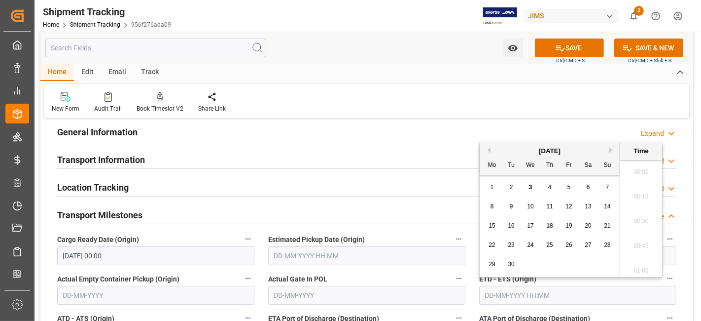
click at [513, 290] on input "text" at bounding box center [577, 295] width 197 height 19
click at [501, 251] on div "22 23 24 25 26 27 28" at bounding box center [550, 244] width 135 height 19
click at [608, 228] on span "21" at bounding box center [607, 225] width 6 height 7
type input "[DATE] 00:00"
click at [404, 275] on label "Actual Gate In POL" at bounding box center [366, 279] width 197 height 14
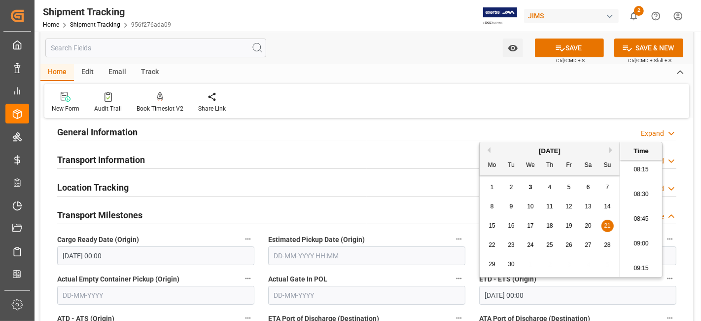
click at [453, 275] on button "Actual Gate In POL" at bounding box center [459, 278] width 13 height 13
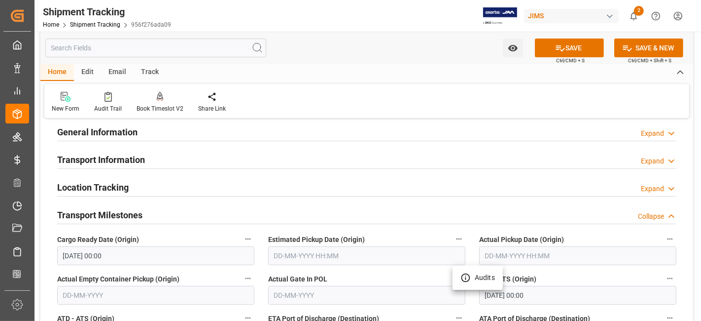
click at [402, 275] on div at bounding box center [350, 160] width 701 height 321
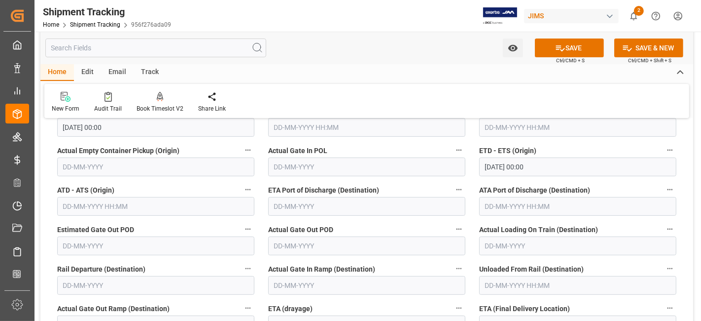
scroll to position [197, 0]
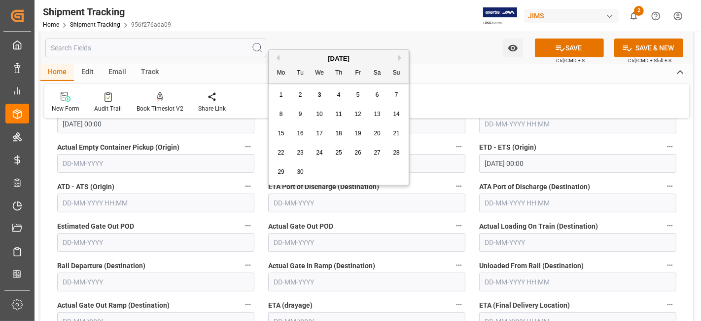
click at [300, 205] on input "text" at bounding box center [366, 202] width 197 height 19
click at [400, 58] on button "Next Month" at bounding box center [401, 58] width 6 height 6
click at [377, 96] on span "4" at bounding box center [377, 94] width 3 height 7
type input "[DATE]"
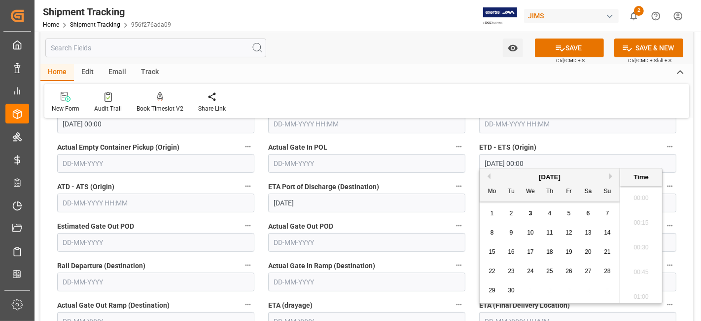
click at [509, 314] on input "text" at bounding box center [577, 321] width 197 height 19
click at [613, 179] on div "[DATE]" at bounding box center [550, 177] width 140 height 10
click at [611, 175] on button "Next Month" at bounding box center [612, 176] width 6 height 6
click at [589, 273] on span "25" at bounding box center [588, 270] width 6 height 7
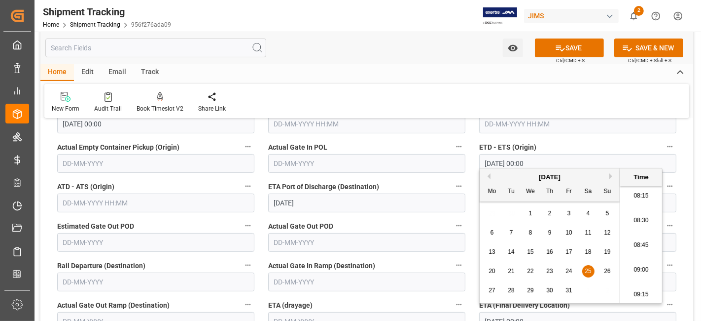
click at [563, 272] on div "24" at bounding box center [569, 271] width 12 height 12
type input "[DATE] 00:00"
click at [568, 51] on button "SAVE" at bounding box center [569, 47] width 69 height 19
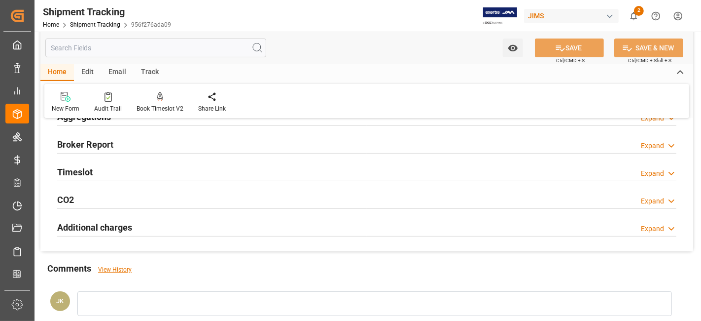
scroll to position [252, 0]
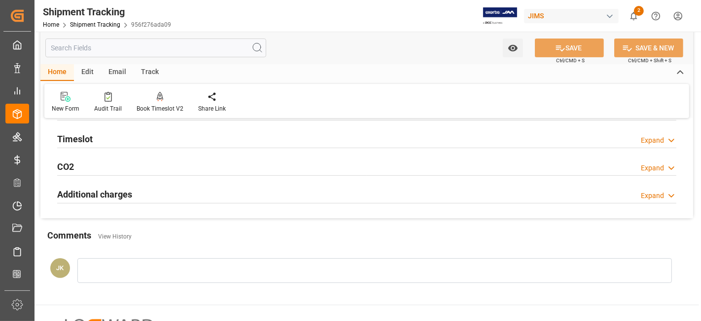
click at [112, 196] on h2 "Additional charges" at bounding box center [94, 193] width 75 height 13
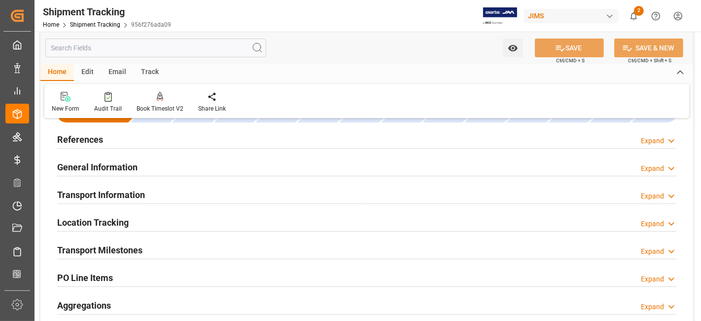
scroll to position [0, 0]
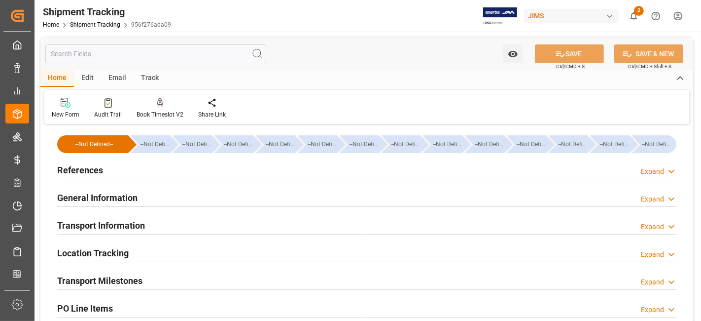
click at [111, 174] on div "References Expand" at bounding box center [366, 169] width 619 height 19
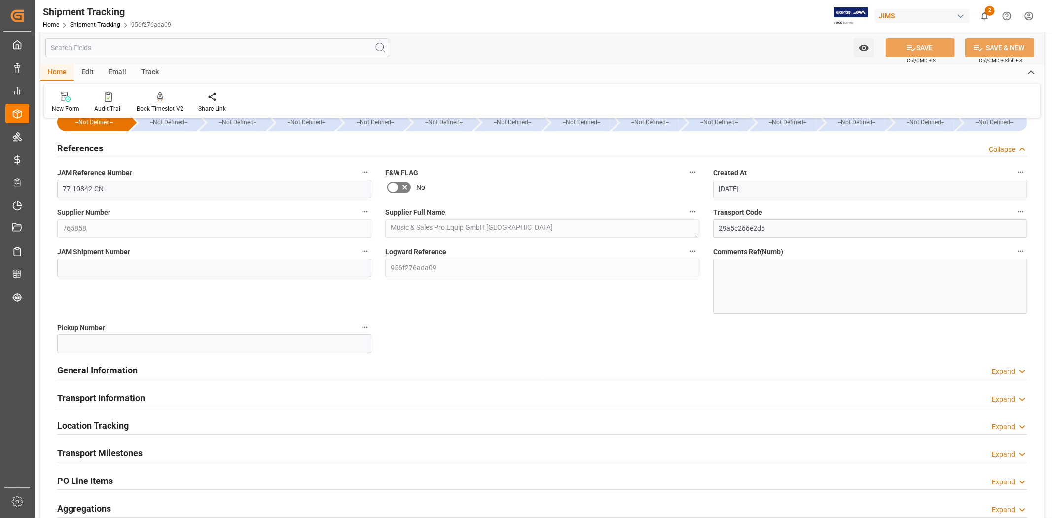
scroll to position [22, 0]
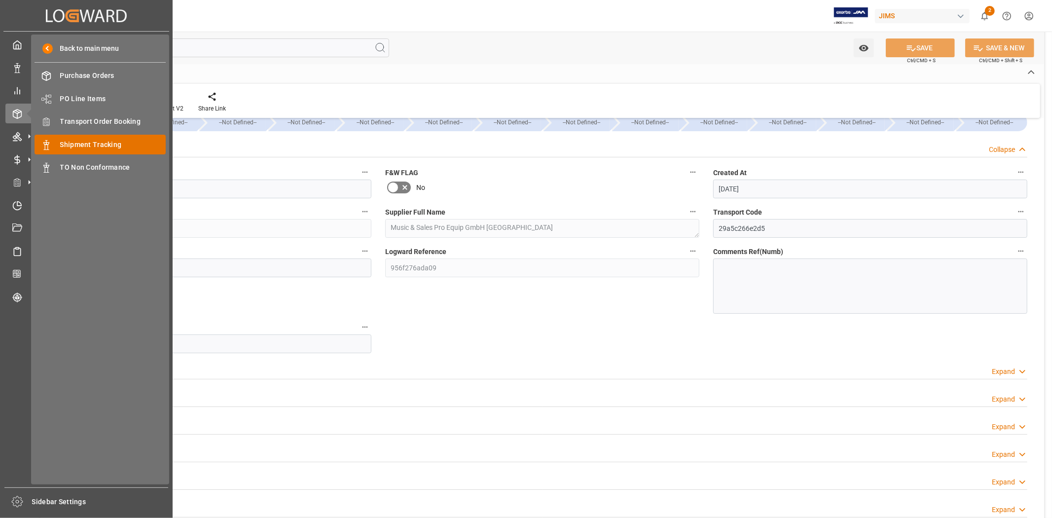
click at [114, 140] on span "Shipment Tracking" at bounding box center [113, 145] width 106 height 10
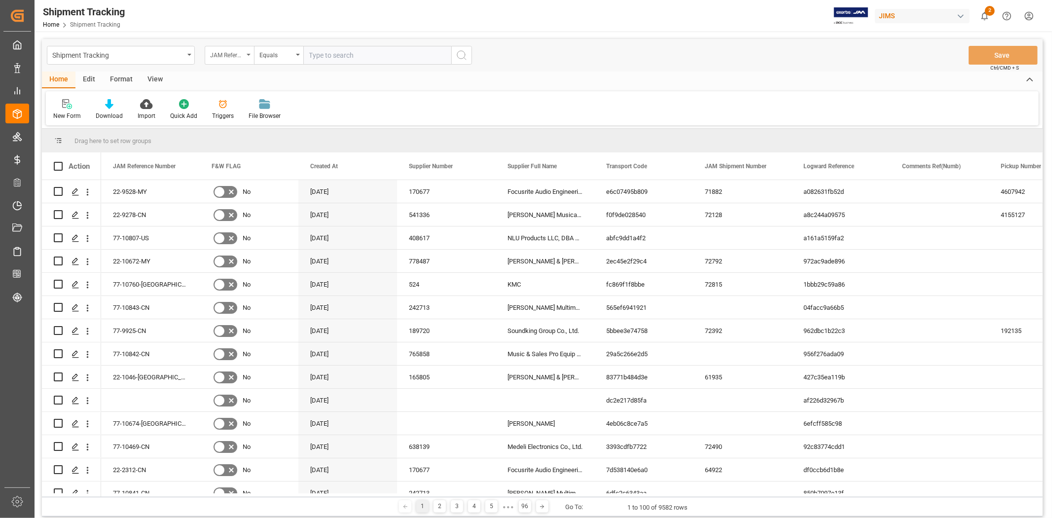
click at [247, 56] on div "JAM Reference Number" at bounding box center [229, 55] width 49 height 19
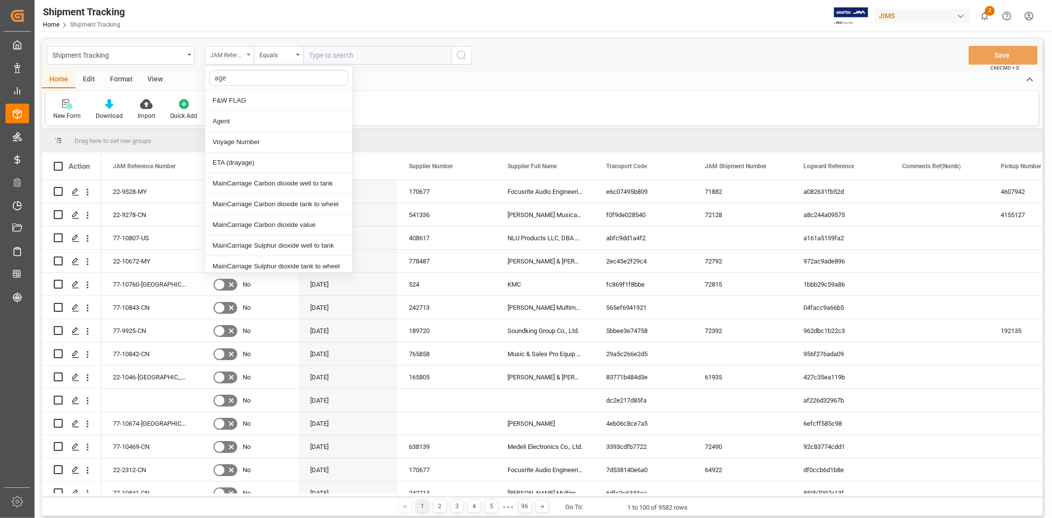
type input "agen"
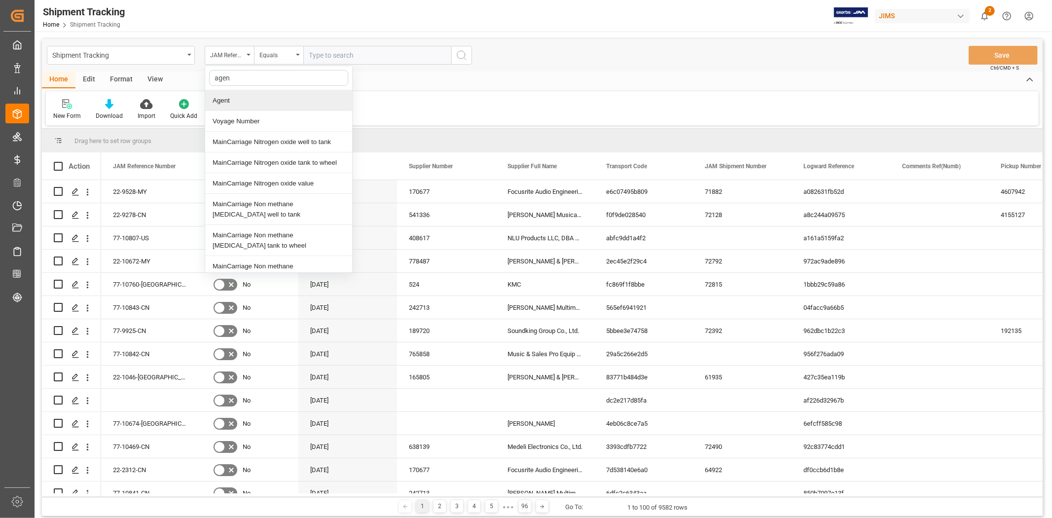
click at [229, 101] on div "Agent" at bounding box center [278, 100] width 147 height 21
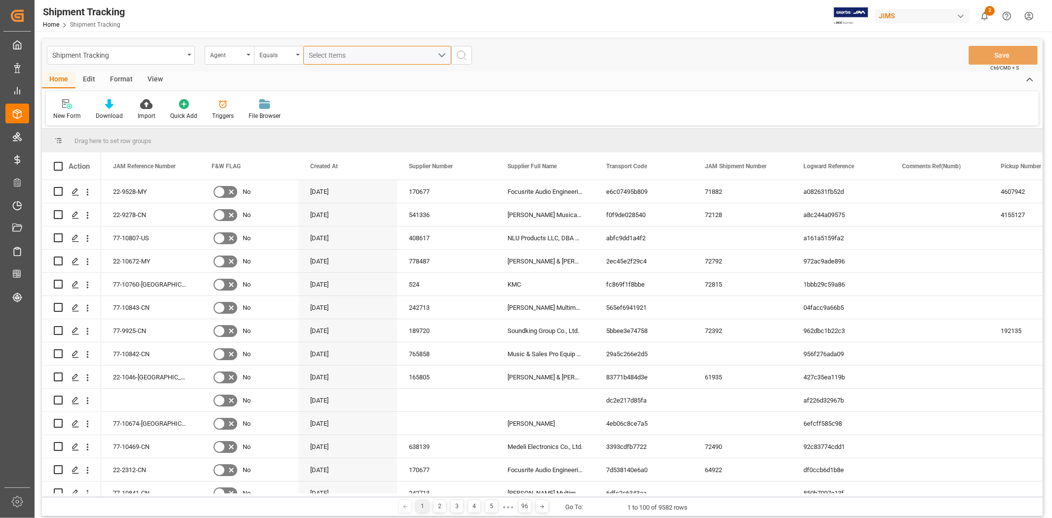
click at [370, 53] on div "Select Items" at bounding box center [373, 55] width 128 height 10
type input "jang"
click at [332, 102] on span "[PERSON_NAME]" at bounding box center [350, 100] width 54 height 8
click at [323, 102] on input "[PERSON_NAME]" at bounding box center [313, 100] width 19 height 19
checkbox input "true"
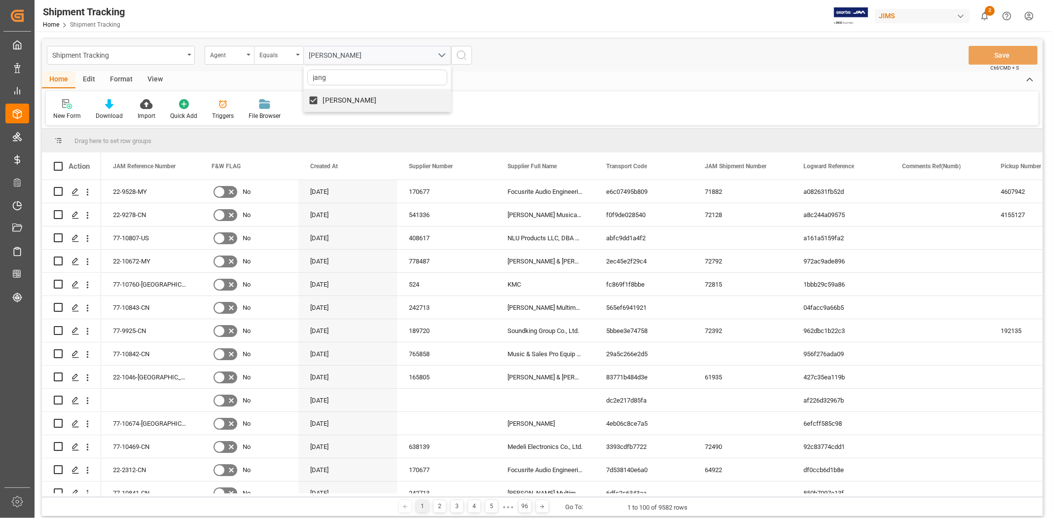
click at [463, 53] on icon "search button" at bounding box center [462, 55] width 12 height 12
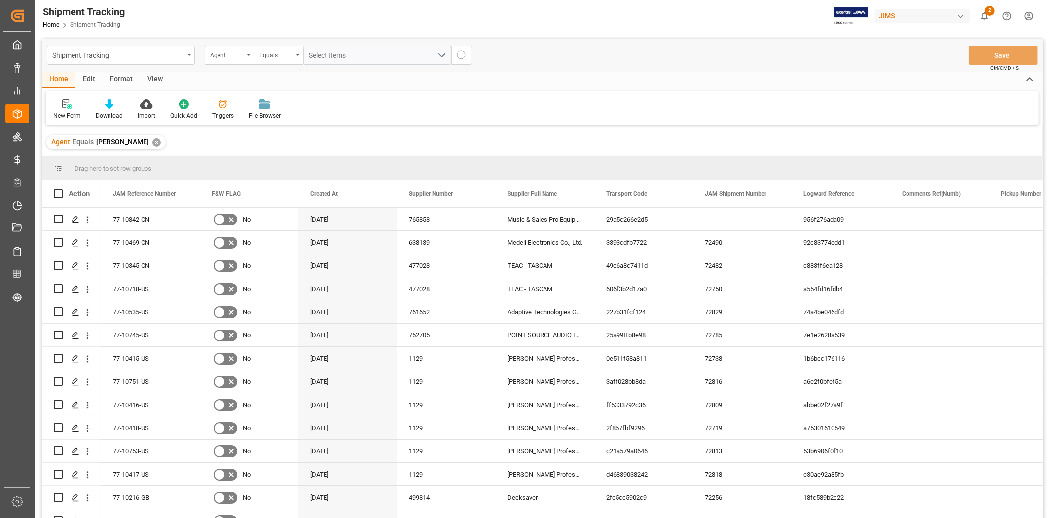
click at [159, 80] on div "View" at bounding box center [155, 80] width 30 height 17
click at [57, 115] on div "Default" at bounding box center [62, 115] width 19 height 9
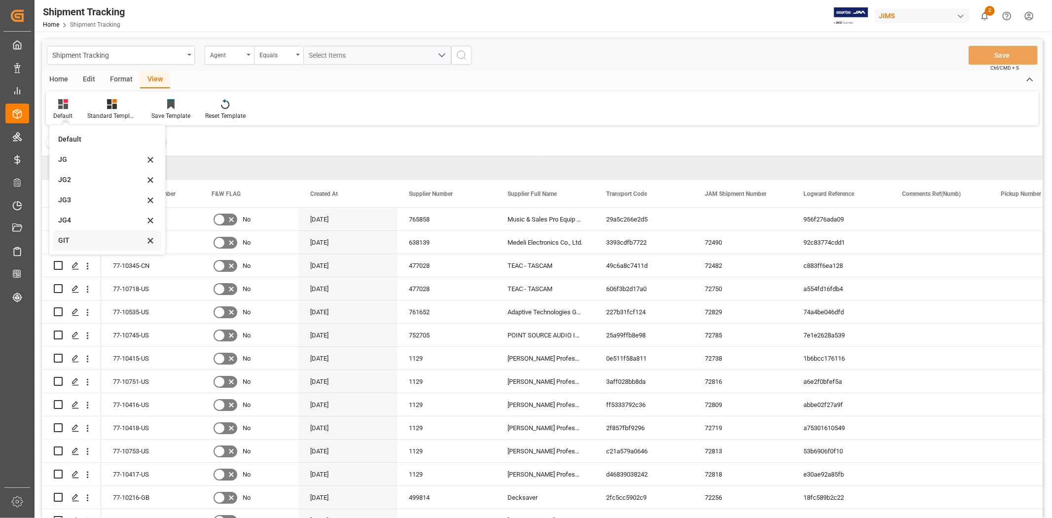
click at [86, 244] on div "GIT" at bounding box center [101, 240] width 86 height 10
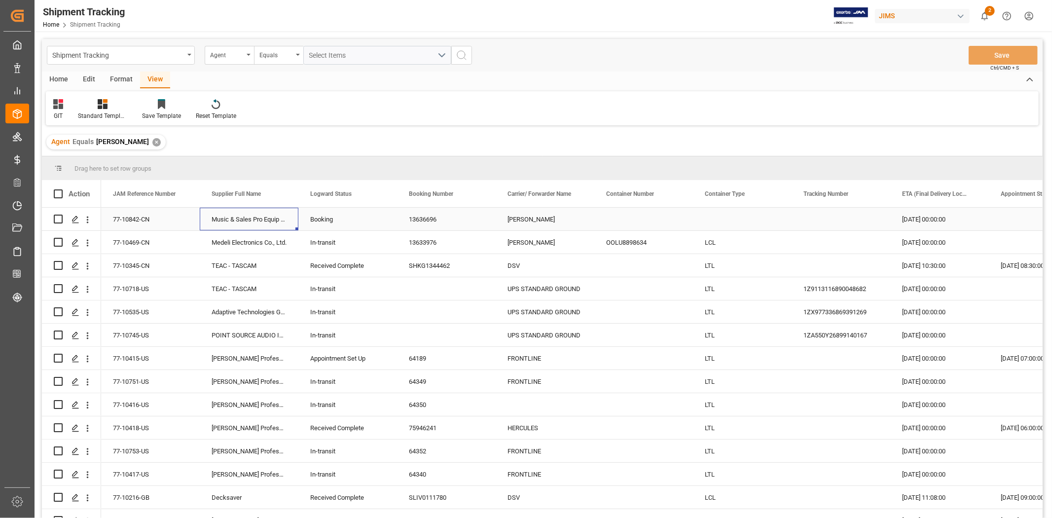
click at [234, 215] on div "Music & Sales Pro Equip GmbH [GEOGRAPHIC_DATA]" at bounding box center [249, 219] width 99 height 23
click at [234, 245] on div "Medeli Electronics Co., Ltd." at bounding box center [249, 242] width 99 height 23
click at [701, 215] on div "Press SPACE to select this row." at bounding box center [742, 219] width 99 height 23
click at [701, 224] on div "Press SPACE to select this row." at bounding box center [742, 219] width 99 height 23
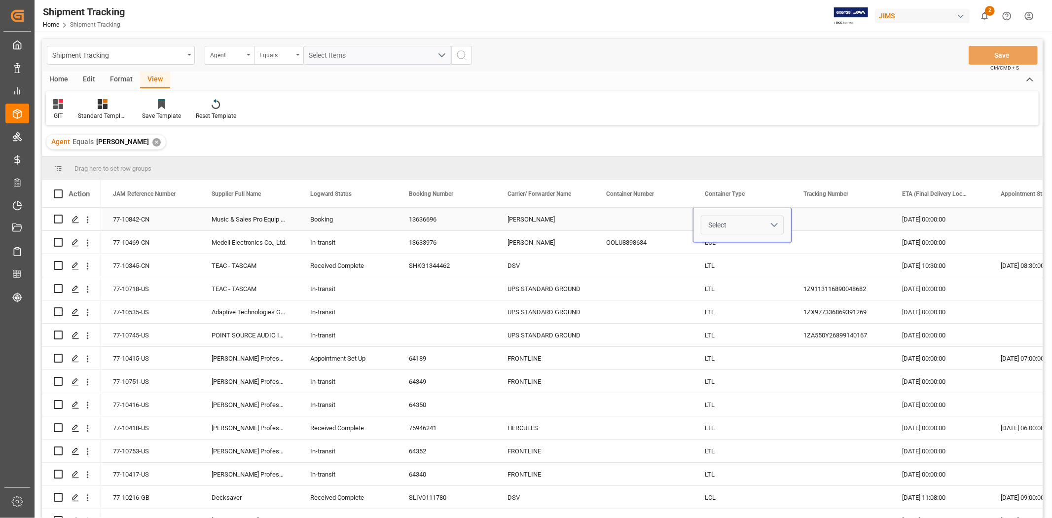
click at [701, 225] on button "Select" at bounding box center [742, 224] width 83 height 19
click at [701, 320] on div "LCL" at bounding box center [743, 398] width 72 height 10
click at [701, 269] on div "LTL" at bounding box center [742, 265] width 99 height 23
click at [701, 56] on button "Save" at bounding box center [1002, 55] width 69 height 19
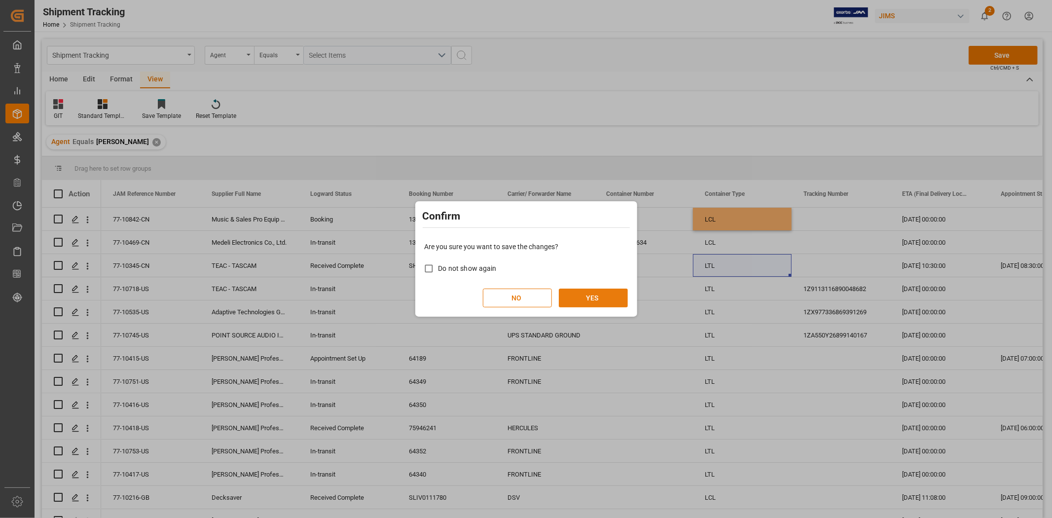
click at [607, 290] on button "YES" at bounding box center [593, 297] width 69 height 19
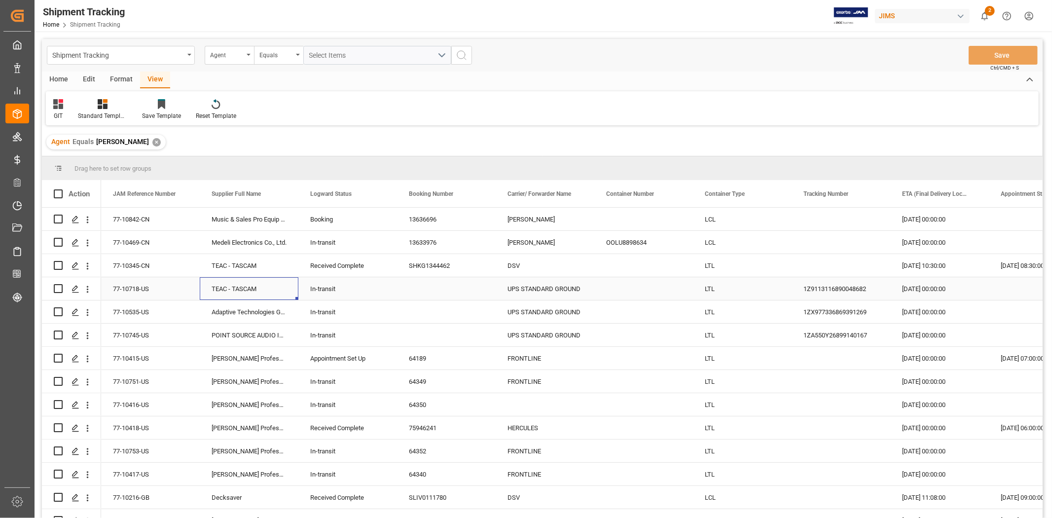
click at [249, 285] on div "TEAC - TASCAM" at bounding box center [249, 288] width 99 height 23
click at [701, 291] on div "1Z9113116890048682" at bounding box center [840, 288] width 99 height 23
click at [701, 311] on div "1ZX977336869391269" at bounding box center [840, 311] width 99 height 23
click at [701, 320] on div "1ZA550Y26899140167" at bounding box center [840, 334] width 99 height 23
click at [334, 320] on div "In-transit" at bounding box center [347, 474] width 75 height 23
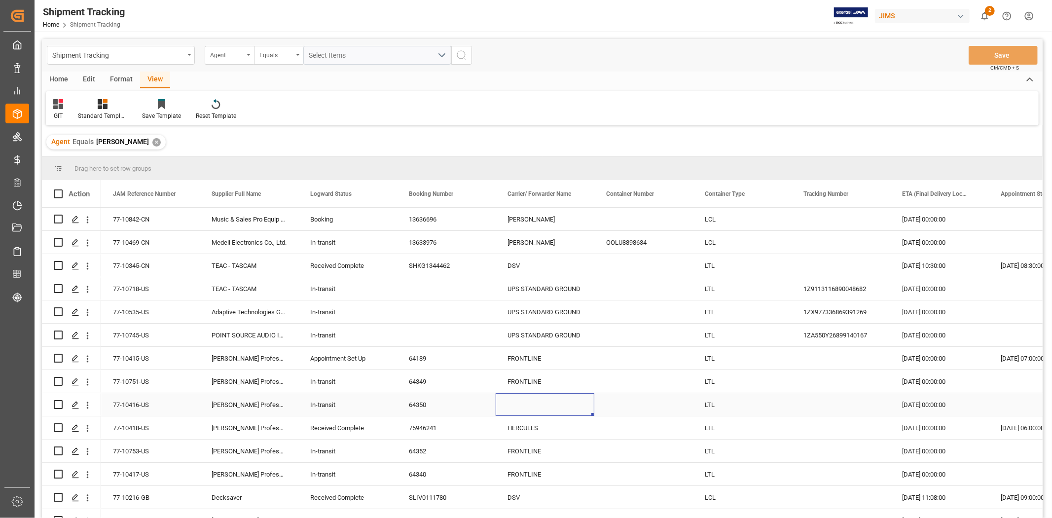
click at [524, 320] on div "Press SPACE to select this row." at bounding box center [545, 404] width 99 height 23
click at [551, 320] on input "Press SPACE to select this row." at bounding box center [544, 410] width 83 height 19
click at [557, 320] on input "Press SPACE to select this row." at bounding box center [544, 410] width 83 height 19
click at [86, 320] on icon "open menu" at bounding box center [87, 405] width 10 height 10
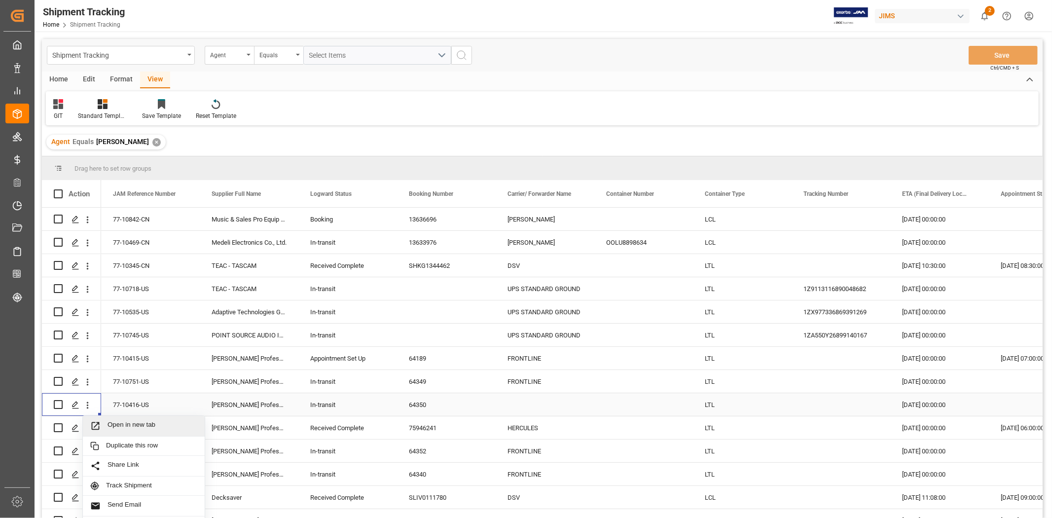
click at [129, 320] on div "77-10416-US" at bounding box center [150, 404] width 99 height 23
click at [526, 320] on div "DSV" at bounding box center [545, 497] width 99 height 23
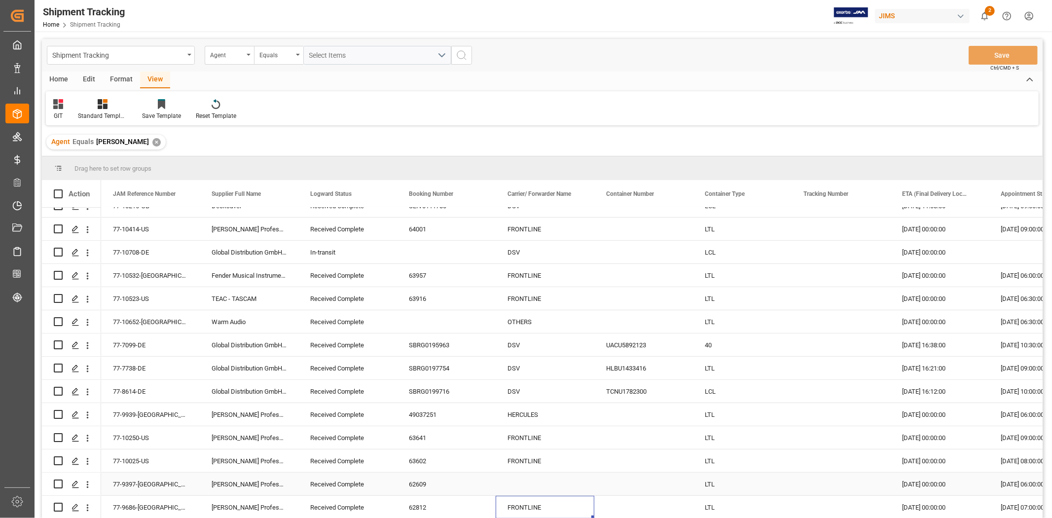
scroll to position [315, 0]
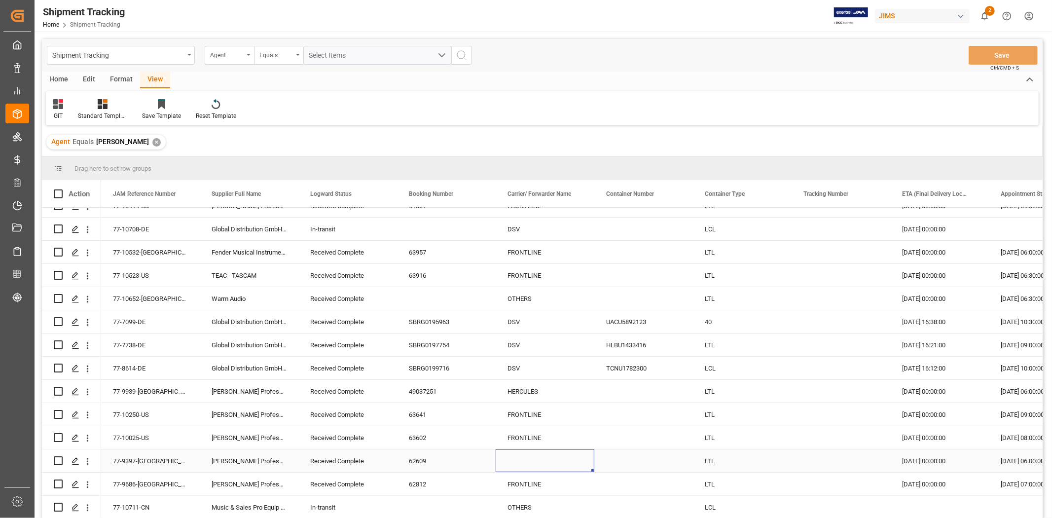
click at [526, 320] on div "Press SPACE to select this row." at bounding box center [545, 460] width 99 height 23
click at [527, 320] on div "FRONTLINE" at bounding box center [545, 437] width 99 height 23
click at [522, 320] on div "Press SPACE to select this row." at bounding box center [545, 460] width 99 height 23
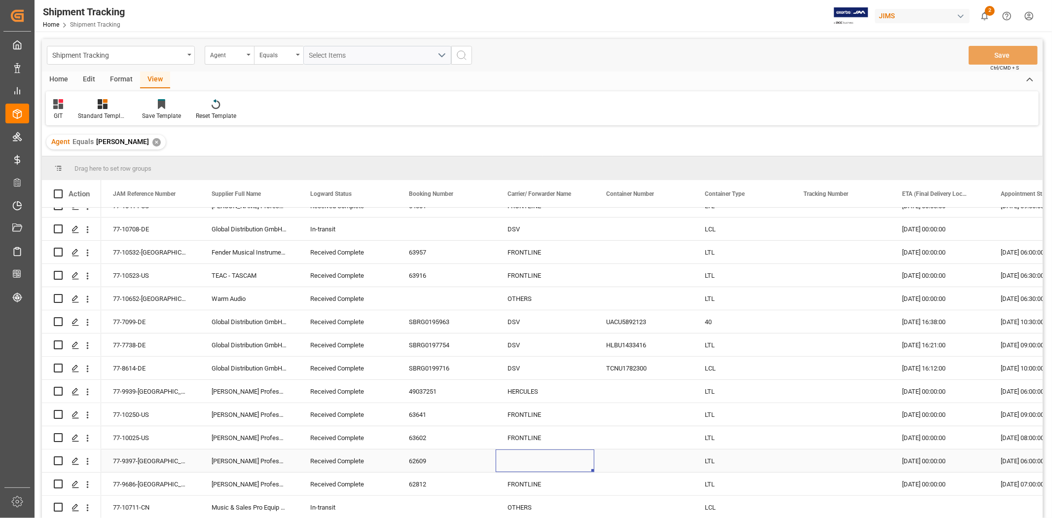
click at [522, 320] on div "Press SPACE to select this row." at bounding box center [545, 460] width 99 height 23
click at [522, 320] on input "Press SPACE to select this row." at bounding box center [544, 466] width 83 height 19
type input "FRONTLINE"
click at [532, 320] on div "FRONTLINE" at bounding box center [545, 437] width 99 height 23
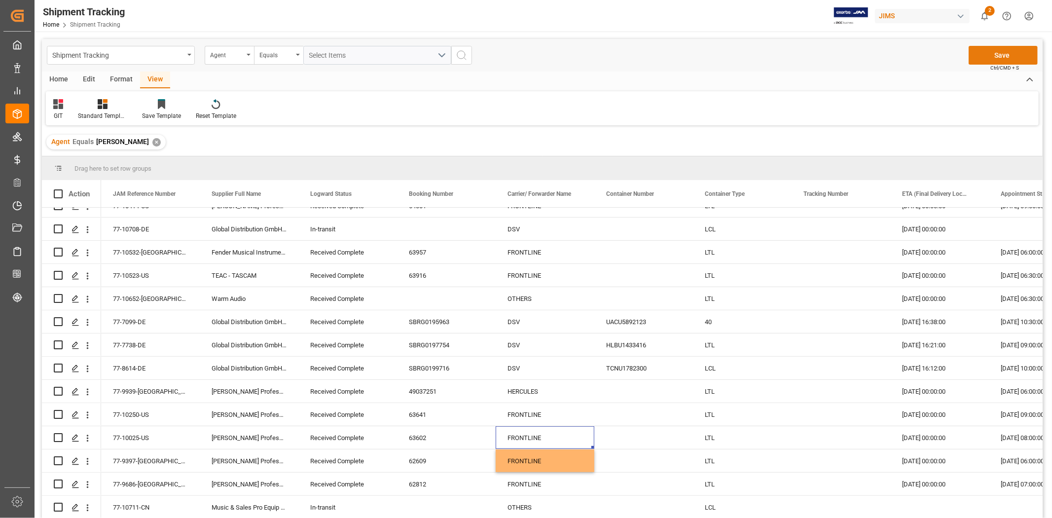
click at [701, 53] on button "Save" at bounding box center [1002, 55] width 69 height 19
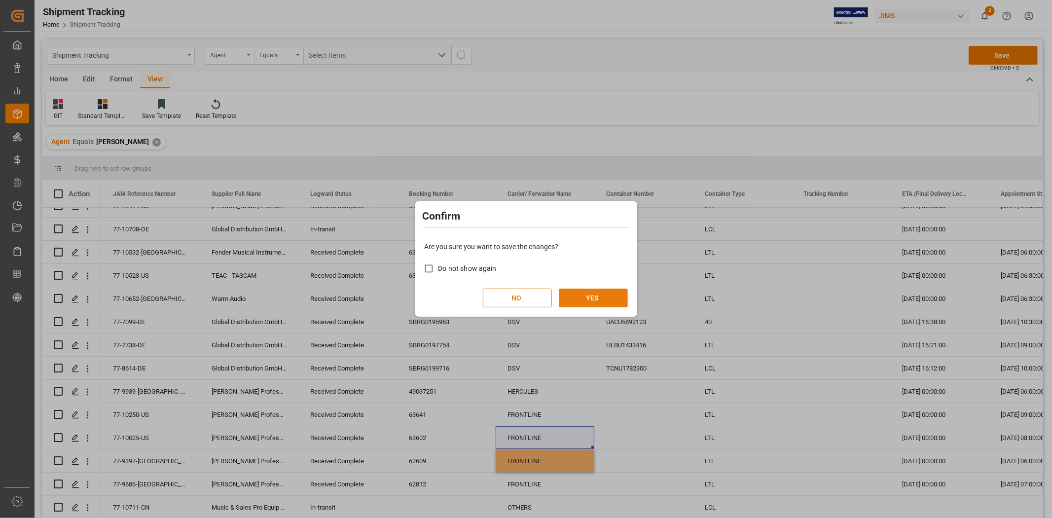
click at [575, 298] on button "YES" at bounding box center [593, 297] width 69 height 19
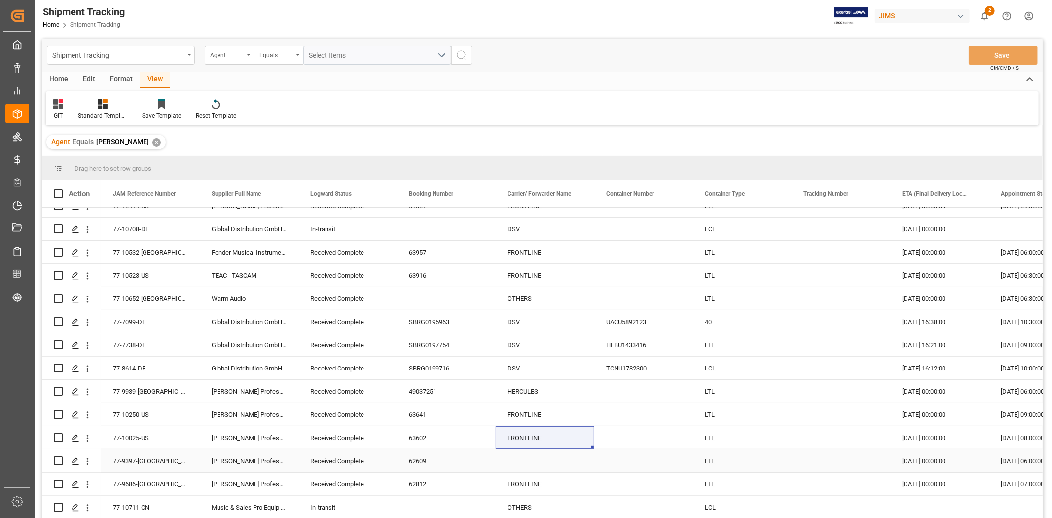
click at [129, 320] on div "77-9397-[GEOGRAPHIC_DATA]" at bounding box center [150, 460] width 99 height 23
click at [333, 320] on div "Received Complete" at bounding box center [347, 484] width 75 height 23
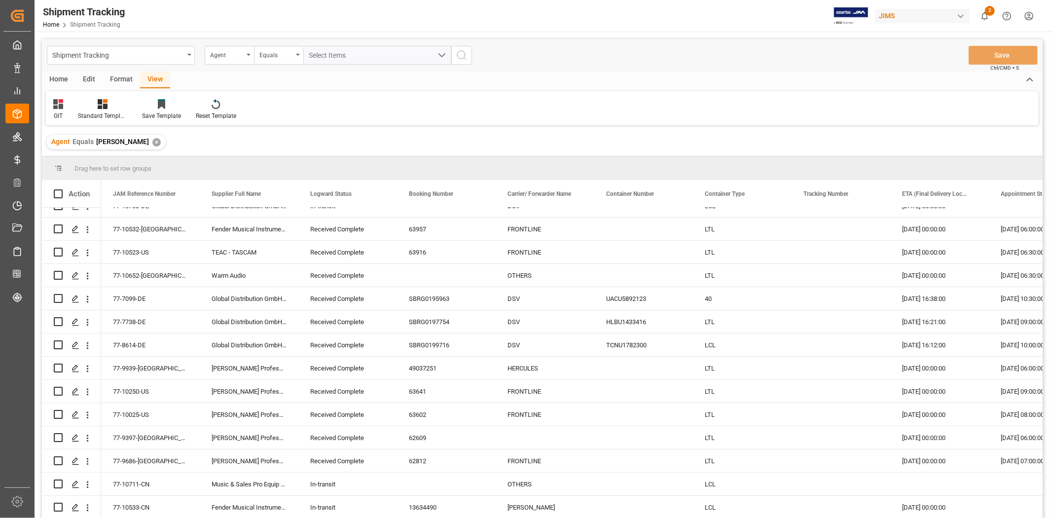
scroll to position [384, 0]
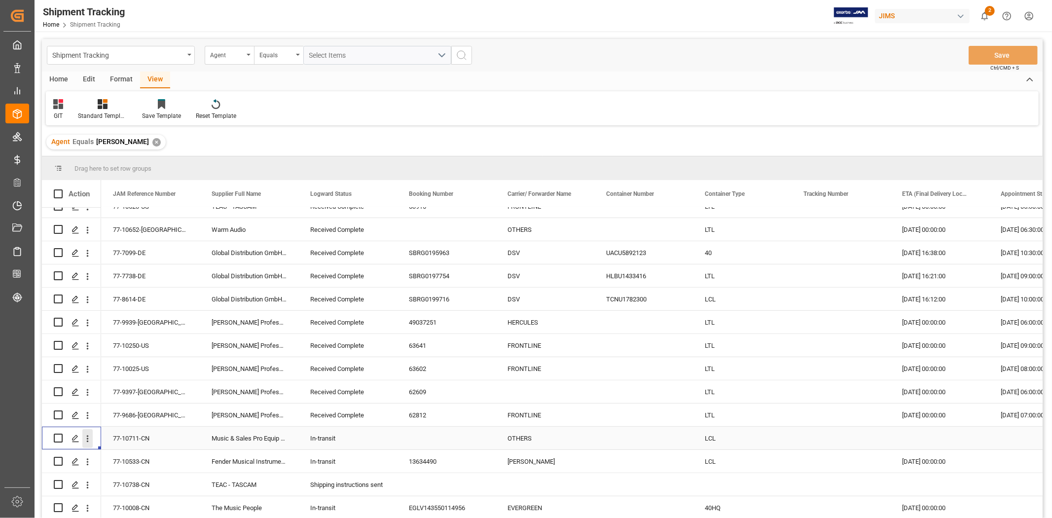
click at [86, 320] on icon "open menu" at bounding box center [87, 438] width 10 height 10
click at [114, 320] on span "Open in new tab" at bounding box center [152, 459] width 90 height 10
click at [247, 320] on div "Music & Sales Pro Equip GmbH [GEOGRAPHIC_DATA]" at bounding box center [249, 438] width 99 height 23
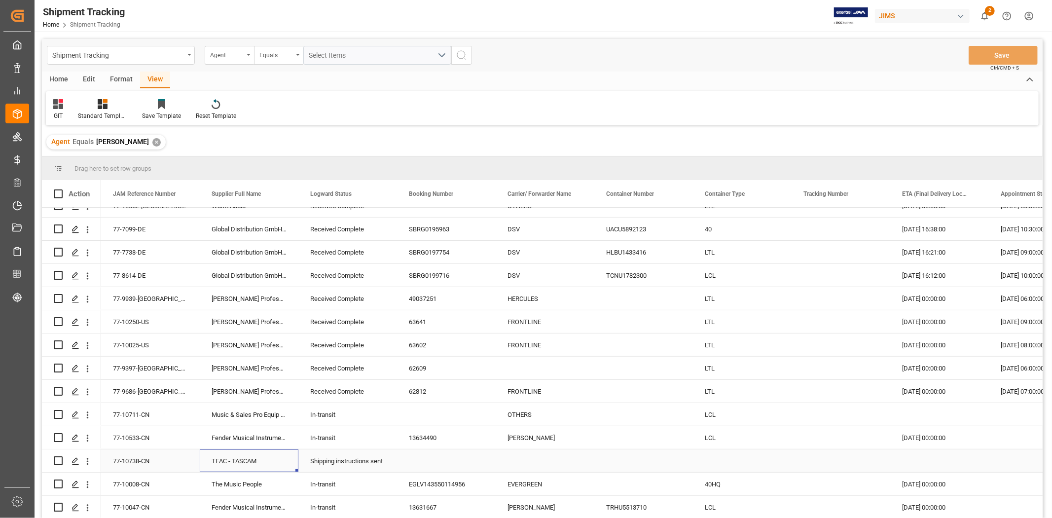
click at [265, 320] on div "TEAC - TASCAM" at bounding box center [249, 460] width 99 height 23
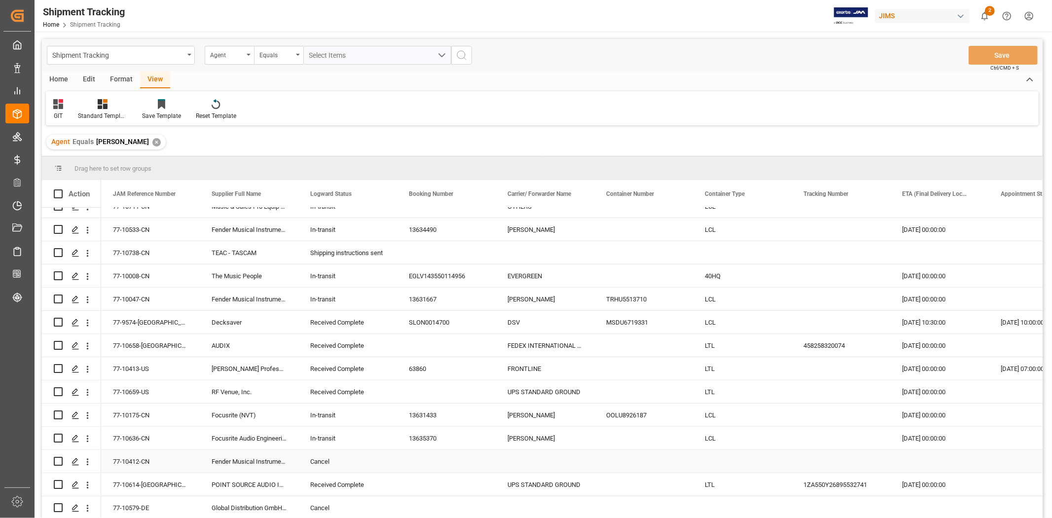
scroll to position [639, 0]
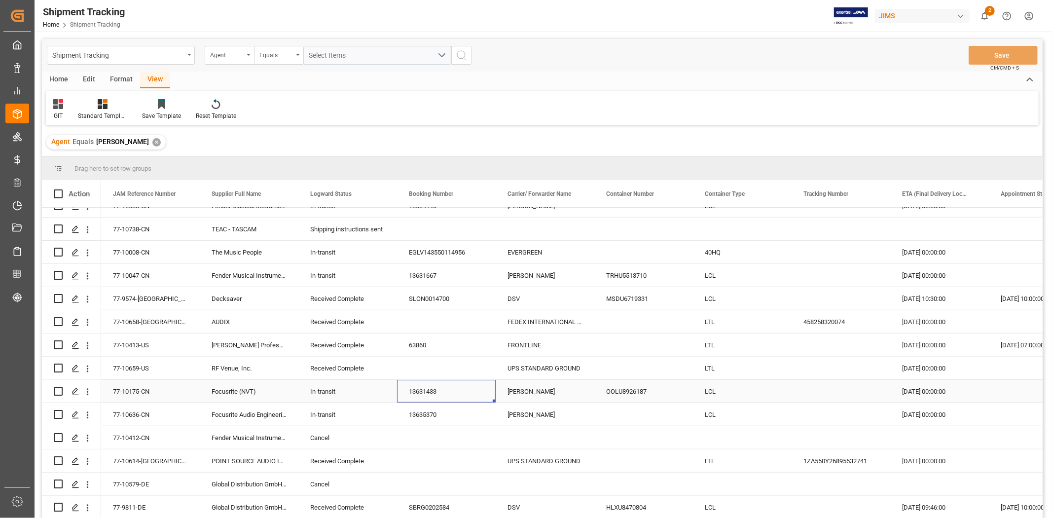
click at [426, 320] on div "13631433" at bounding box center [446, 391] width 99 height 23
click at [143, 320] on div "77-10175-CN" at bounding box center [150, 391] width 99 height 23
click at [85, 320] on icon "open menu" at bounding box center [87, 392] width 10 height 10
click at [116, 320] on span "Open in new tab" at bounding box center [152, 412] width 90 height 10
click at [222, 320] on div "Focusrite Audio Engineering" at bounding box center [249, 414] width 99 height 23
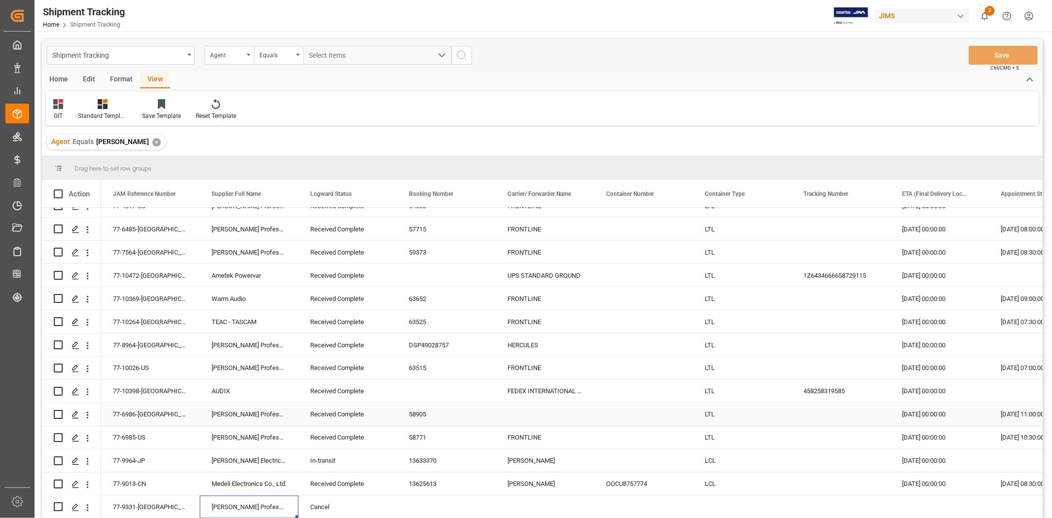
scroll to position [1450, 0]
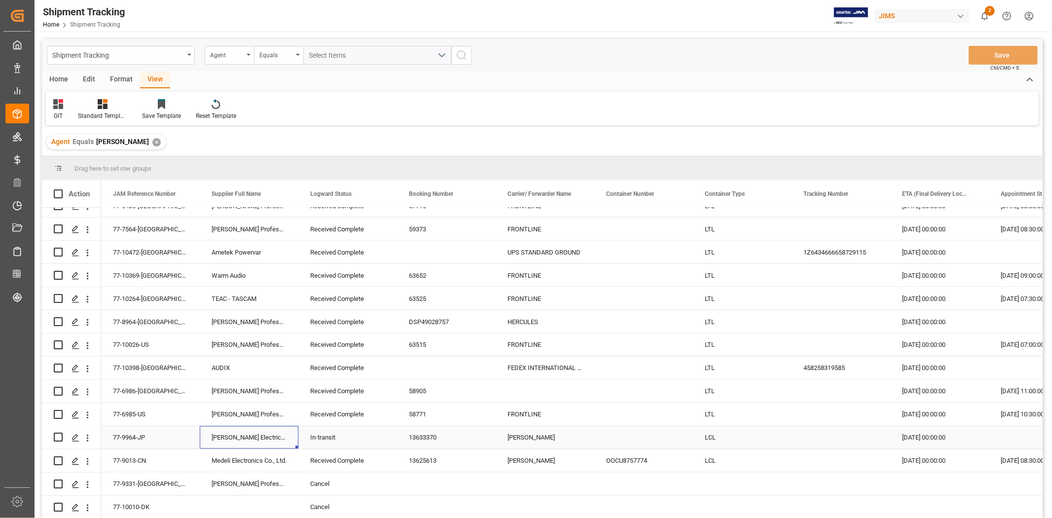
click at [249, 320] on div "[PERSON_NAME] Electric Co., Ltd." at bounding box center [249, 437] width 99 height 23
click at [420, 320] on div "13633370" at bounding box center [446, 437] width 99 height 23
click at [85, 320] on button "open menu" at bounding box center [87, 438] width 10 height 19
click at [109, 320] on span "Open in new tab" at bounding box center [152, 459] width 90 height 10
click at [87, 320] on icon "open menu" at bounding box center [88, 437] width 2 height 7
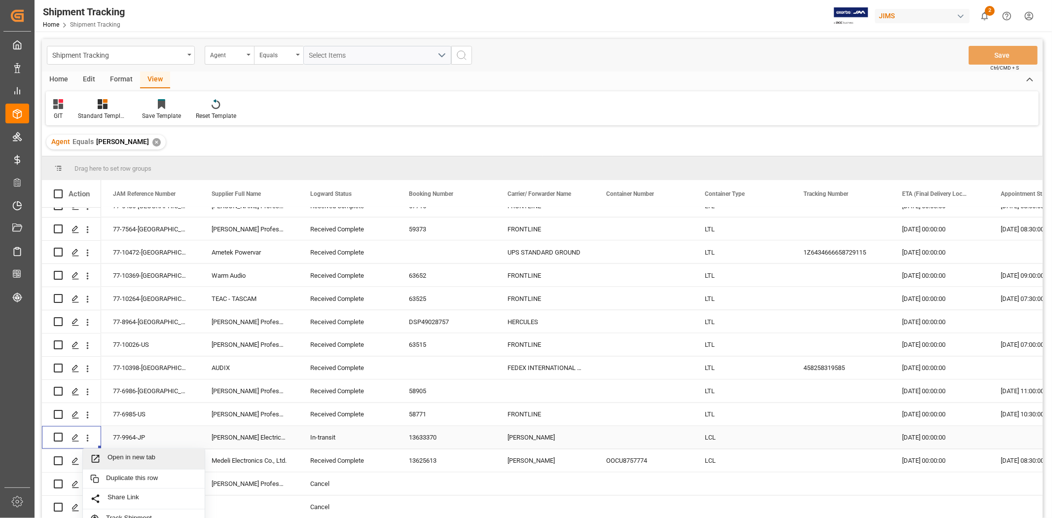
click at [116, 320] on span "Open in new tab" at bounding box center [152, 459] width 90 height 10
click at [243, 320] on div "Medeli Electronics Co., Ltd." at bounding box center [249, 460] width 99 height 23
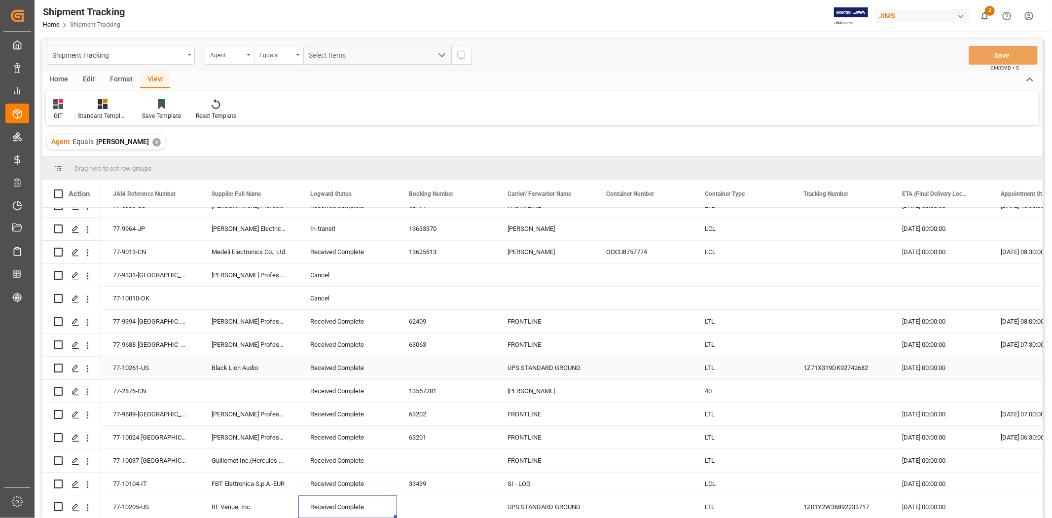
scroll to position [1682, 0]
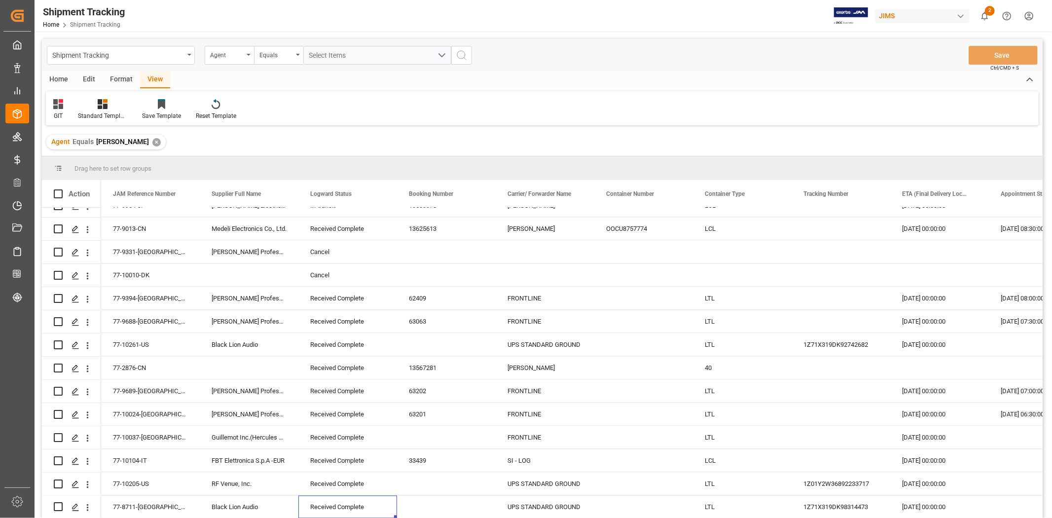
click at [683, 120] on div "GIT Standard Templates Save Template Reset Template" at bounding box center [542, 108] width 993 height 34
click at [395, 122] on div "GIT Standard Templates Save Template Reset Template" at bounding box center [542, 108] width 993 height 34
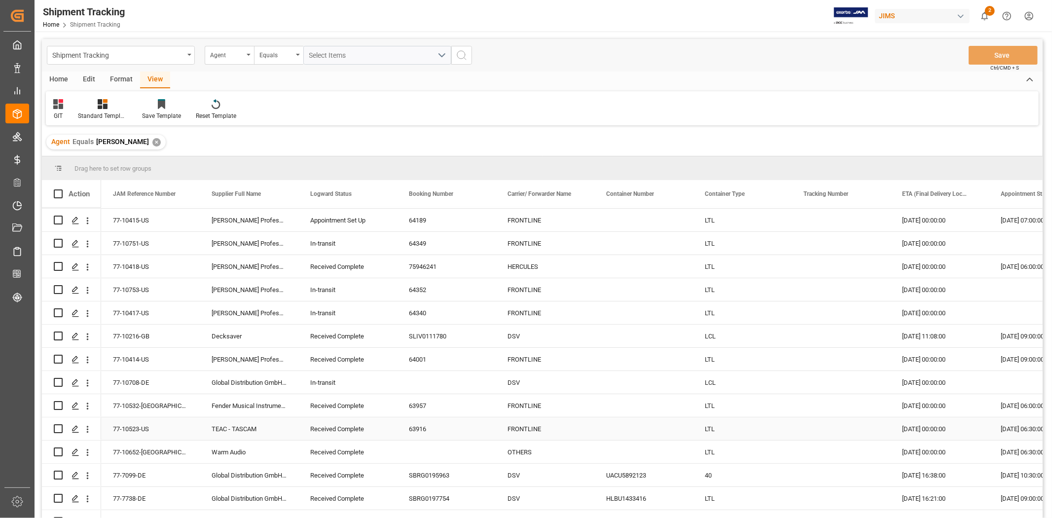
scroll to position [164, 0]
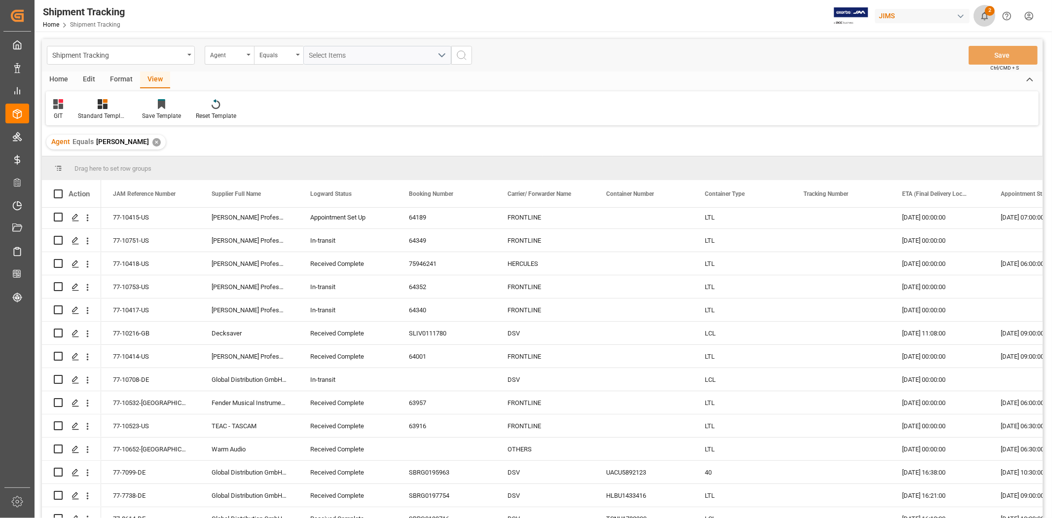
click at [701, 20] on icon "show 2 new notifications" at bounding box center [984, 16] width 10 height 10
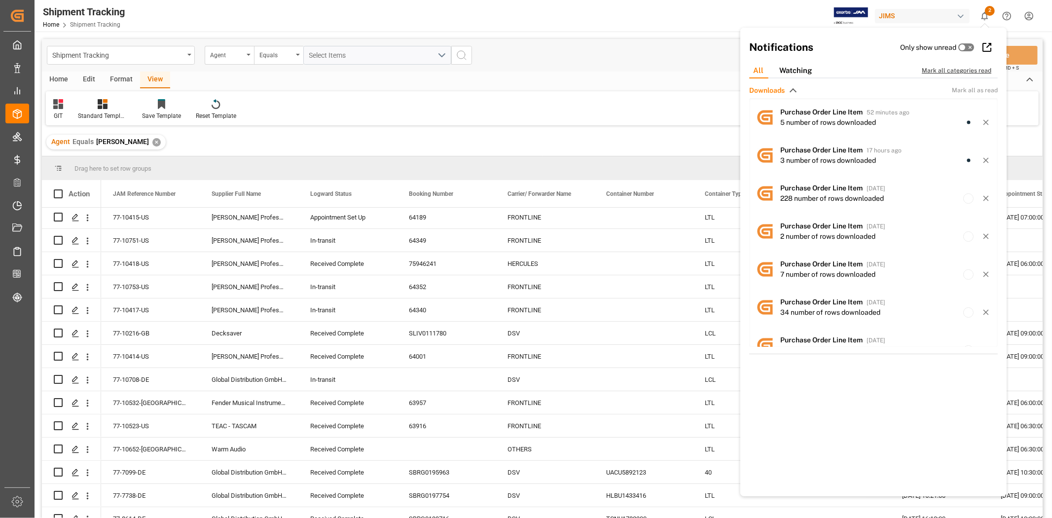
click at [701, 71] on div "Mark all categories read" at bounding box center [962, 70] width 80 height 9
click at [492, 120] on div "GIT Standard Templates Save Template Reset Template" at bounding box center [542, 108] width 993 height 34
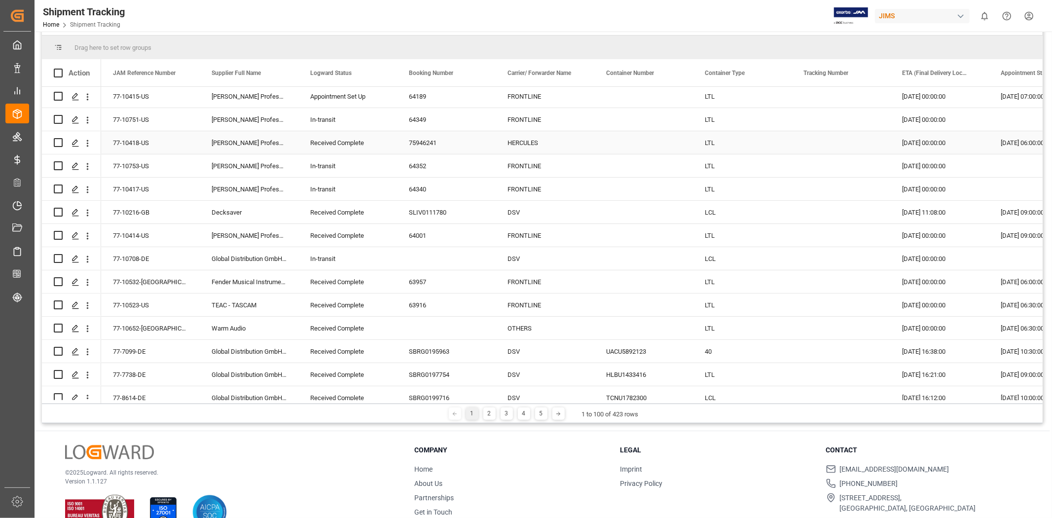
scroll to position [91, 0]
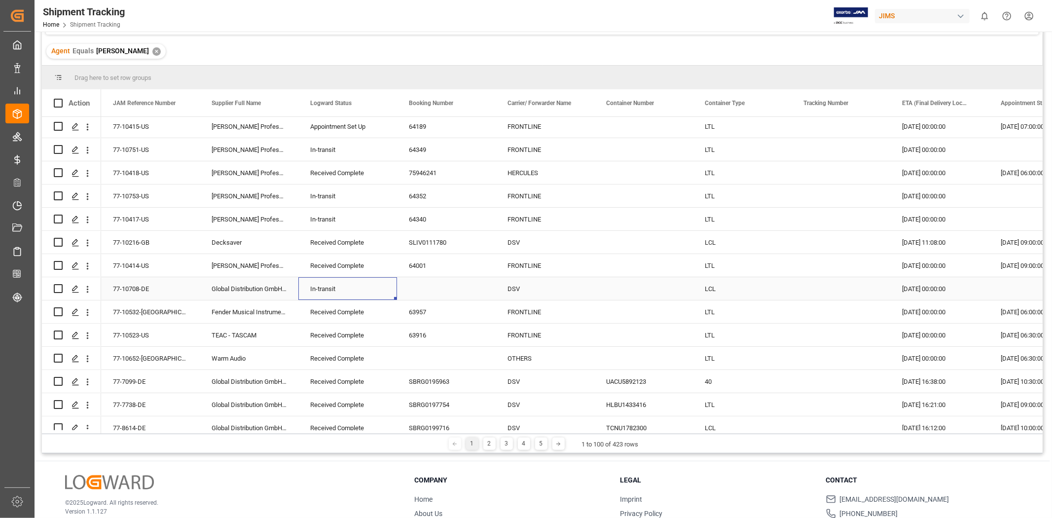
click at [318, 286] on div "In-transit" at bounding box center [347, 289] width 75 height 23
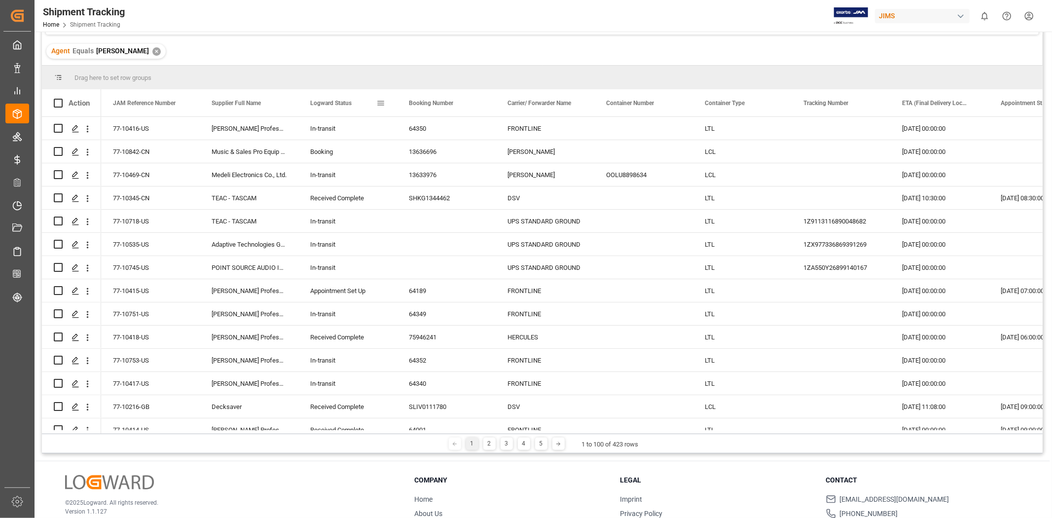
click at [332, 106] on span "Logward Status" at bounding box center [330, 103] width 41 height 7
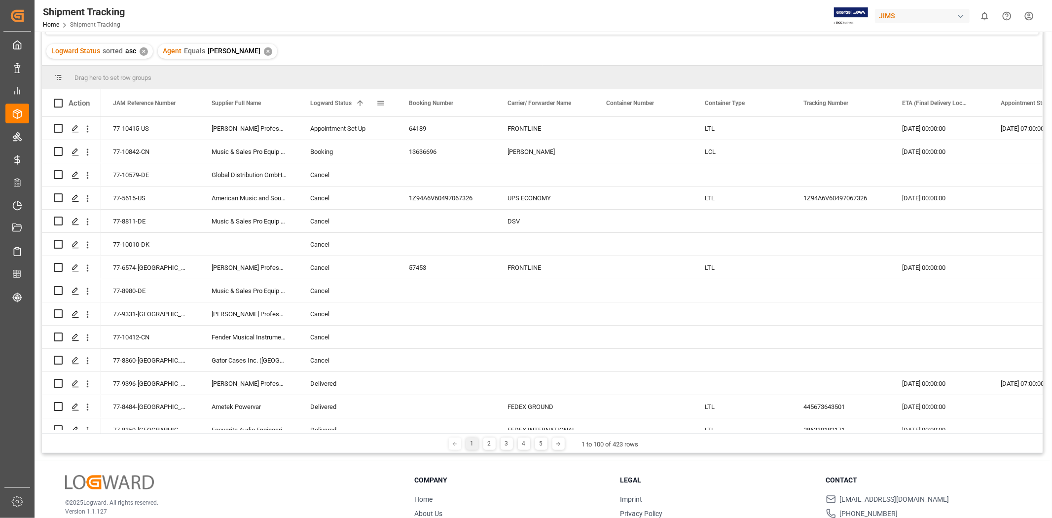
click at [380, 105] on span at bounding box center [380, 103] width 9 height 9
click at [436, 106] on span "filter" at bounding box center [431, 104] width 9 height 9
click at [406, 148] on input "Filter Value" at bounding box center [426, 156] width 97 height 20
type input "In-transit"
click at [433, 184] on button "Apply" at bounding box center [438, 187] width 18 height 10
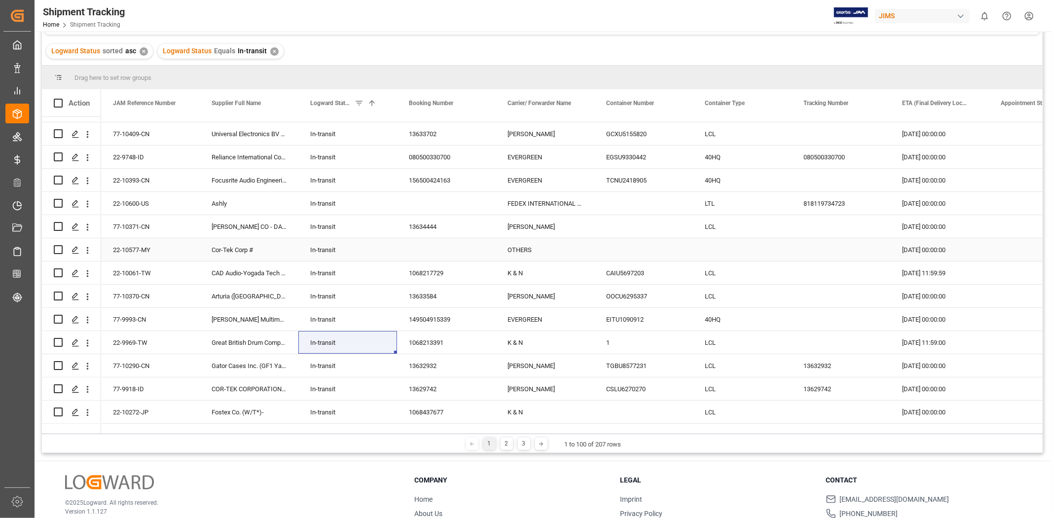
scroll to position [110, 0]
